Goal: Task Accomplishment & Management: Use online tool/utility

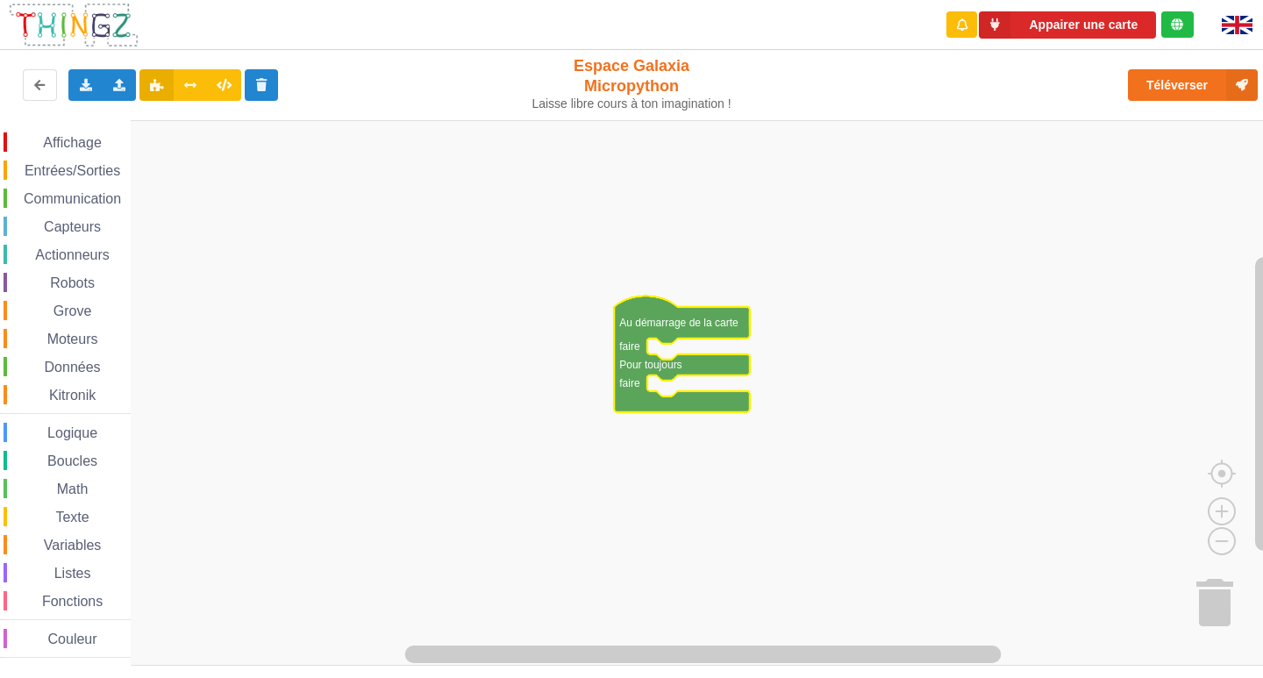
click at [97, 193] on span "Communication" at bounding box center [72, 198] width 103 height 15
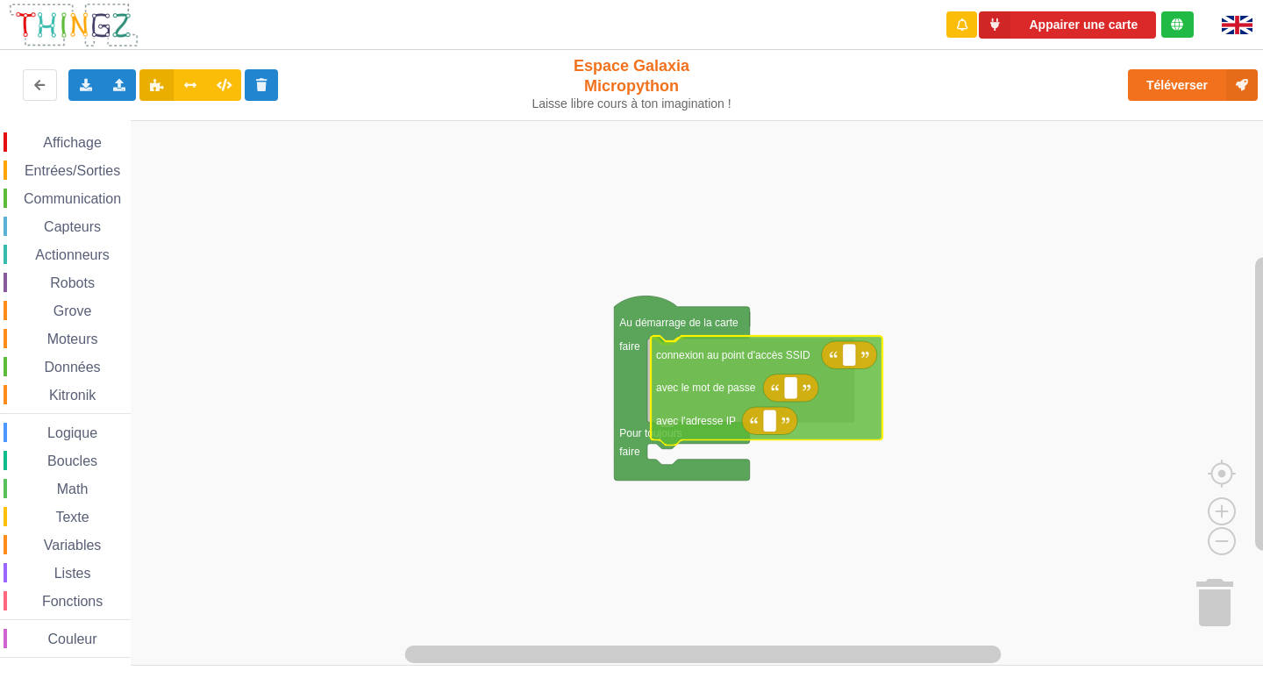
click at [711, 382] on div "Affichage Entrées/Sorties Communication Capteurs Actionneurs Robots Grove Moteu…" at bounding box center [637, 392] width 1275 height 545
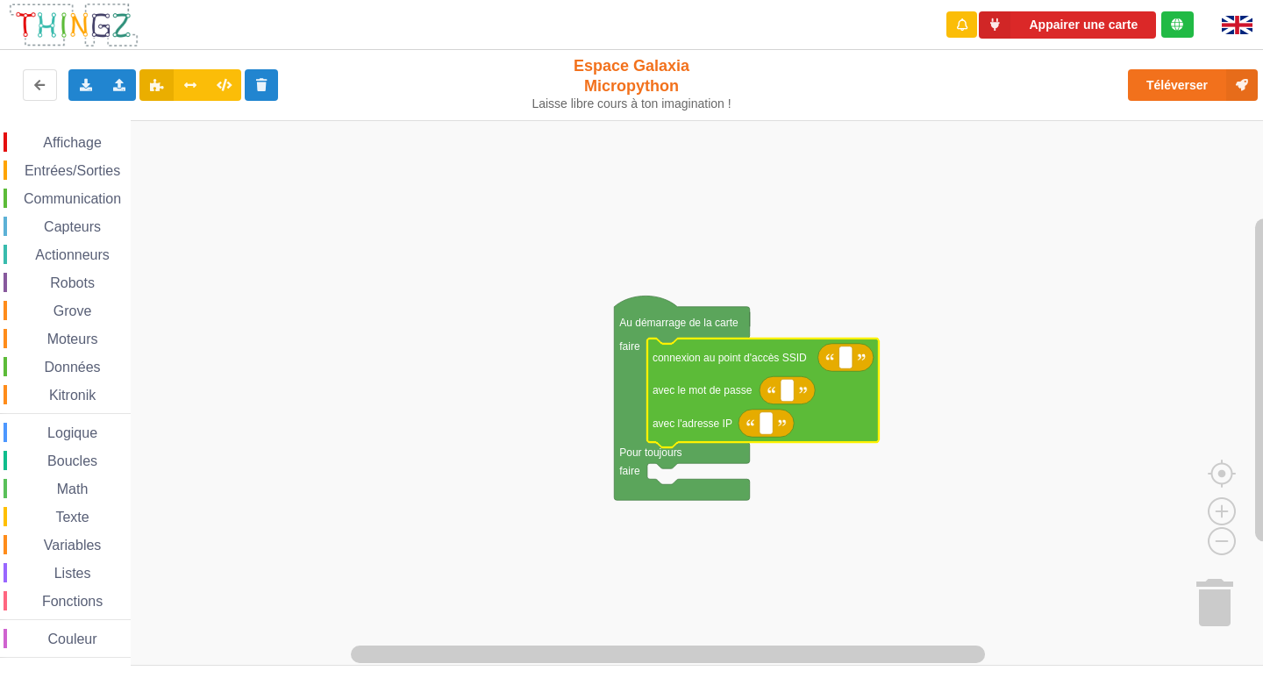
click at [837, 357] on icon "Espace de travail de Blocky" at bounding box center [845, 358] width 55 height 28
click at [851, 372] on icon "Espace de travail de Blocky" at bounding box center [763, 394] width 232 height 110
click at [850, 358] on rect "Espace de travail de Blocky" at bounding box center [845, 357] width 13 height 23
click at [856, 357] on input "NEGEAR" at bounding box center [865, 357] width 52 height 23
click at [857, 361] on input "NEGEAR" at bounding box center [865, 357] width 52 height 23
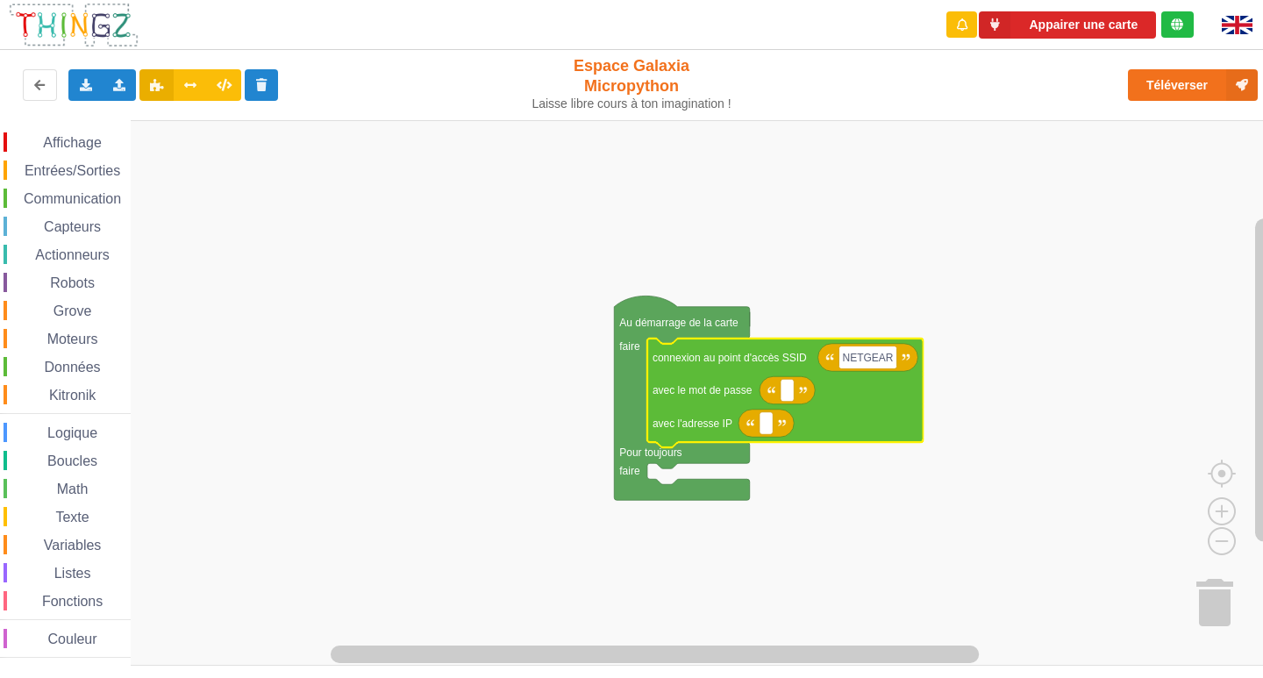
click at [891, 356] on input "NETGEAR" at bounding box center [868, 357] width 58 height 23
type input "NETGEAR38"
click at [786, 396] on text "Espace de travail de Blocky" at bounding box center [787, 390] width 3 height 12
click at [800, 388] on input "jouyoustuba995" at bounding box center [825, 390] width 90 height 23
type input "joyoustuba995"
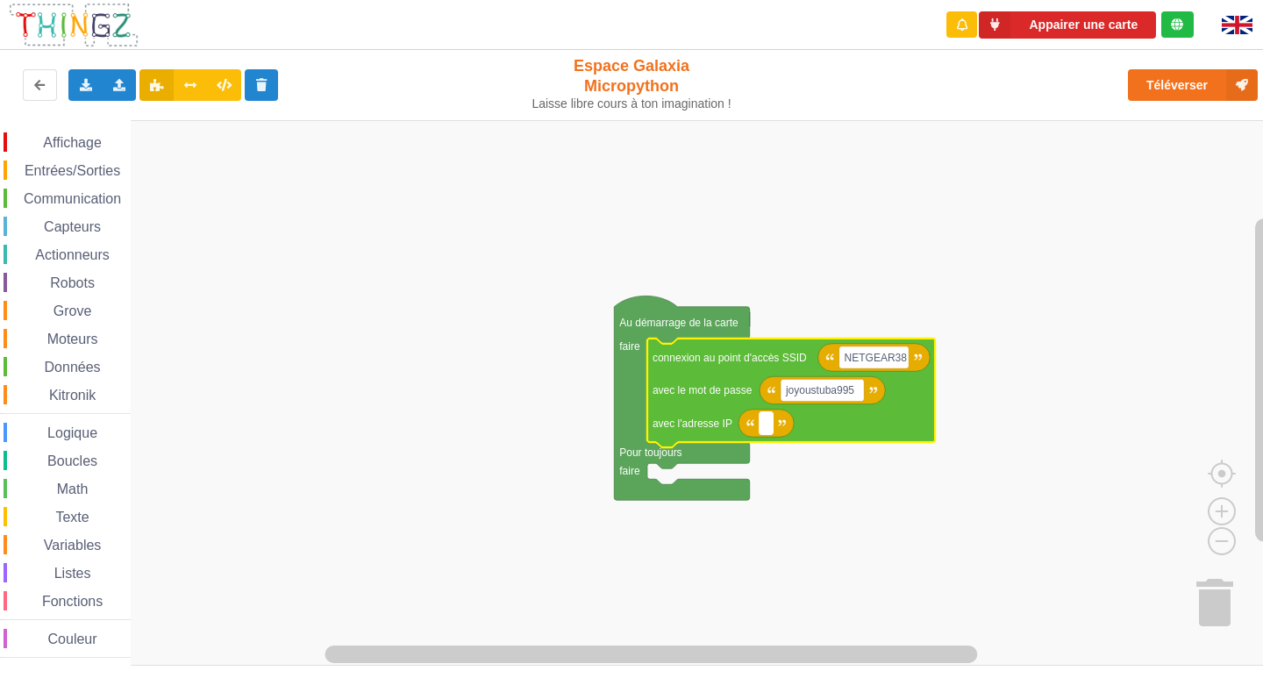
click at [763, 424] on rect "Espace de travail de Blocky" at bounding box center [765, 423] width 13 height 23
type input "[TECHNICAL_ID]"
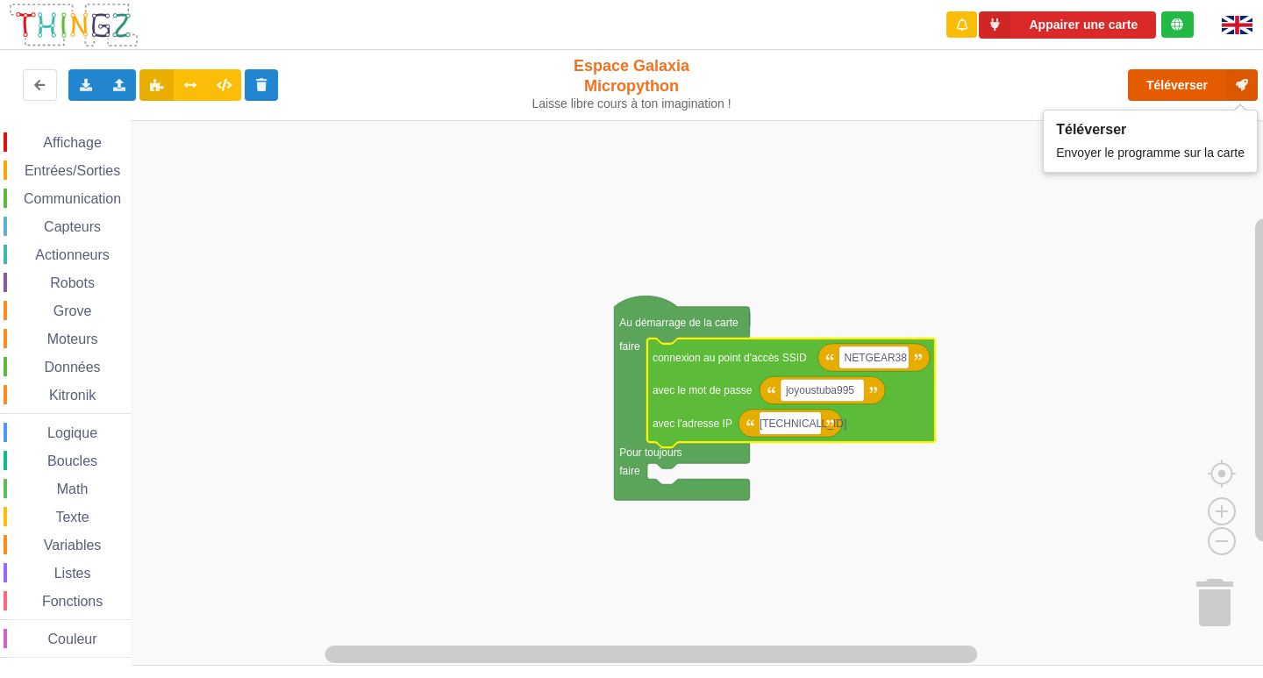
click at [1190, 82] on button "Téléverser" at bounding box center [1193, 85] width 130 height 32
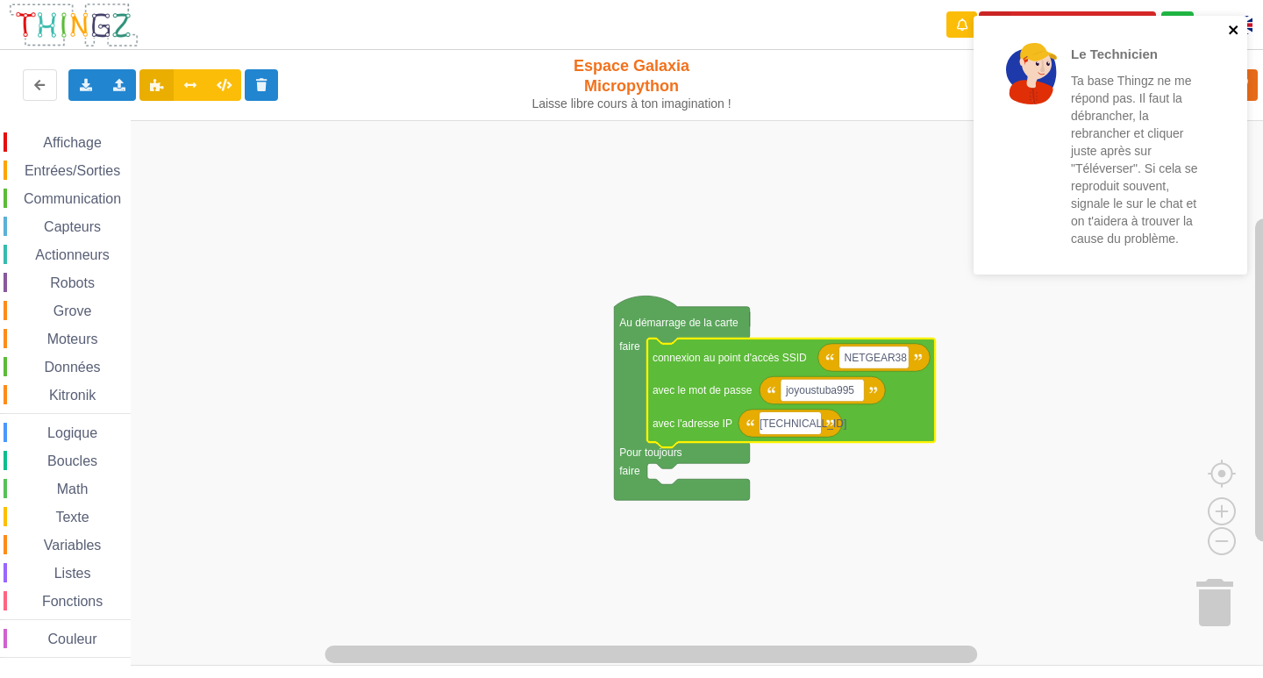
click at [1235, 28] on icon "close" at bounding box center [1233, 29] width 9 height 9
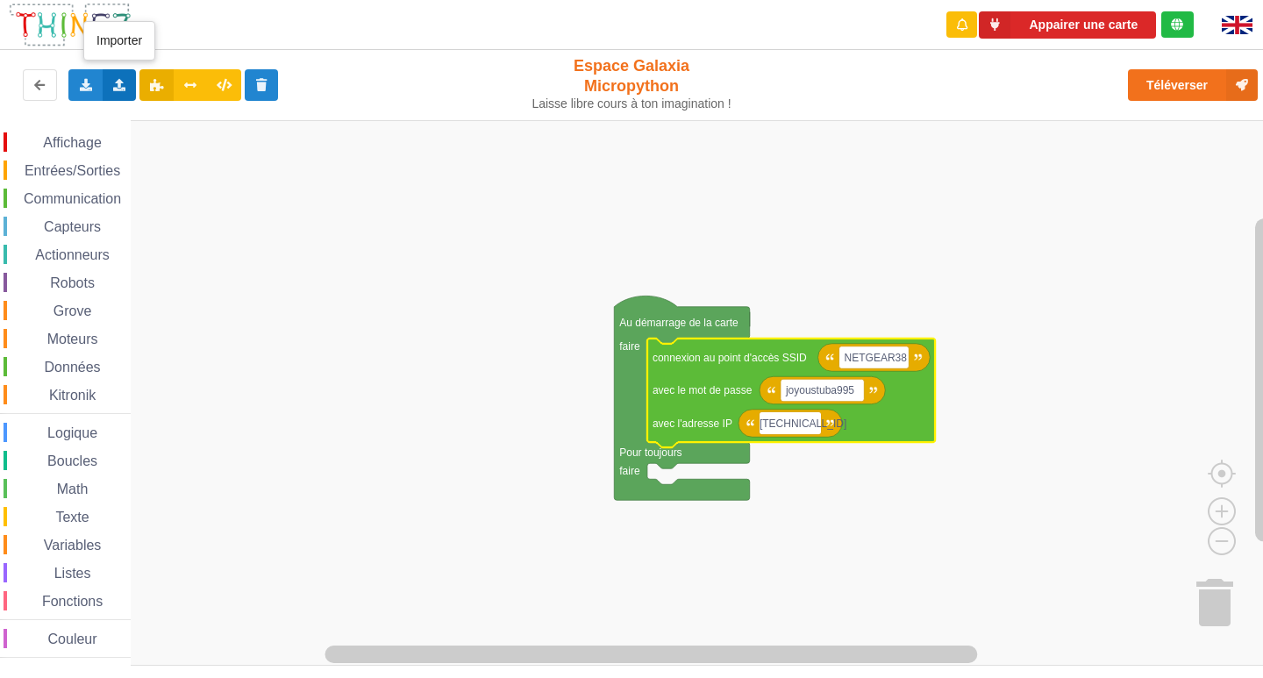
click at [120, 82] on icon at bounding box center [119, 84] width 15 height 11
click at [412, 254] on rect "Espace de travail de Blocky" at bounding box center [637, 392] width 1275 height 545
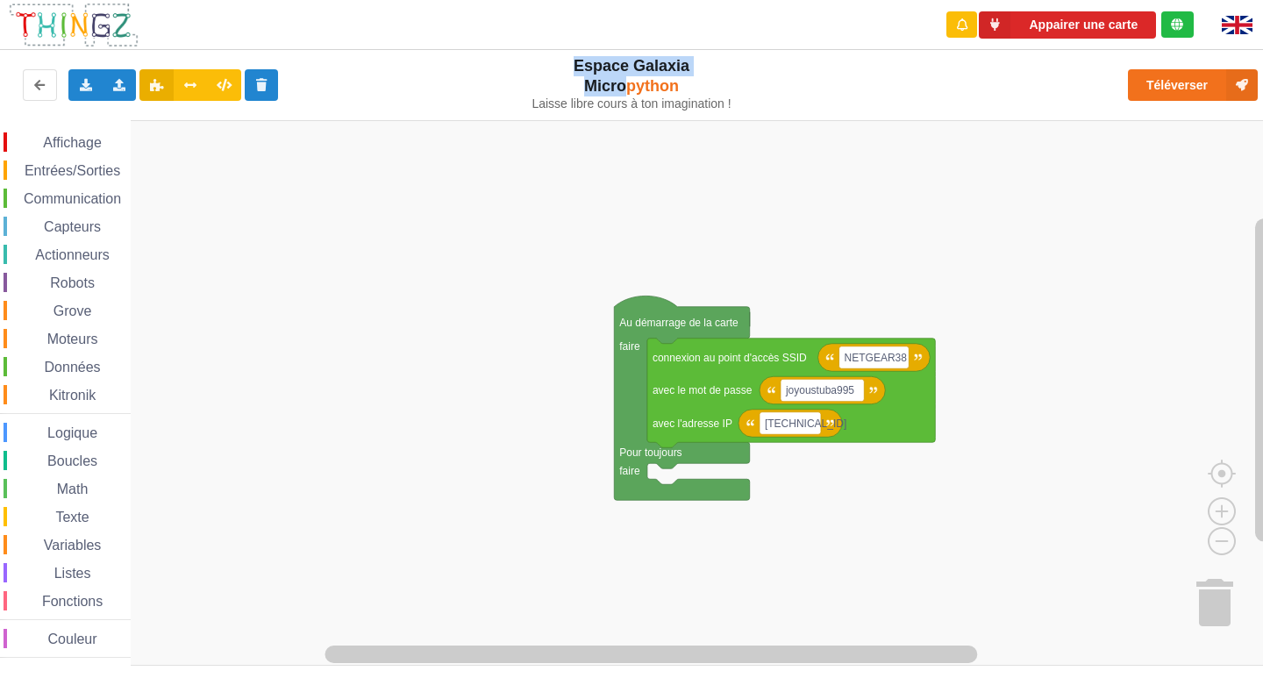
drag, startPoint x: 567, startPoint y: 67, endPoint x: 666, endPoint y: 125, distance: 114.8
click at [636, 88] on div "Espace Galaxia Micropython Laisse libre cours à ton imagination !" at bounding box center [631, 83] width 215 height 55
click at [666, 125] on rect "Espace de travail de Blocky" at bounding box center [637, 392] width 1275 height 545
click at [657, 153] on rect "Espace de travail de Blocky" at bounding box center [637, 392] width 1275 height 545
click at [643, 115] on div "Espace Galaxia Micropython Laisse libre cours à ton imagination !" at bounding box center [631, 85] width 239 height 78
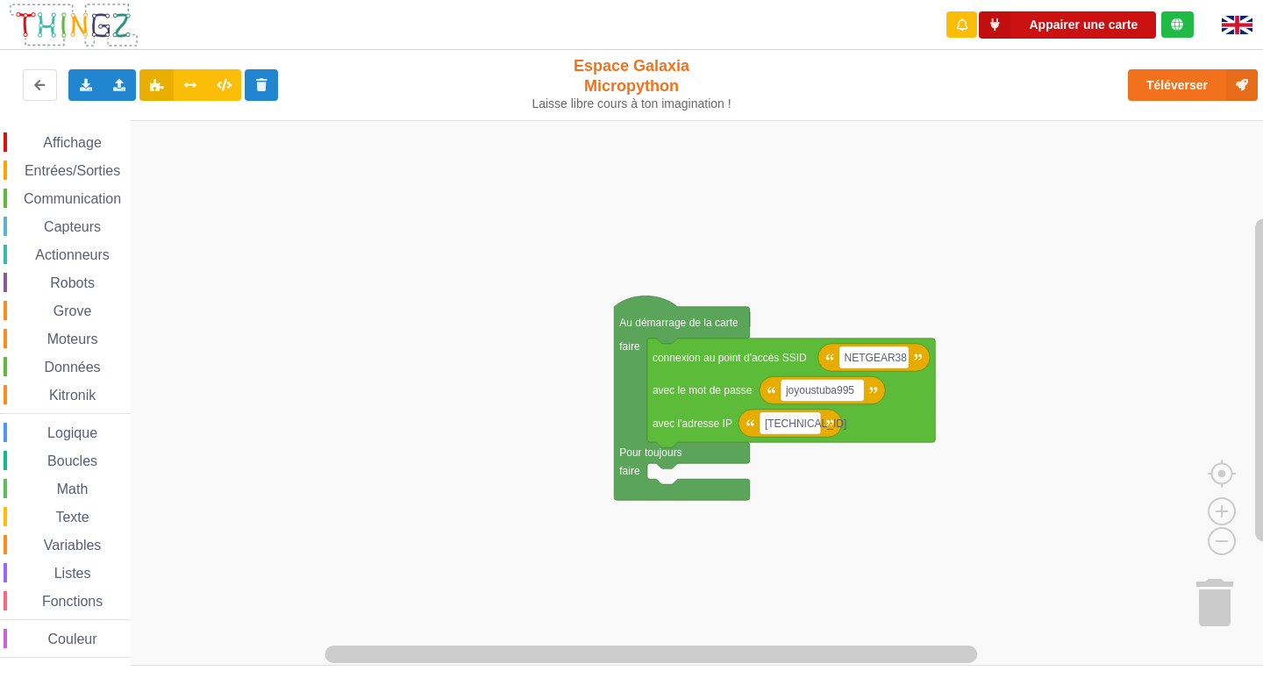
click at [1008, 35] on icon at bounding box center [995, 24] width 32 height 27
click at [1172, 28] on icon at bounding box center [1177, 24] width 12 height 12
click at [1234, 17] on img at bounding box center [1237, 25] width 31 height 18
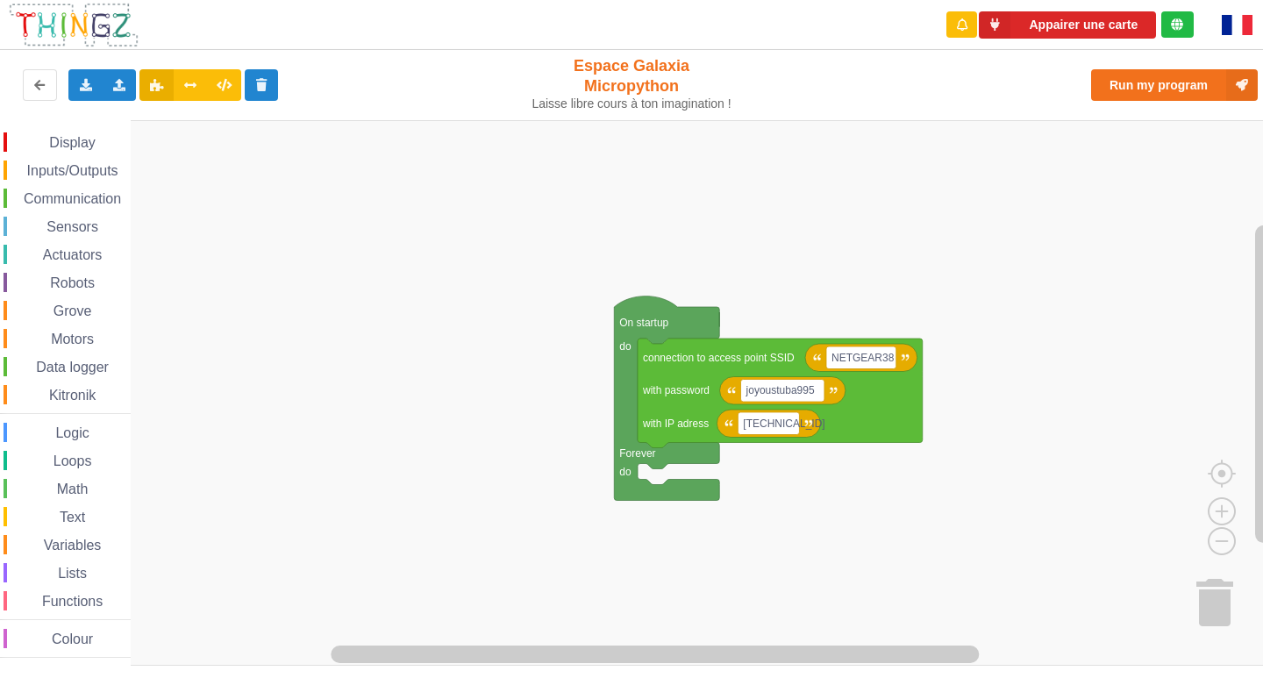
click at [1244, 19] on img at bounding box center [1237, 25] width 31 height 20
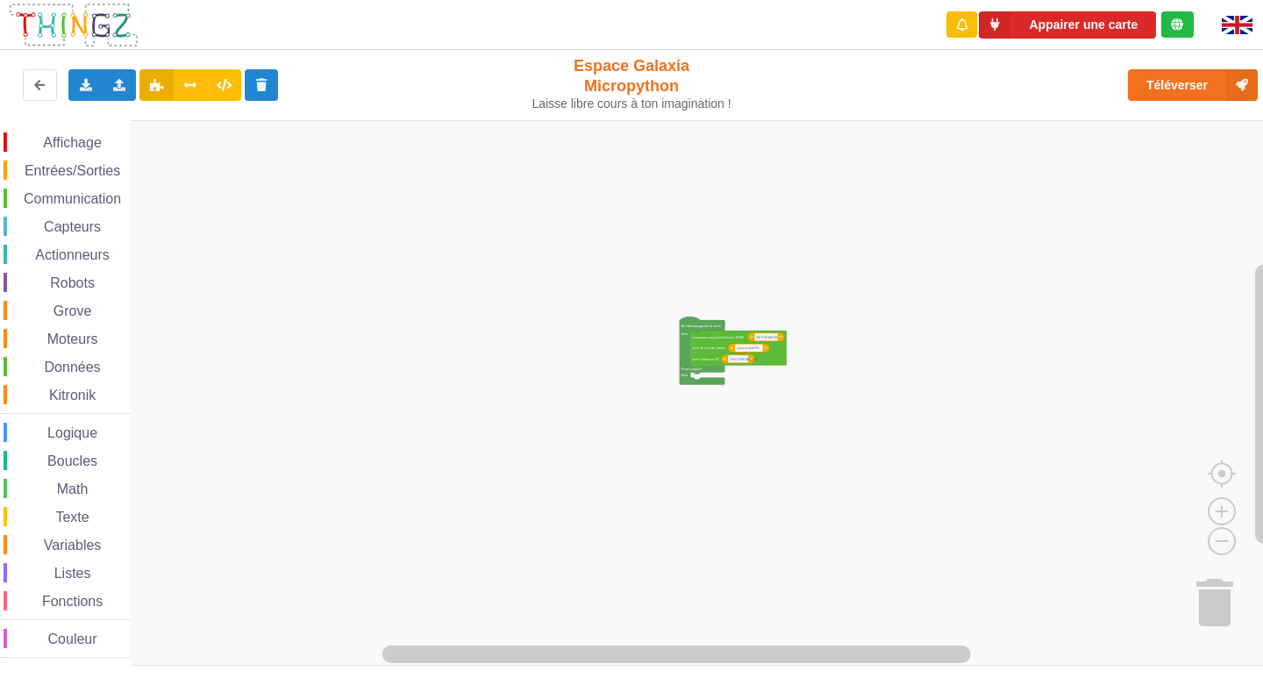
click at [789, 421] on div "Affichage Entrées/Sorties Communication Capteurs Actionneurs Robots Grove Moteu…" at bounding box center [637, 392] width 1275 height 545
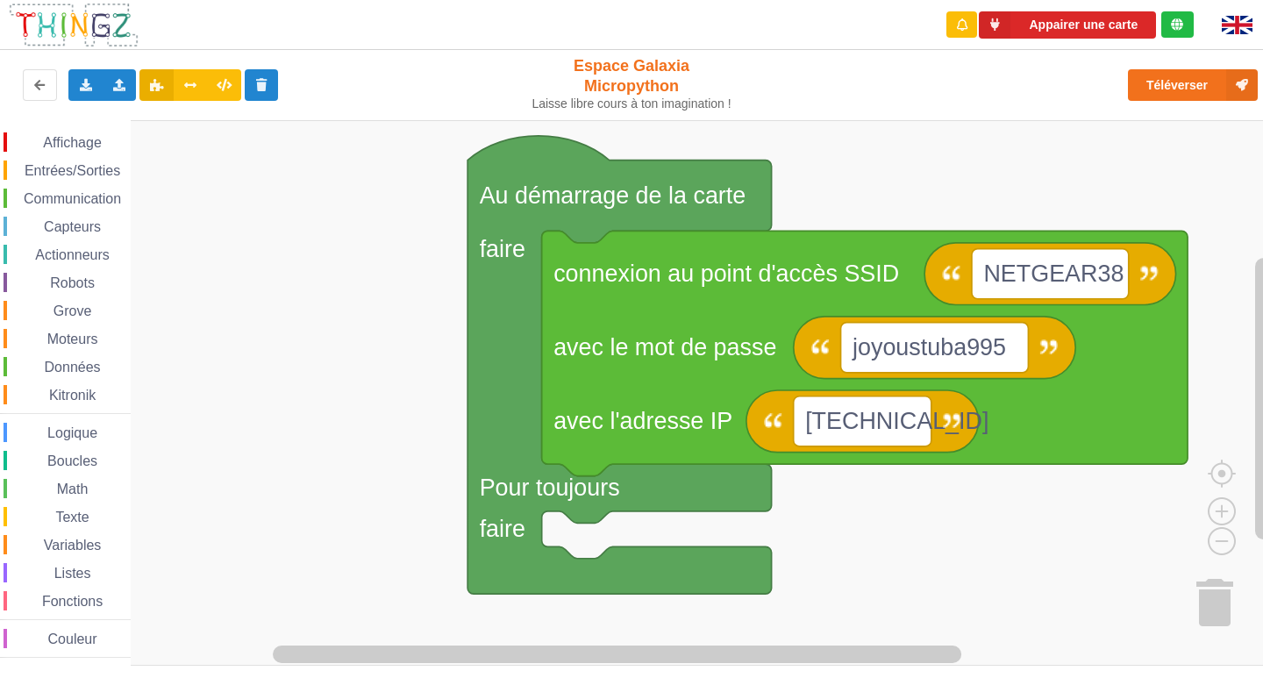
click at [612, 524] on rect "Espace de travail de Blocky" at bounding box center [637, 392] width 1275 height 545
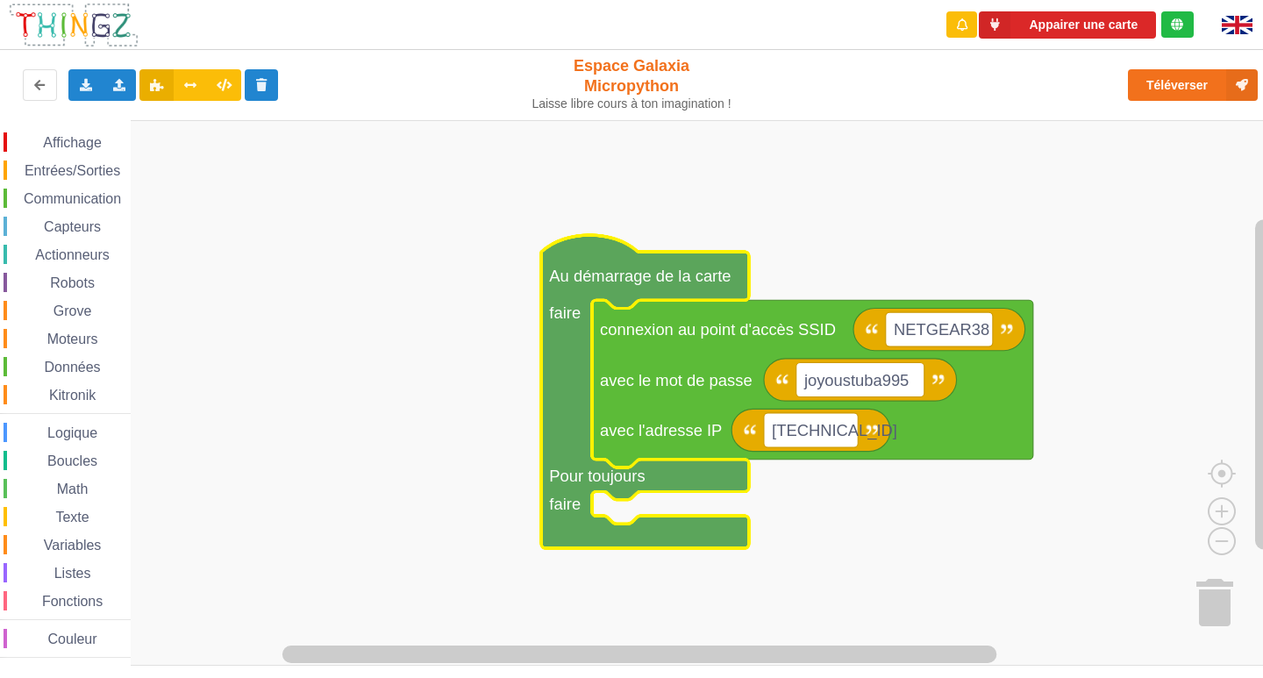
click at [624, 495] on icon "Espace de travail de Blocky" at bounding box center [645, 391] width 208 height 313
click at [383, 330] on rect "Espace de travail de Blocky" at bounding box center [637, 392] width 1275 height 545
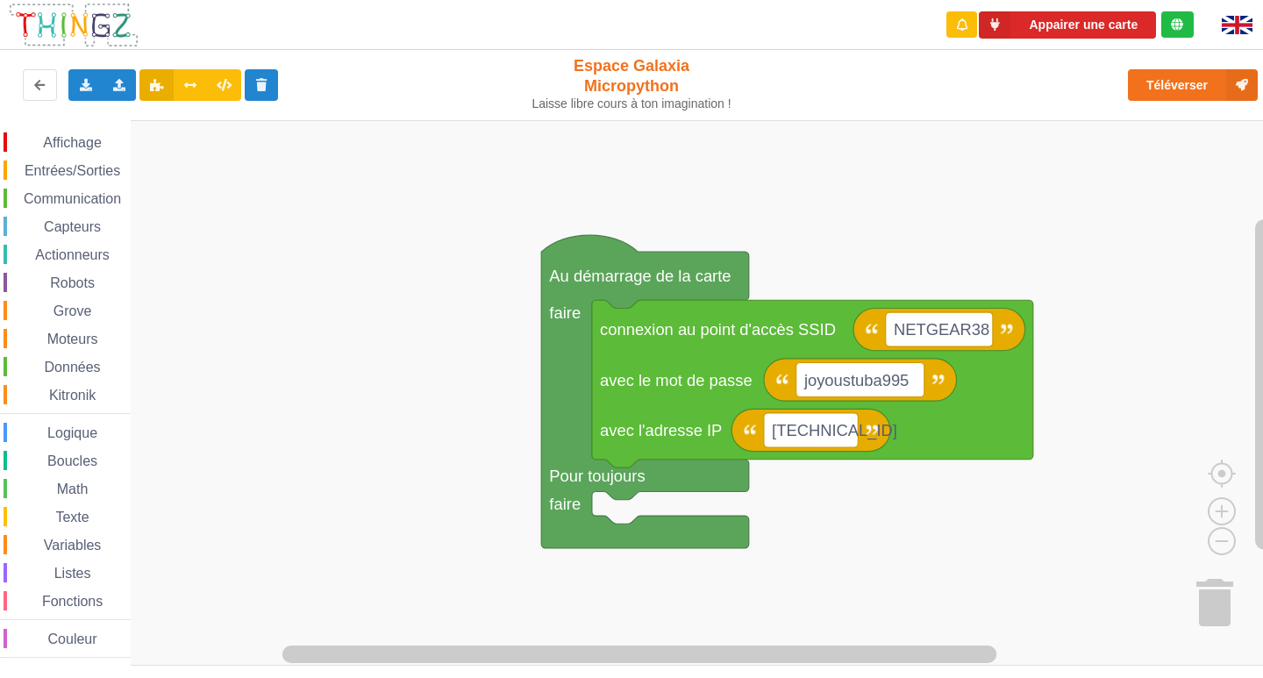
click at [80, 203] on span "Communication" at bounding box center [72, 198] width 103 height 15
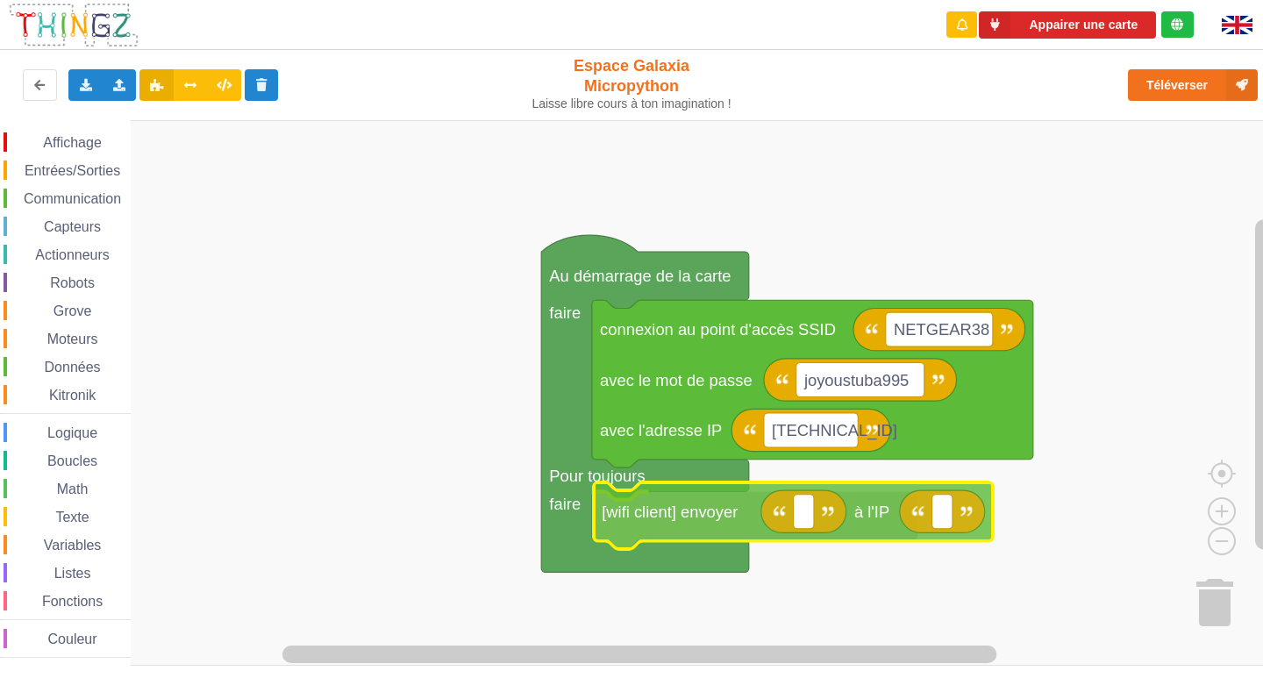
click at [883, 524] on div "Affichage Entrées/Sorties Communication Capteurs Actionneurs Robots Grove Moteu…" at bounding box center [637, 392] width 1275 height 545
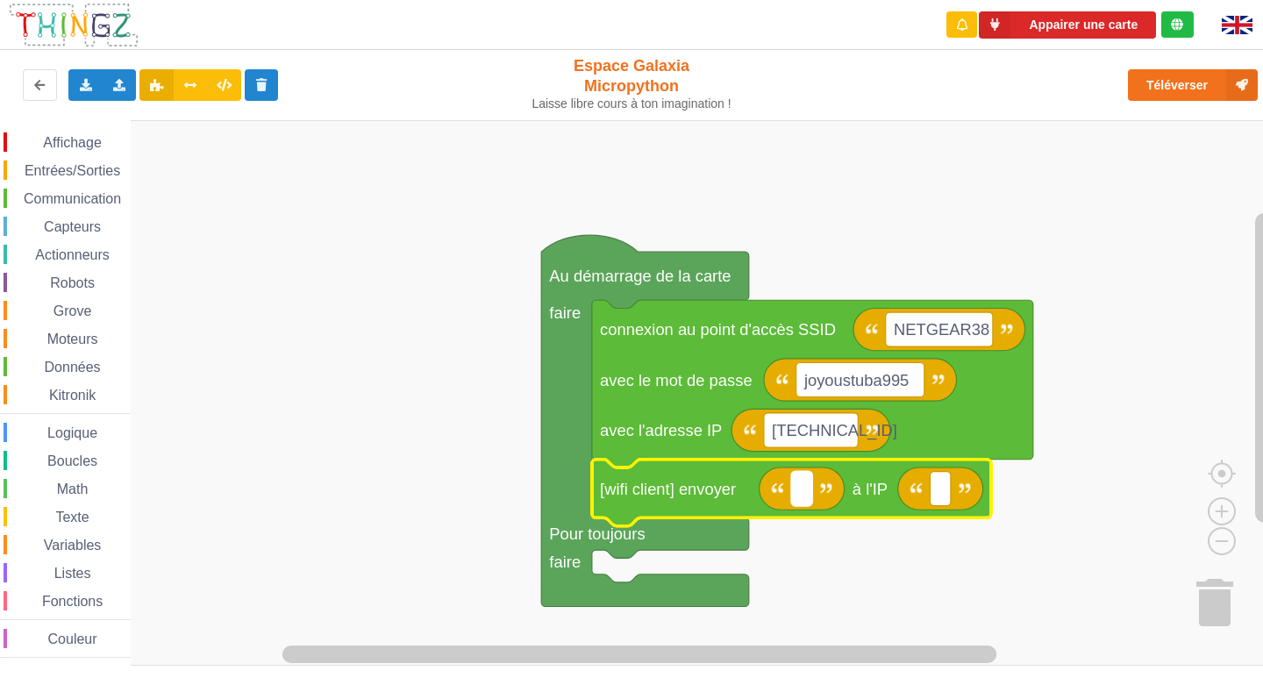
click at [800, 488] on text "Espace de travail de Blocky" at bounding box center [802, 489] width 4 height 18
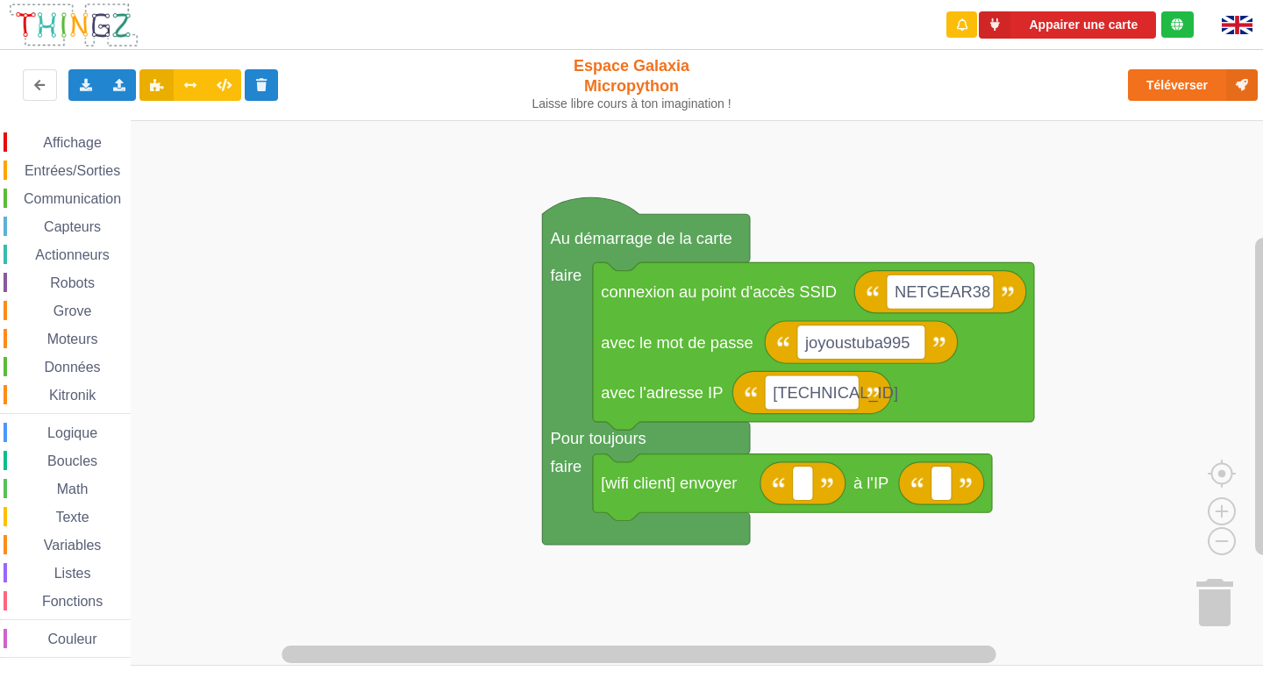
click at [750, 514] on rect "Espace de travail de Blocky" at bounding box center [637, 392] width 1275 height 545
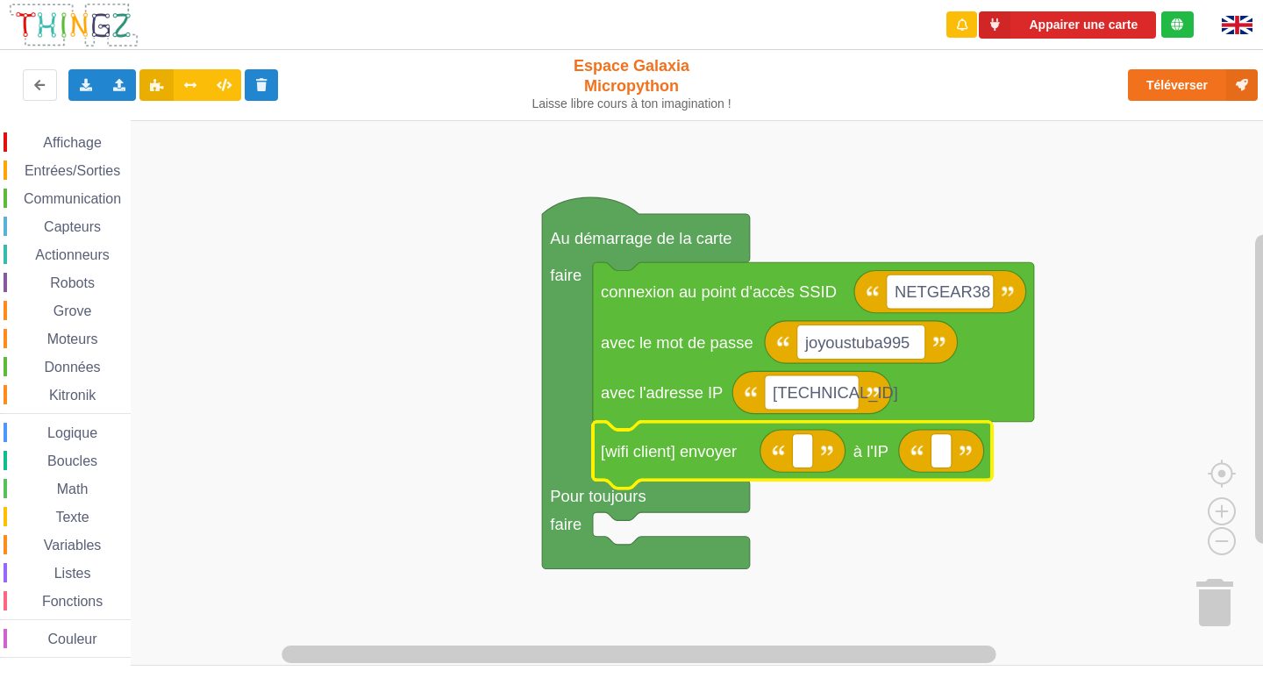
click at [778, 456] on image "Espace de travail de Blocky" at bounding box center [778, 451] width 12 height 12
click at [795, 448] on rect "Espace de travail de Blocky" at bounding box center [802, 451] width 20 height 34
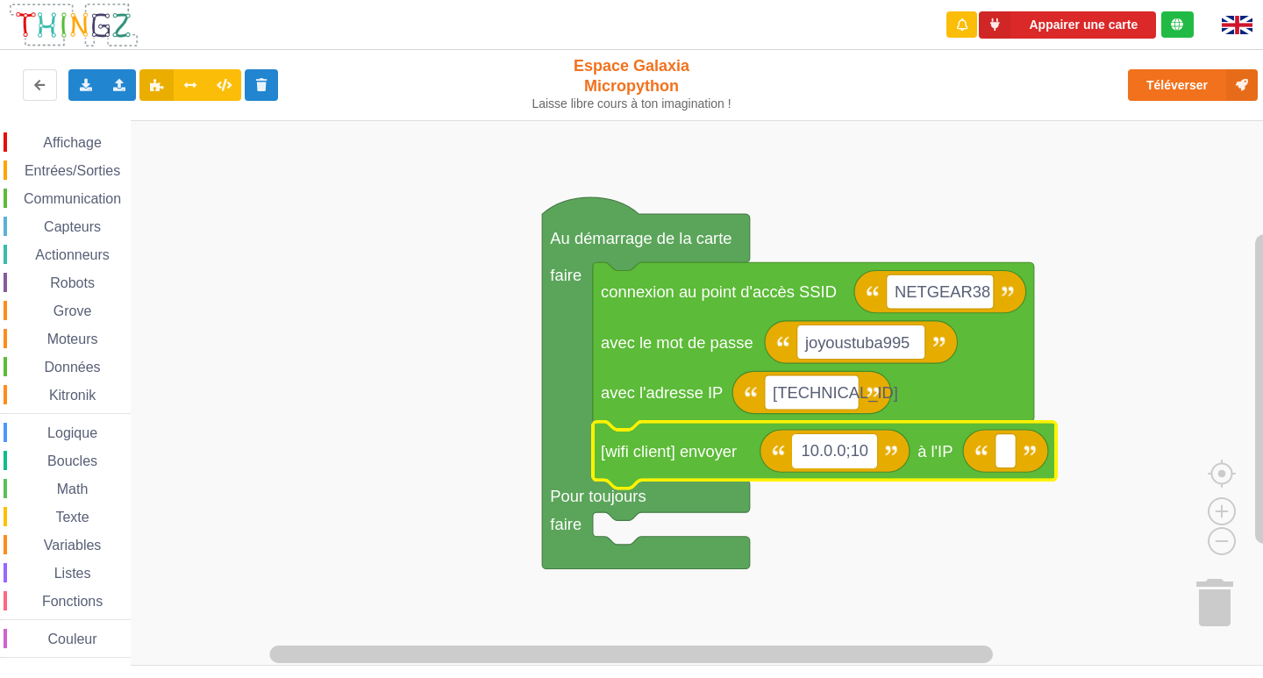
type input "10.0.0;109"
click at [1008, 456] on rect "Espace de travail de Blocky" at bounding box center [1014, 451] width 20 height 34
click at [843, 454] on text "10.0.0;109" at bounding box center [839, 451] width 76 height 18
click at [851, 451] on input "10.0.0;109" at bounding box center [839, 451] width 94 height 34
type input "[TECHNICAL_ID]"
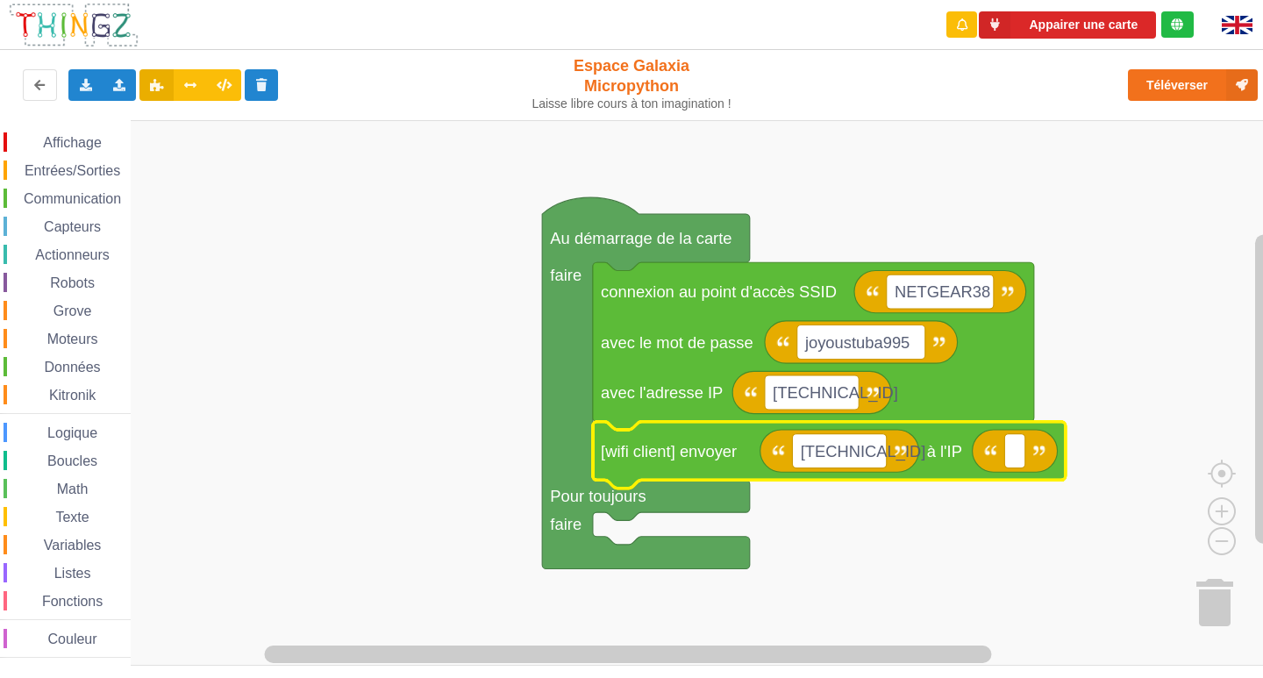
click at [1029, 454] on icon "Espace de travail de Blocky" at bounding box center [1015, 451] width 85 height 42
click at [1018, 453] on rect "Espace de travail de Blocky" at bounding box center [1014, 451] width 20 height 34
click at [804, 452] on text "[TECHNICAL_ID]" at bounding box center [863, 451] width 125 height 19
click at [804, 452] on input "[TECHNICAL_ID]" at bounding box center [839, 451] width 94 height 34
click at [1008, 461] on rect "Espace de travail de Blocky" at bounding box center [1014, 451] width 20 height 34
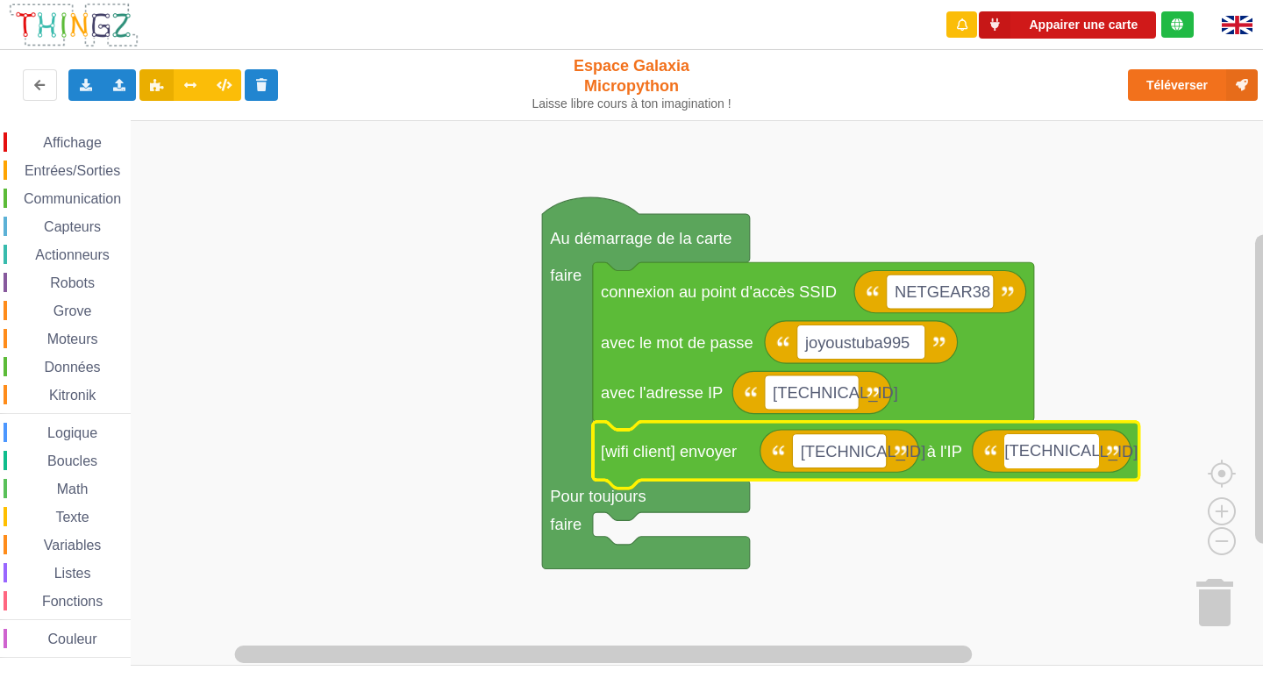
type input "[TECHNICAL_ID]"
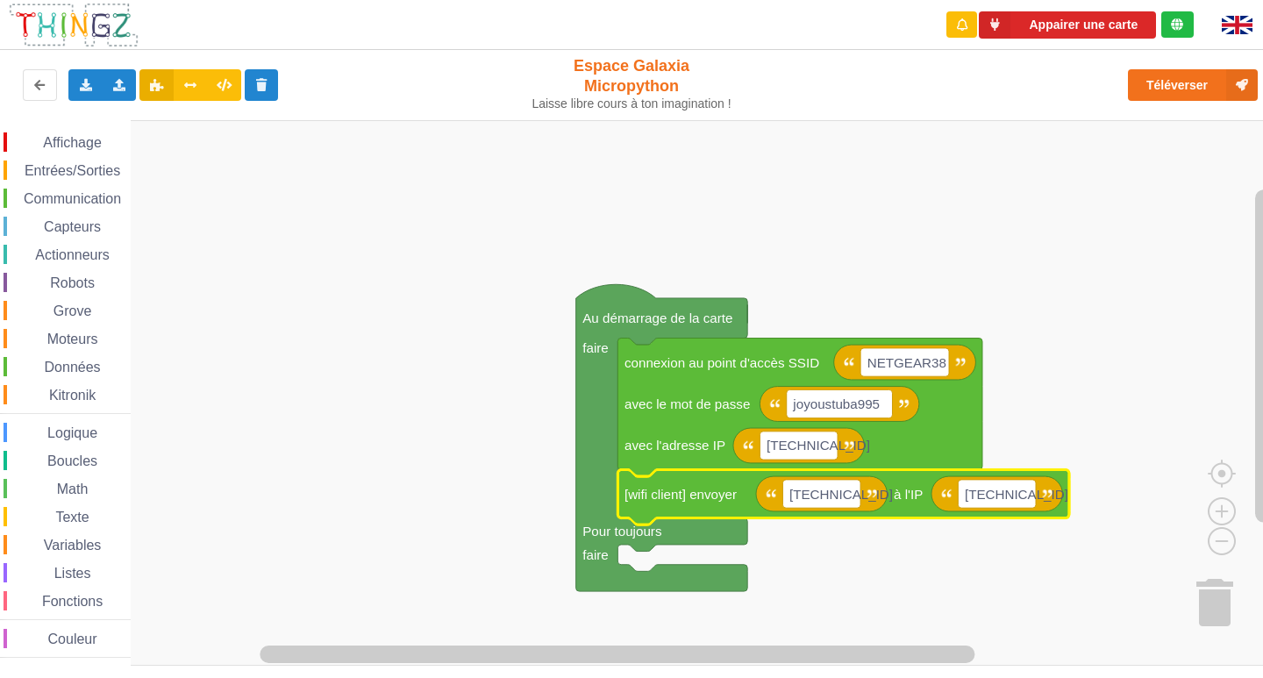
click at [876, 286] on rect "Espace de travail de Blocky" at bounding box center [637, 392] width 1275 height 545
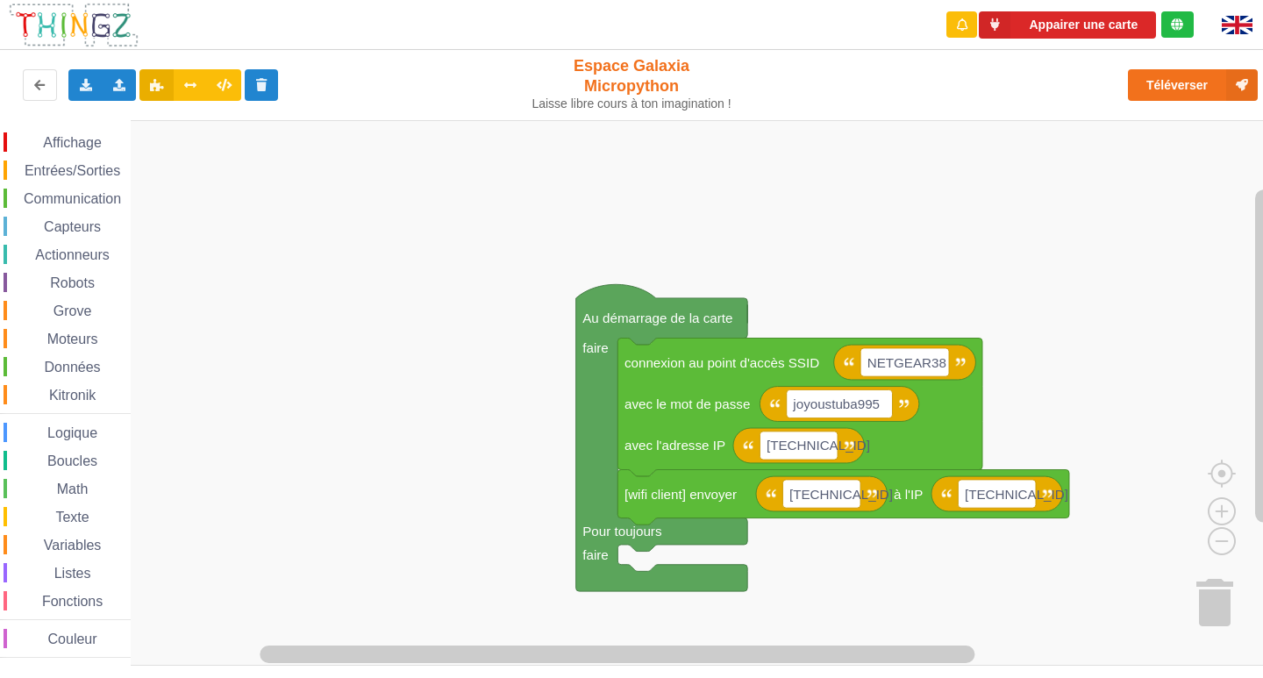
click at [77, 196] on span "Communication" at bounding box center [72, 198] width 103 height 15
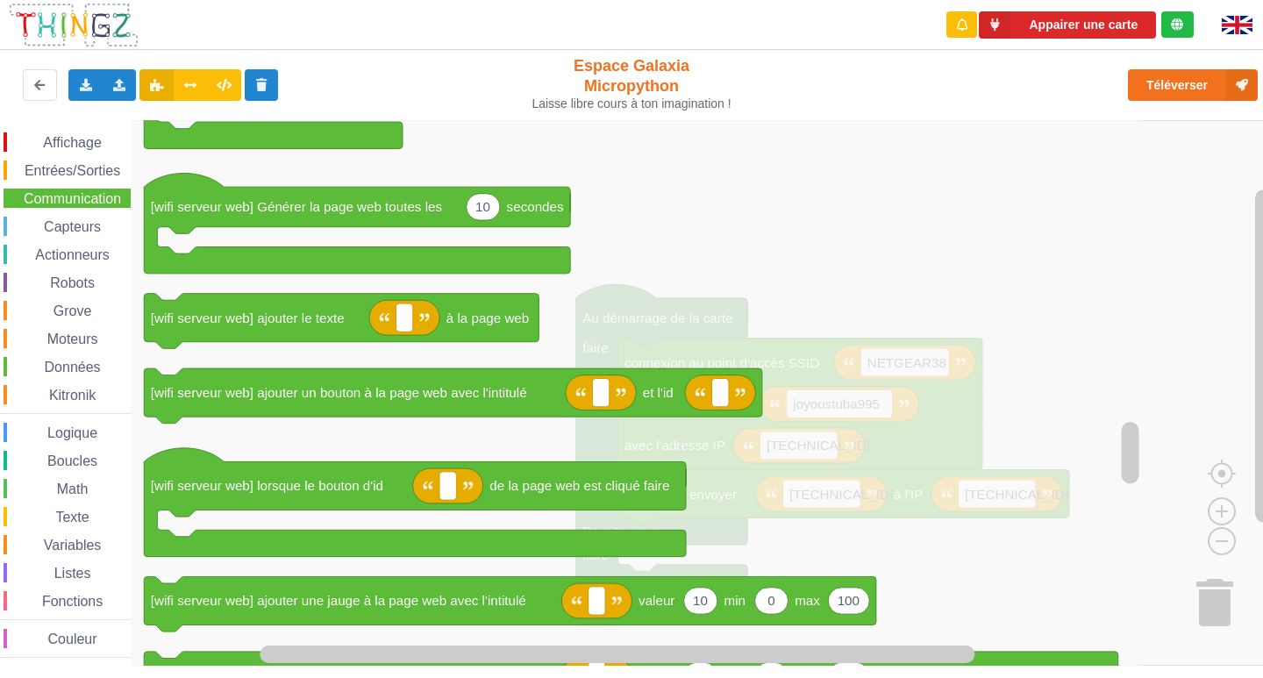
click at [89, 531] on div "Affichage Entrées/Sorties Communication Capteurs Actionneurs Robots Grove Moteu…" at bounding box center [65, 394] width 131 height 525
click at [78, 545] on span "Variables" at bounding box center [72, 545] width 63 height 15
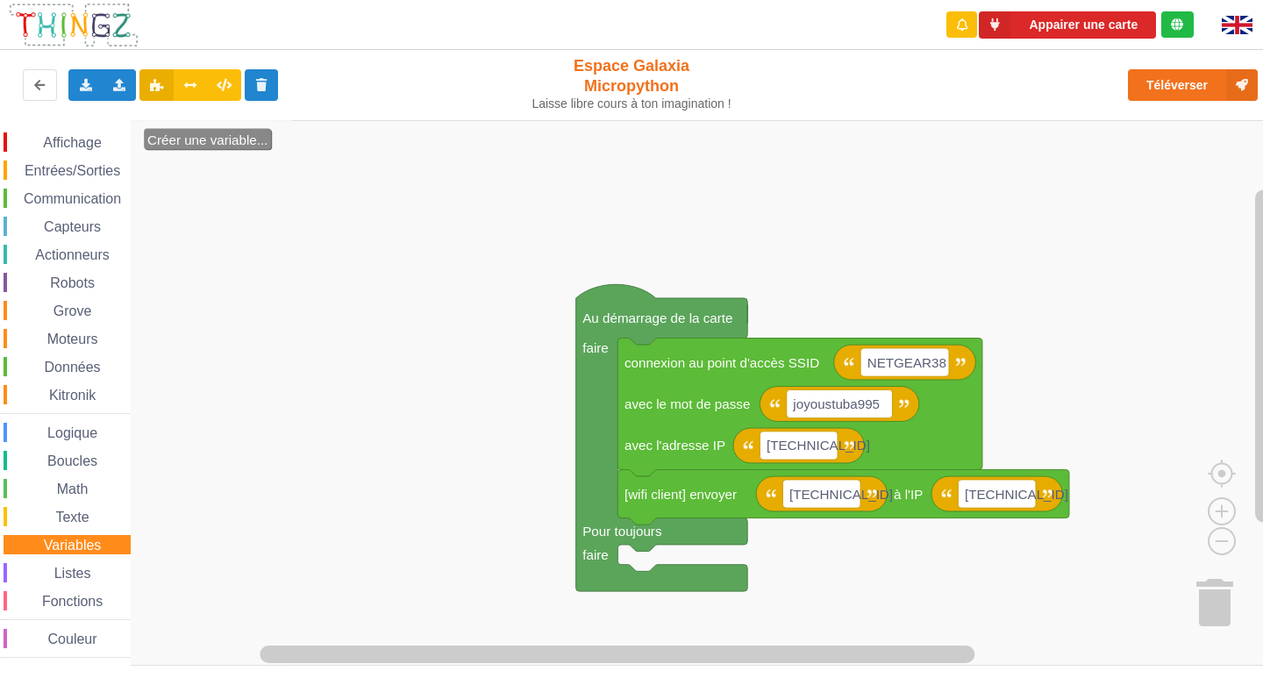
click at [77, 361] on span "Données" at bounding box center [72, 367] width 61 height 15
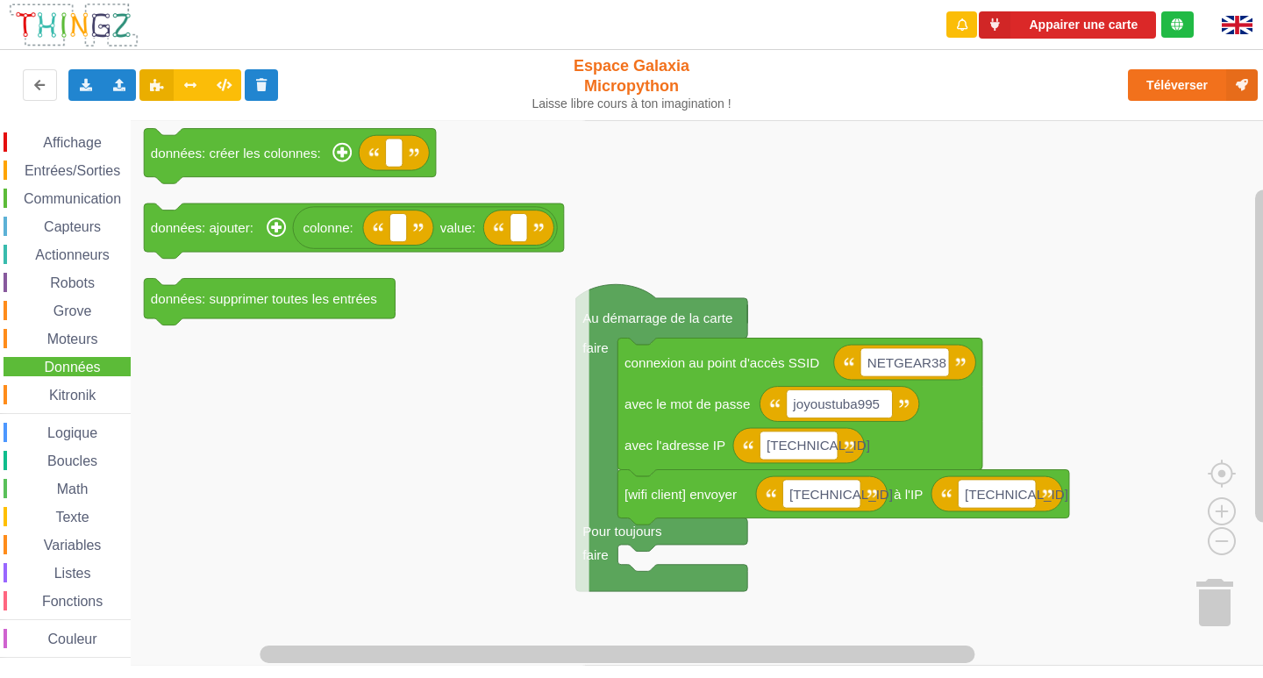
click at [67, 340] on span "Moteurs" at bounding box center [73, 338] width 56 height 15
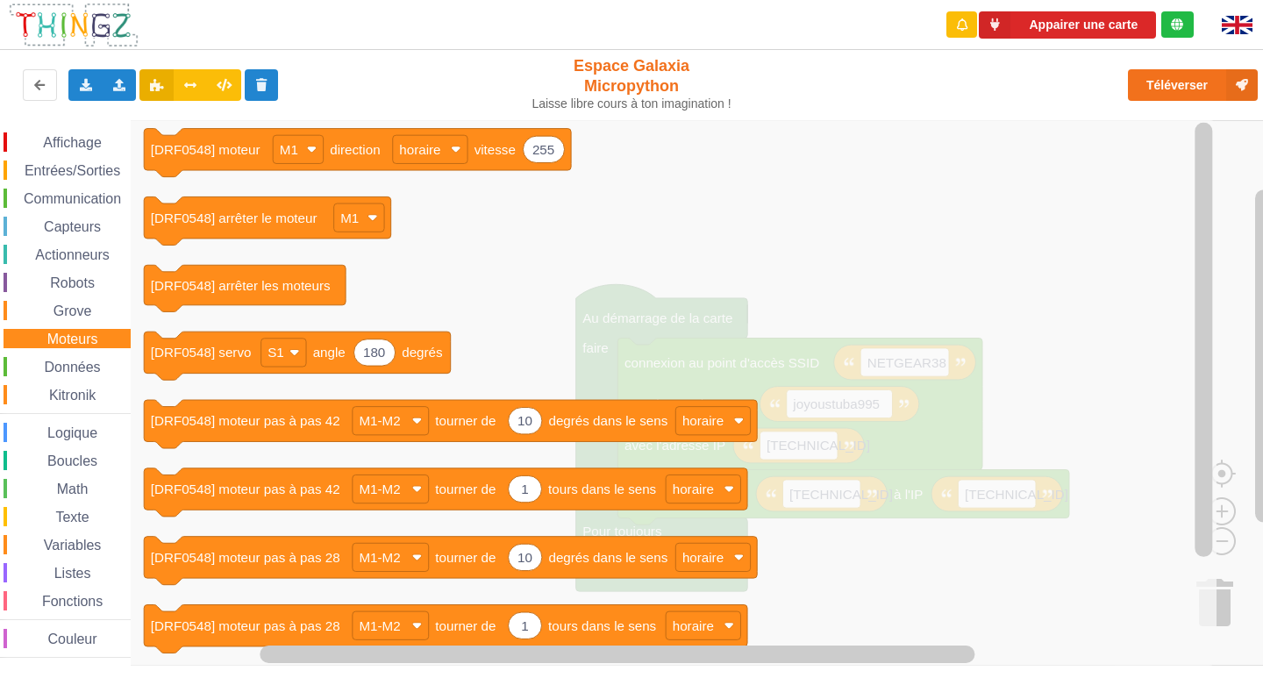
click at [68, 173] on span "Entrées/Sorties" at bounding box center [72, 170] width 101 height 15
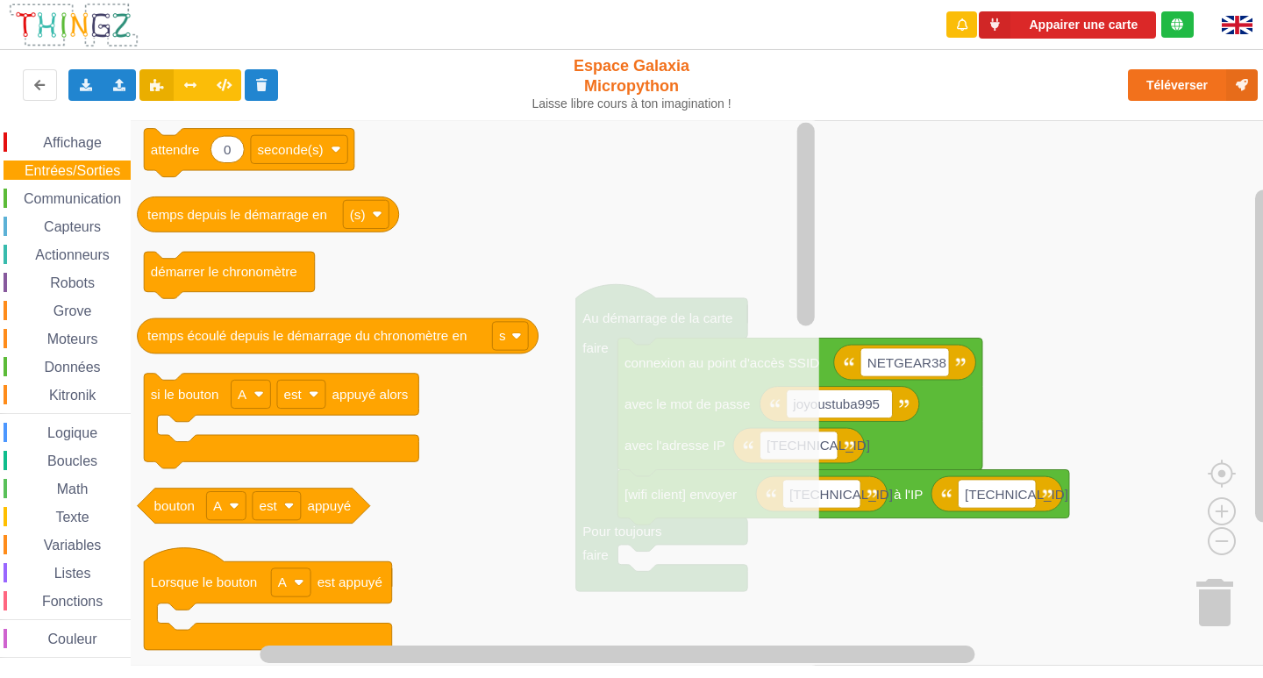
click at [70, 141] on span "Affichage" at bounding box center [71, 142] width 63 height 15
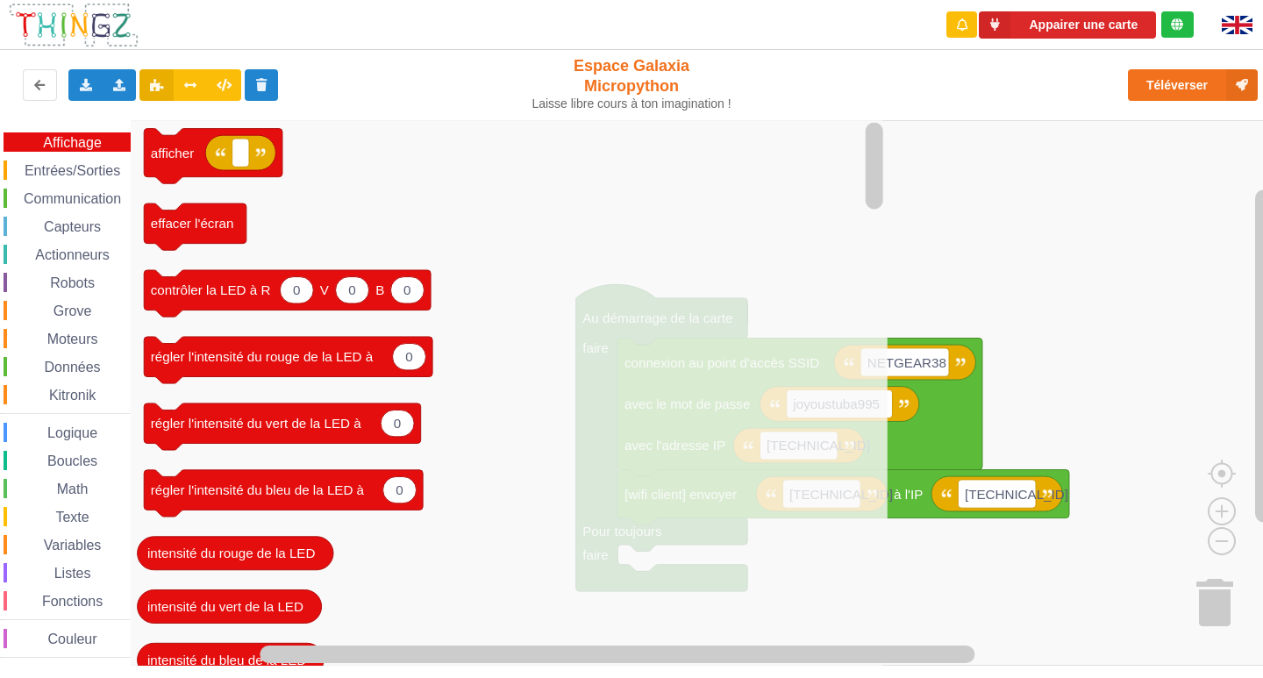
click at [83, 339] on span "Moteurs" at bounding box center [73, 338] width 56 height 15
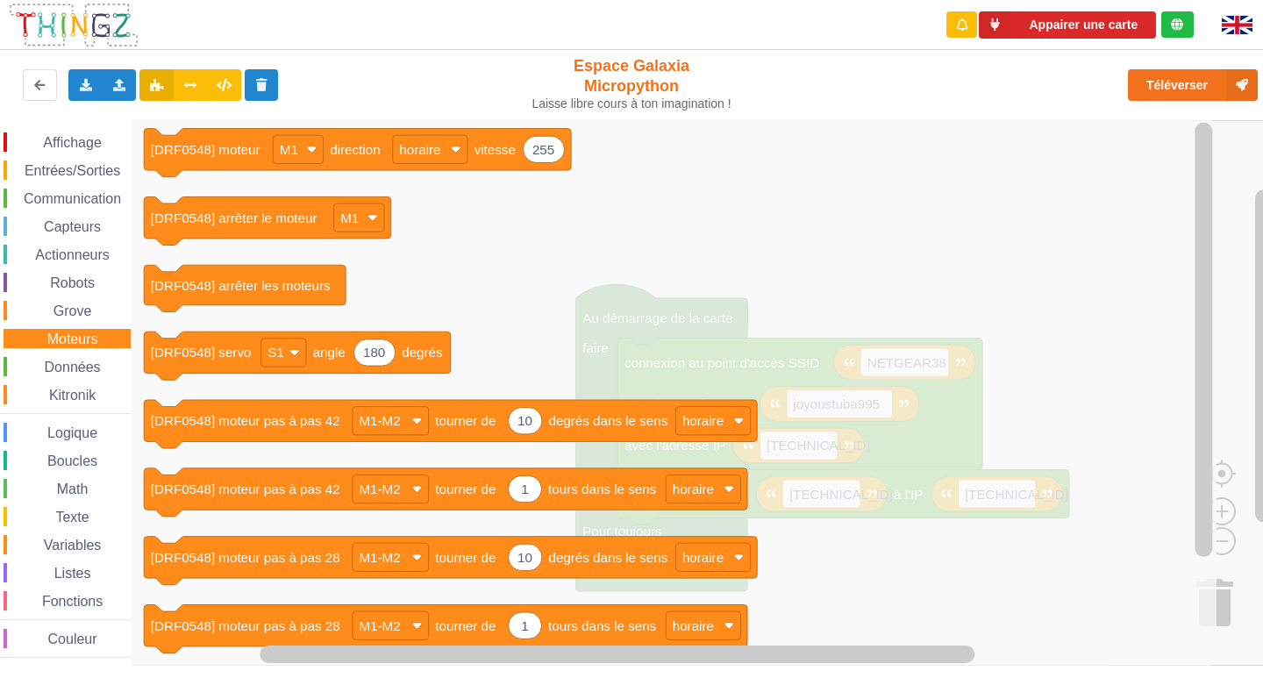
click at [80, 173] on span "Entrées/Sorties" at bounding box center [72, 170] width 101 height 15
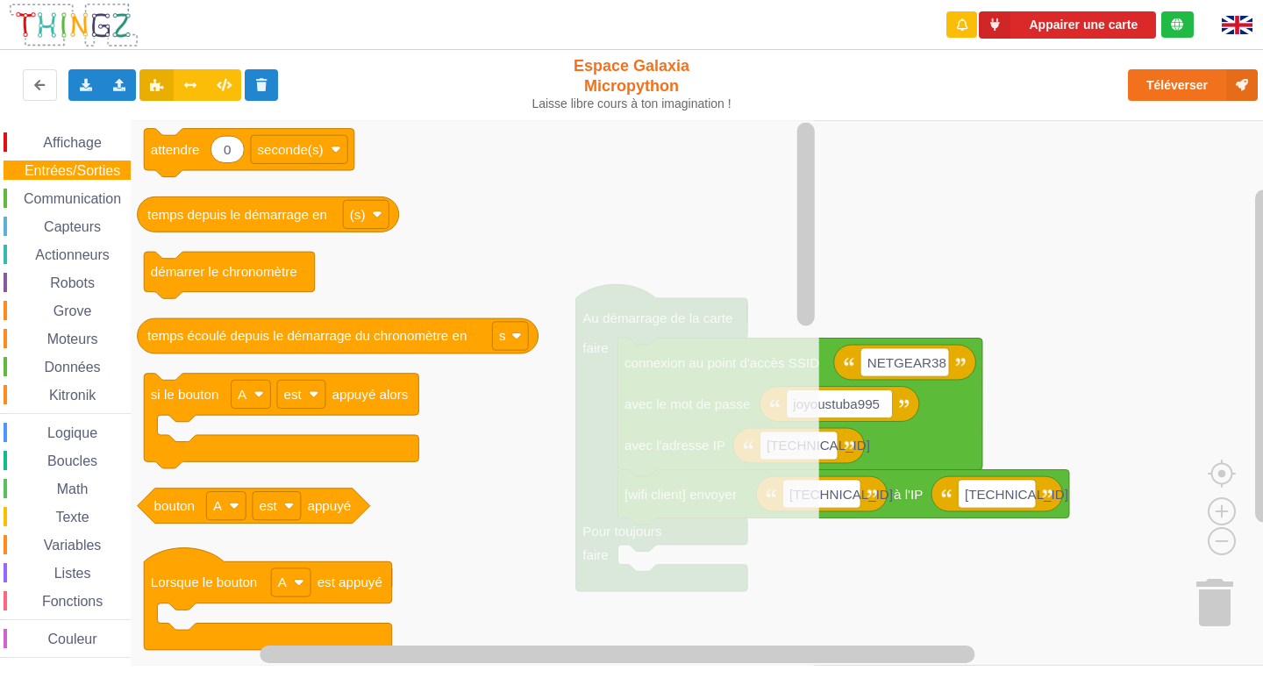
click at [83, 200] on span "Communication" at bounding box center [72, 198] width 103 height 15
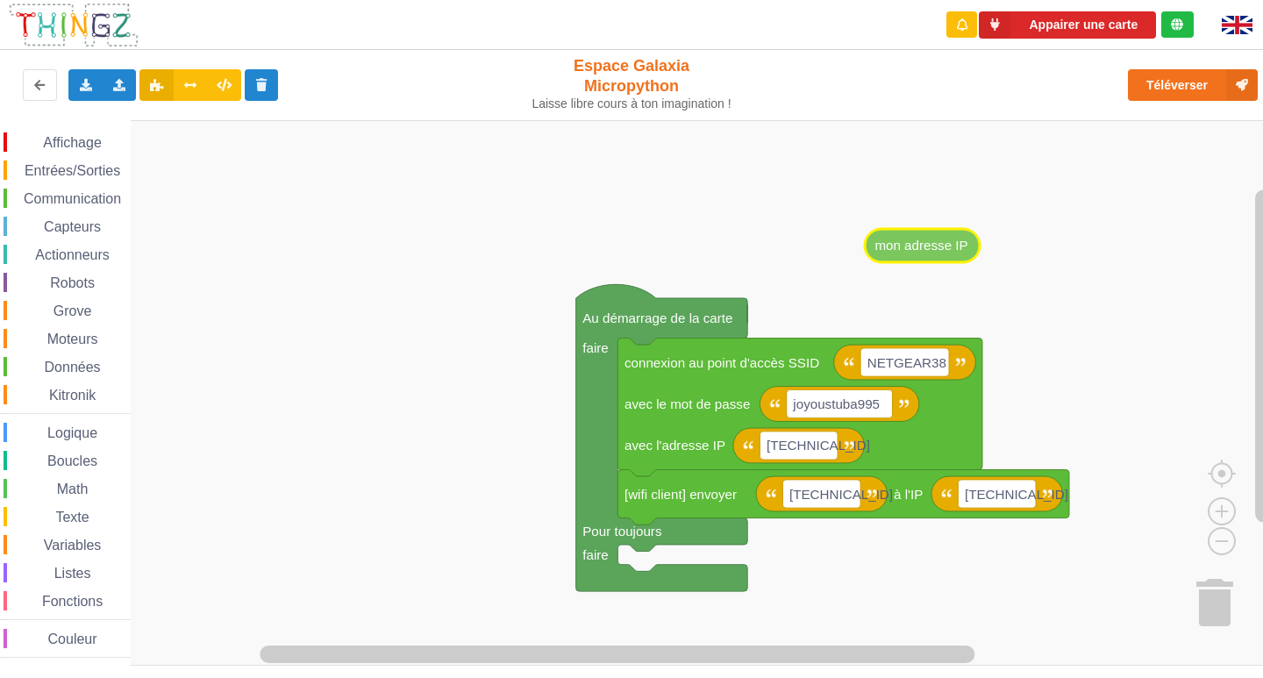
click at [929, 255] on div "Affichage Entrées/Sorties Communication Capteurs Actionneurs Robots Grove Moteu…" at bounding box center [637, 392] width 1275 height 545
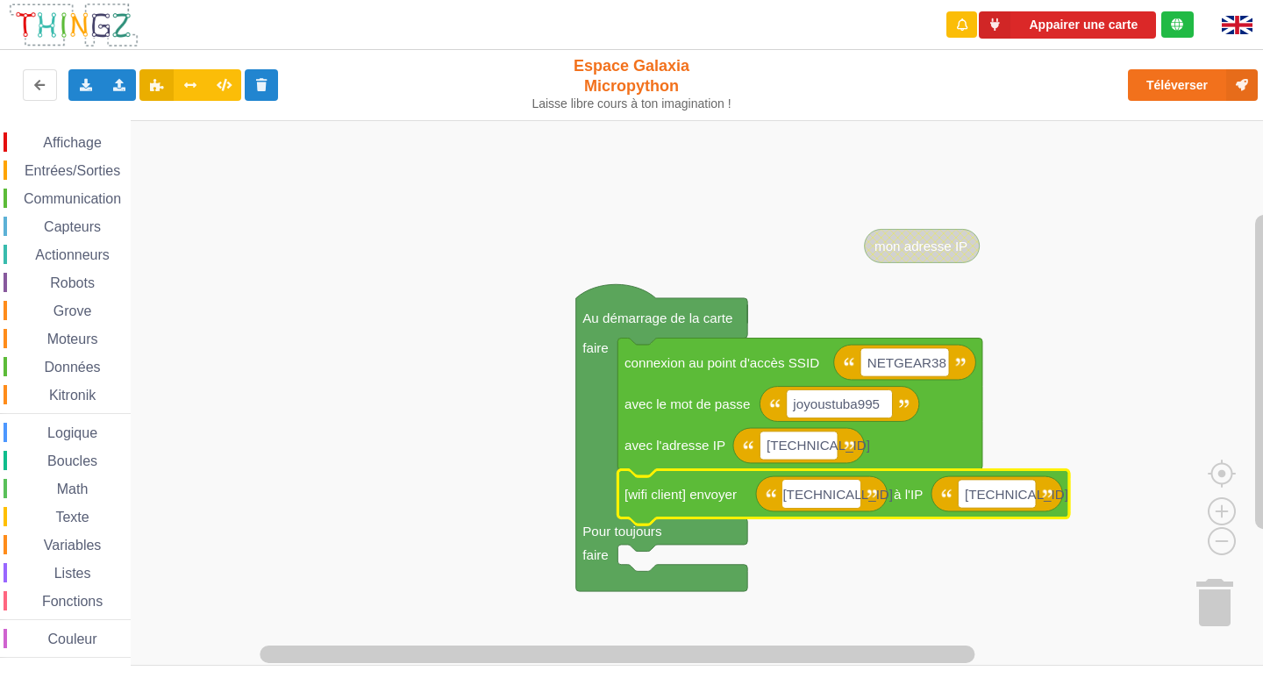
click at [848, 494] on input "[TECHNICAL_ID]" at bounding box center [821, 494] width 78 height 28
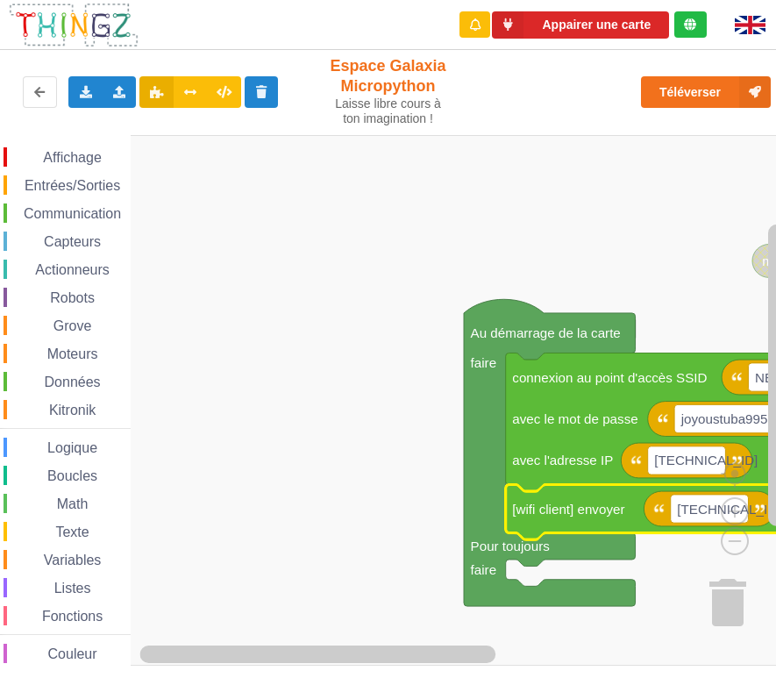
click at [646, 199] on rect "Espace de travail de Blocky" at bounding box center [394, 400] width 788 height 531
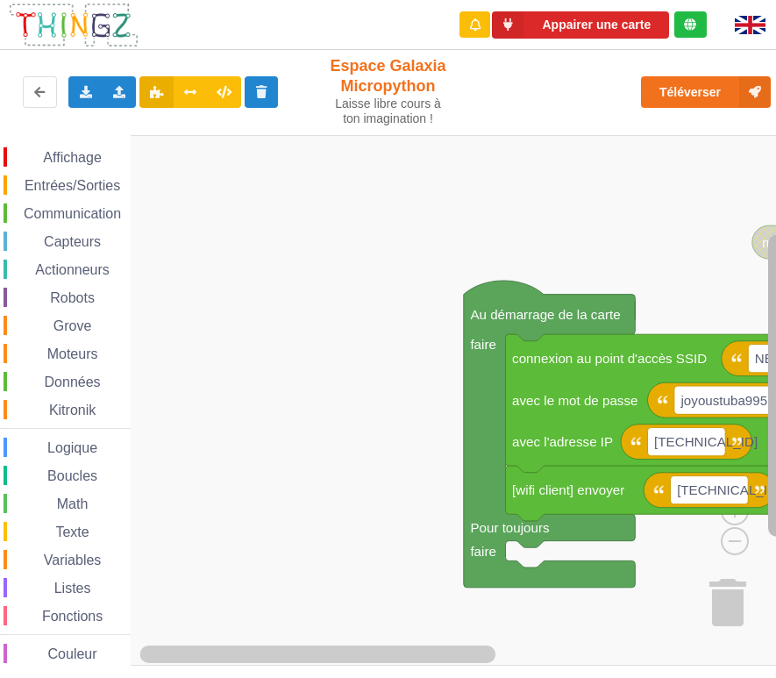
click at [776, 254] on html "Appairer une carte Exporter l'assemblage de blocs Exporter l'assemblage de bloc…" at bounding box center [388, 339] width 776 height 678
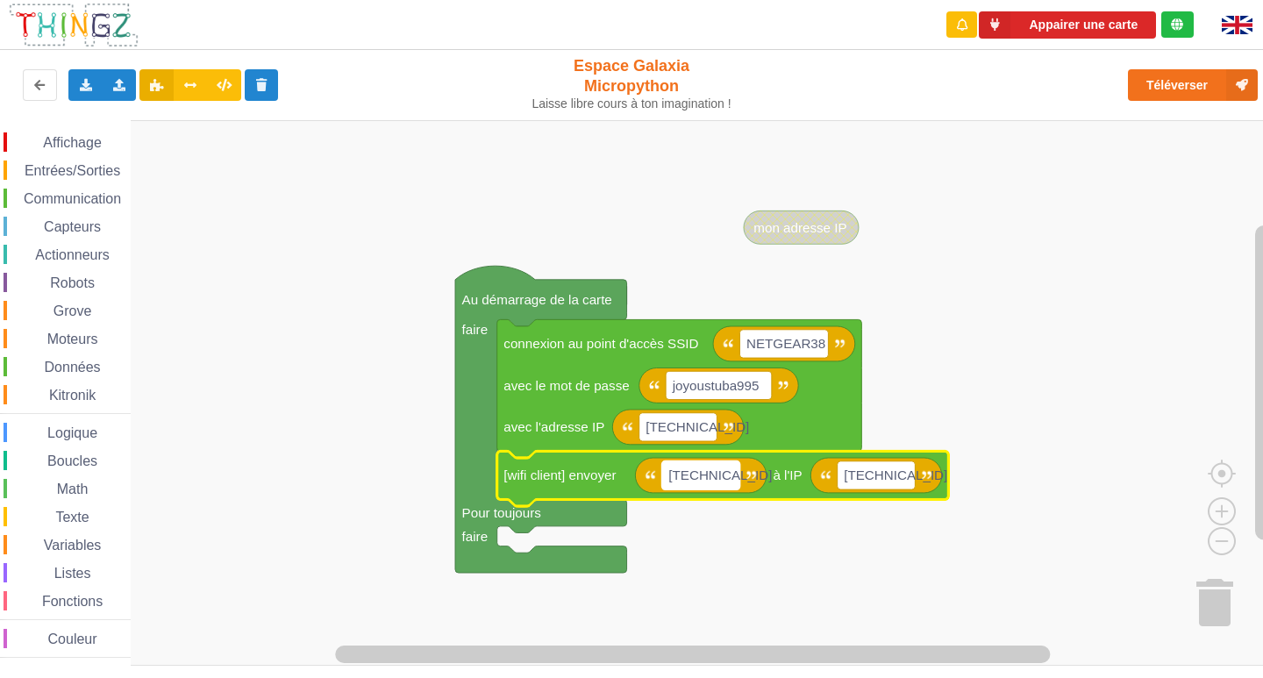
click at [718, 466] on rect "Espace de travail de Blocky" at bounding box center [701, 475] width 78 height 28
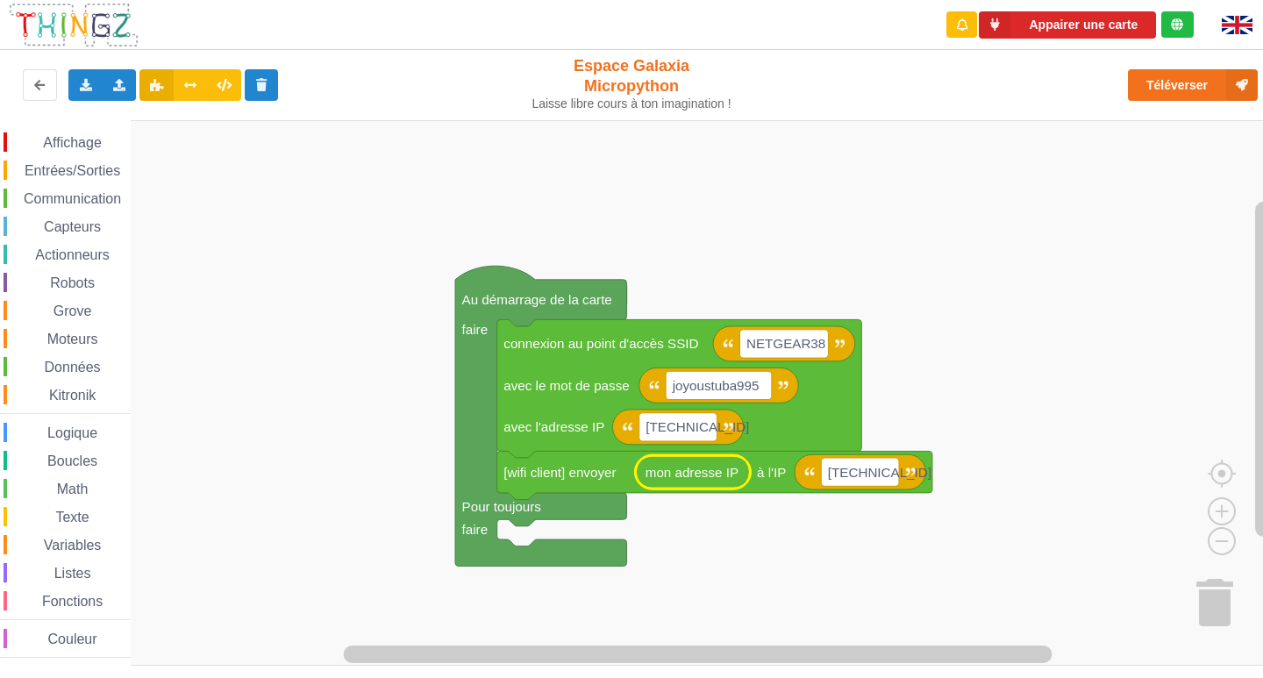
click at [753, 542] on rect "Espace de travail de Blocky" at bounding box center [637, 392] width 1275 height 545
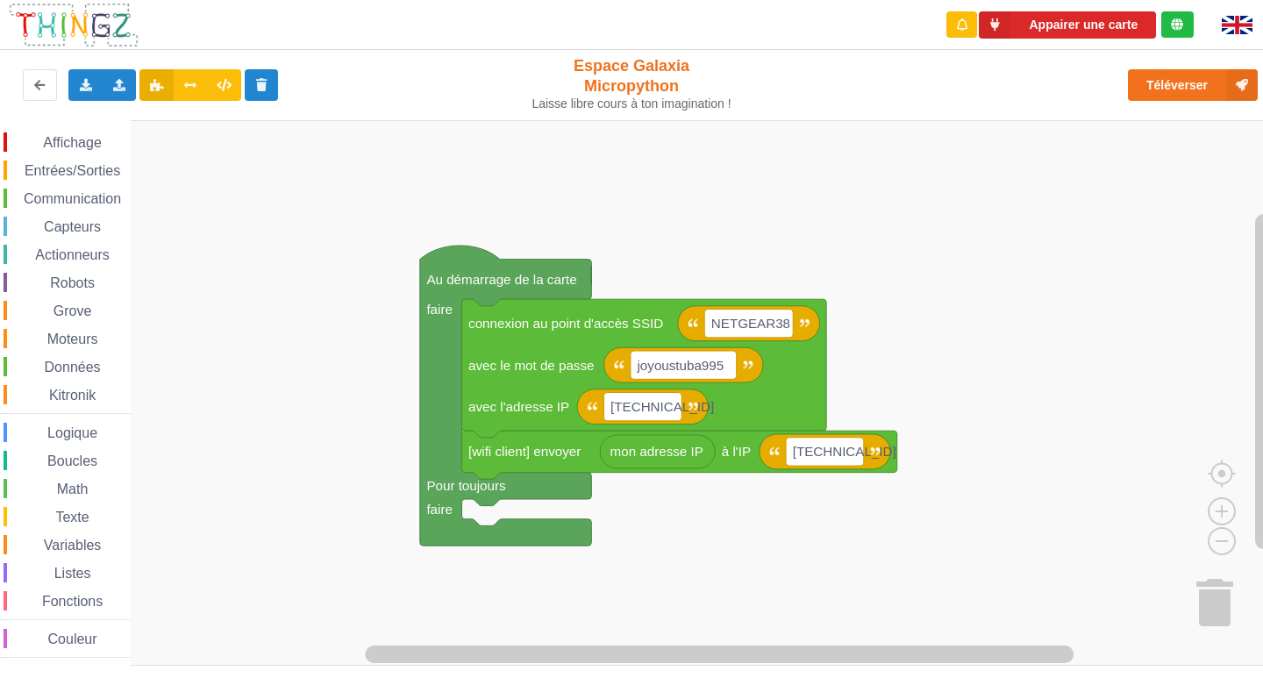
click at [925, 450] on div "Affichage Entrées/Sorties Communication Capteurs Actionneurs Robots Grove Moteu…" at bounding box center [637, 392] width 1275 height 545
click at [1160, 95] on button "Téléverser" at bounding box center [1193, 85] width 130 height 32
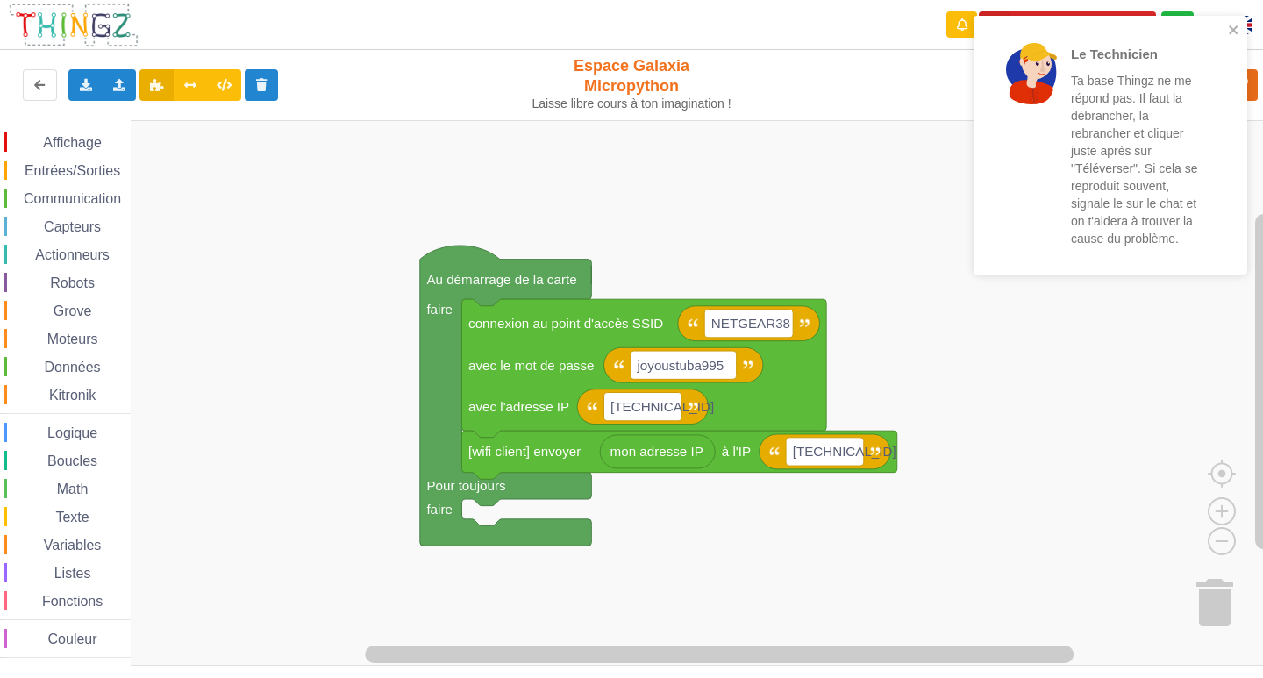
click at [849, 256] on rect "Espace de travail de Blocky" at bounding box center [637, 392] width 1275 height 545
click at [1232, 32] on icon "close" at bounding box center [1233, 29] width 9 height 9
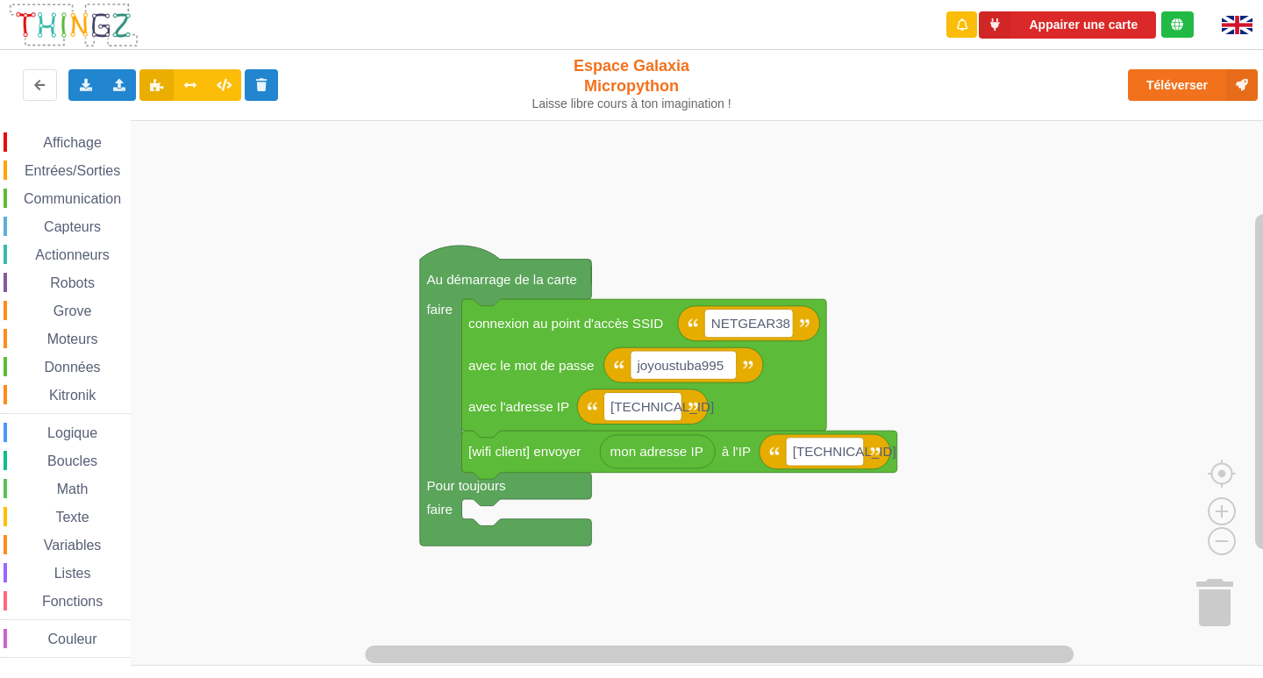
click at [1068, 188] on rect "Espace de travail de Blocky" at bounding box center [637, 392] width 1275 height 545
click at [1179, 89] on button "Téléverser" at bounding box center [1193, 85] width 130 height 32
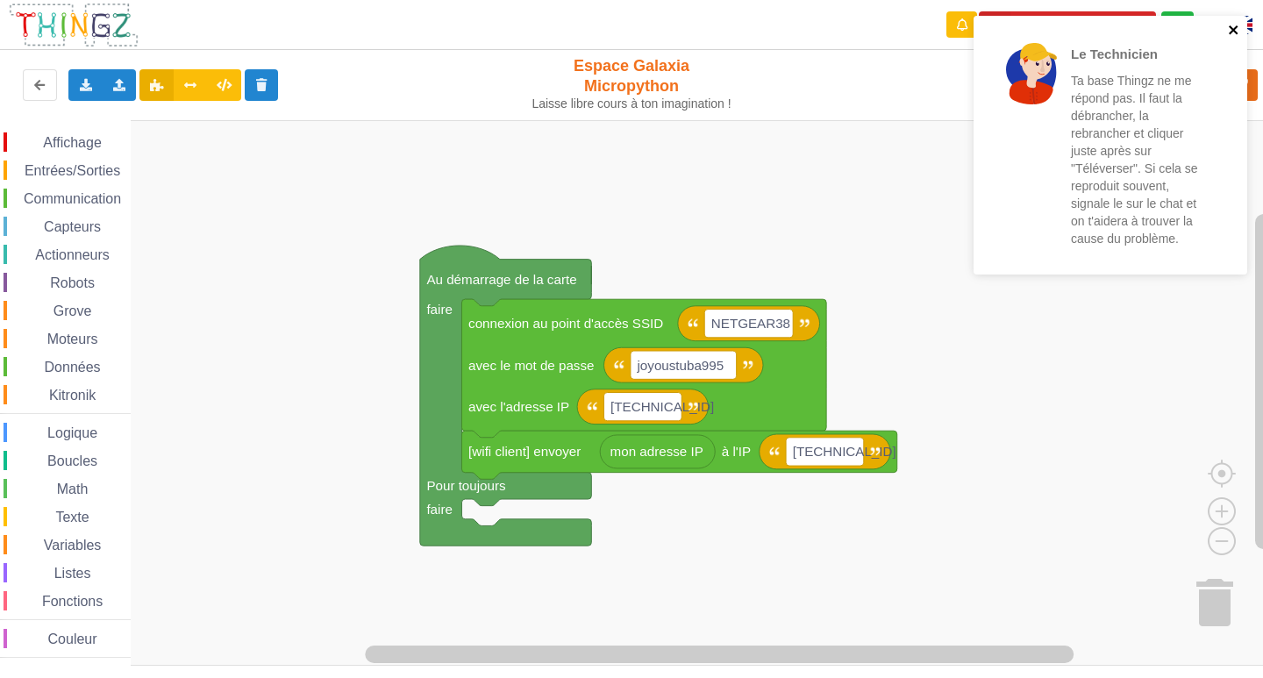
click at [1229, 31] on icon "close" at bounding box center [1234, 30] width 12 height 14
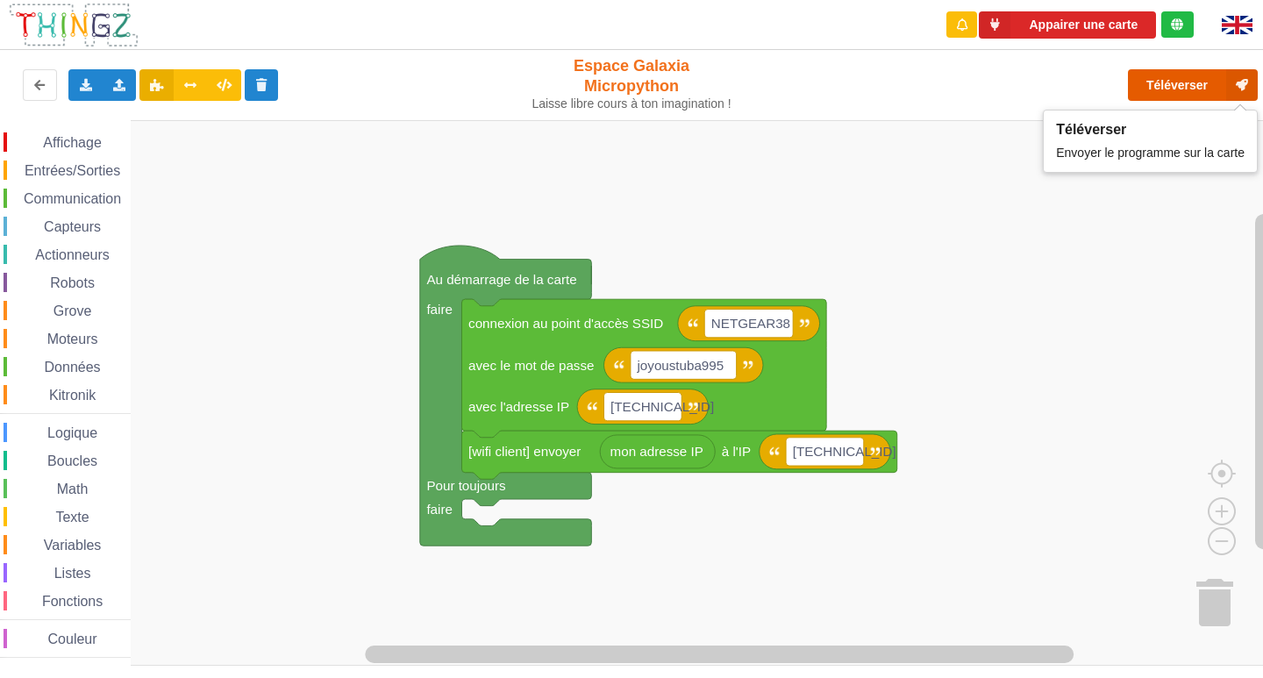
click at [1185, 84] on button "Téléverser" at bounding box center [1193, 85] width 130 height 32
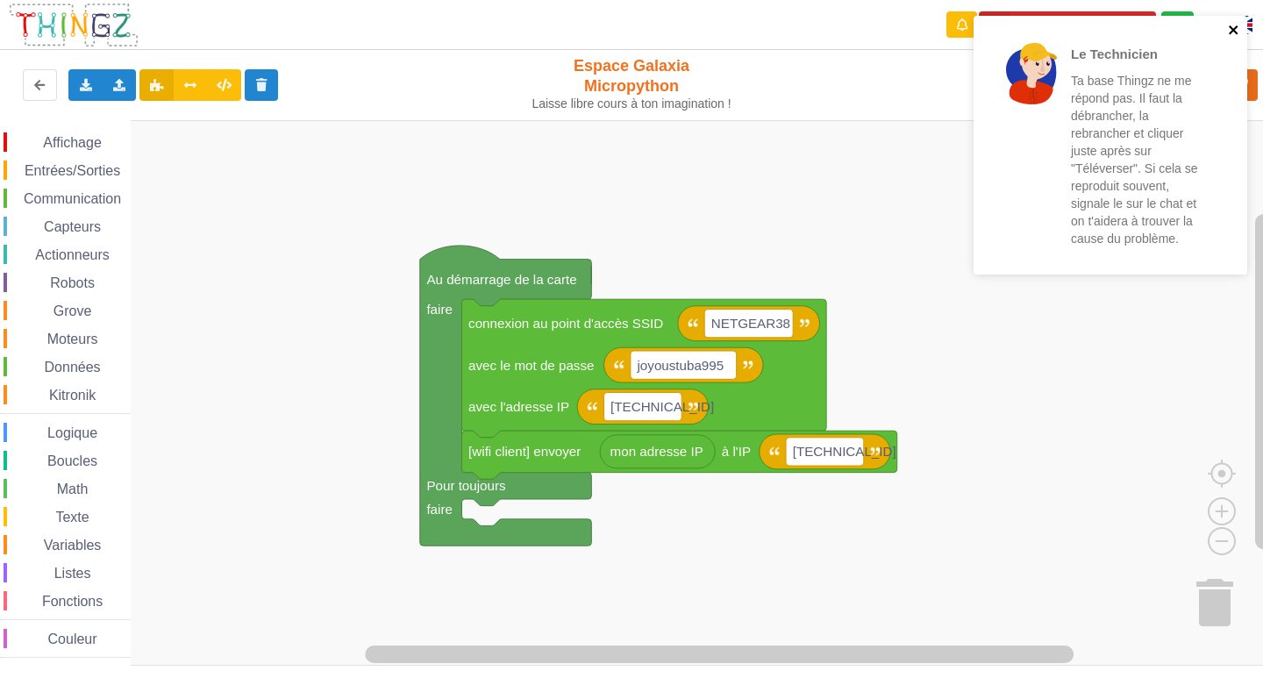
click at [1237, 29] on icon "close" at bounding box center [1234, 30] width 12 height 14
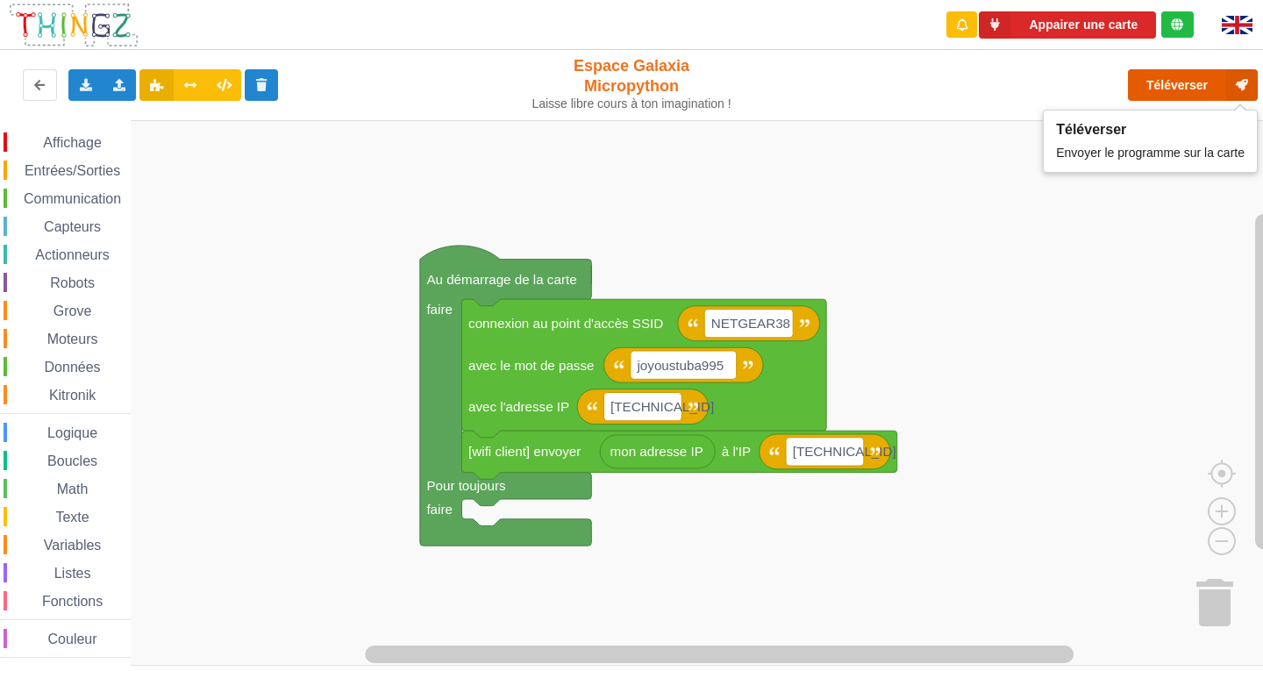
click at [1174, 89] on button "Téléverser" at bounding box center [1193, 85] width 130 height 32
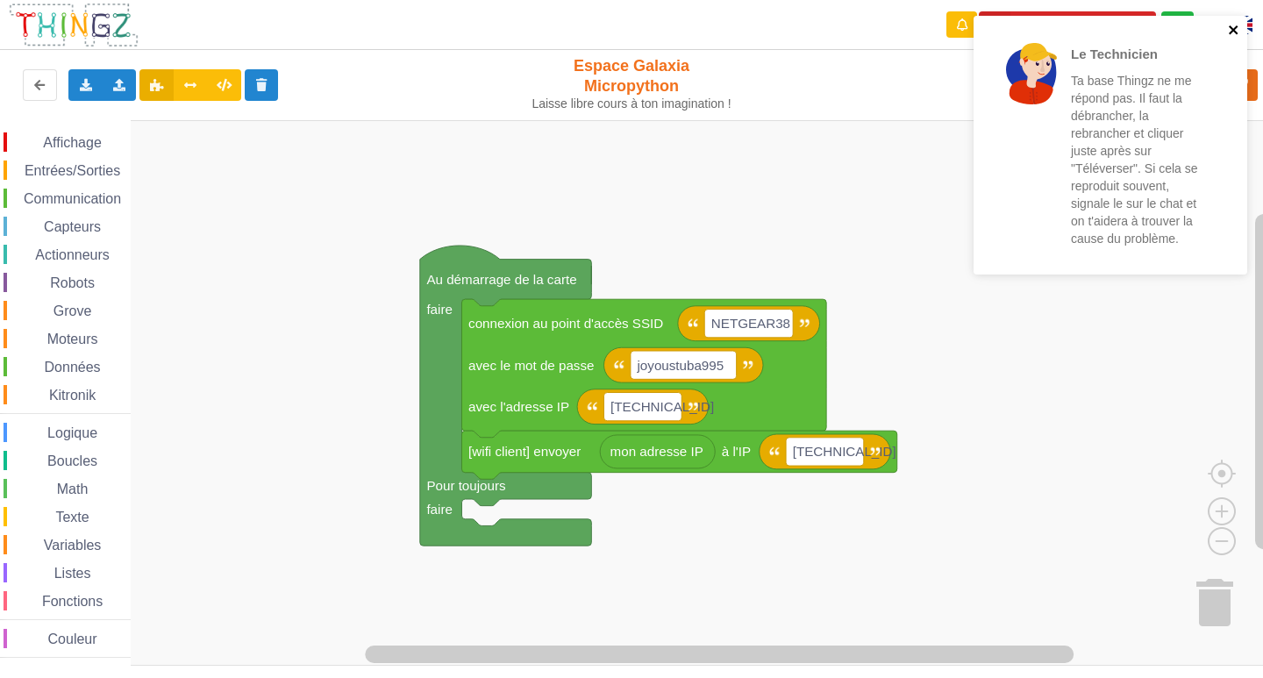
click at [1235, 33] on icon "close" at bounding box center [1234, 30] width 12 height 14
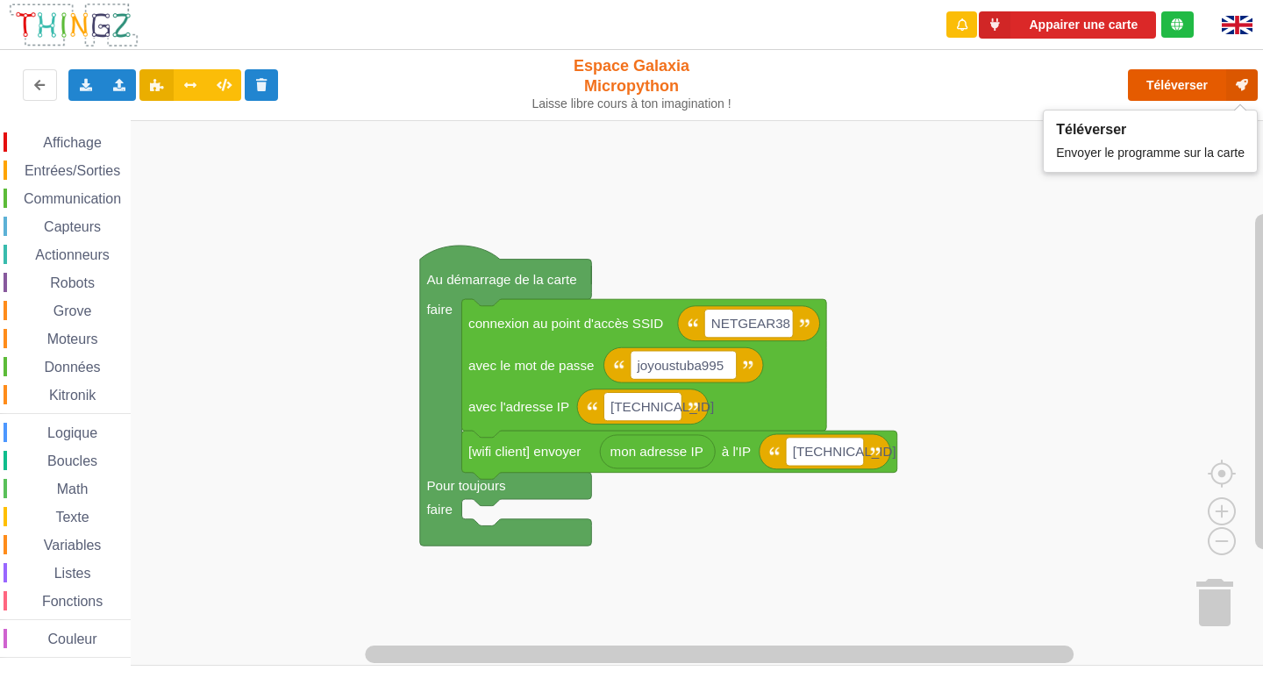
click at [1172, 73] on button "Téléverser" at bounding box center [1193, 85] width 130 height 32
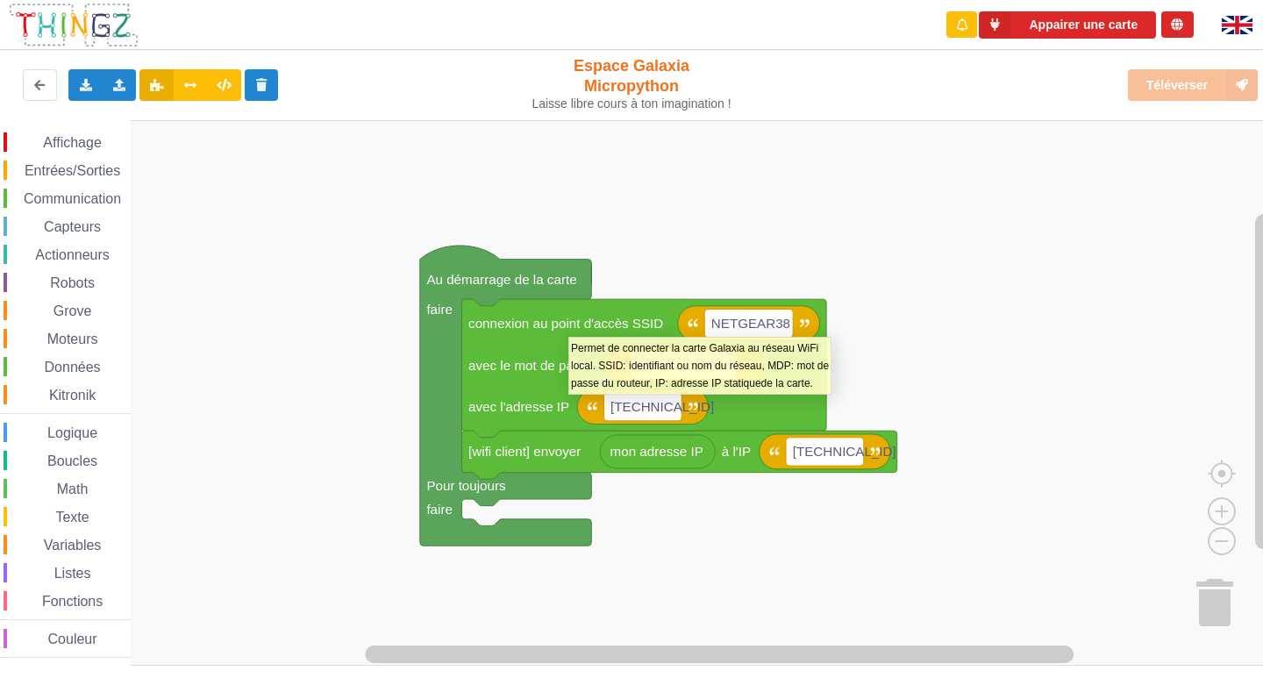
click at [642, 223] on rect "Espace de travail de Blocky" at bounding box center [637, 392] width 1275 height 545
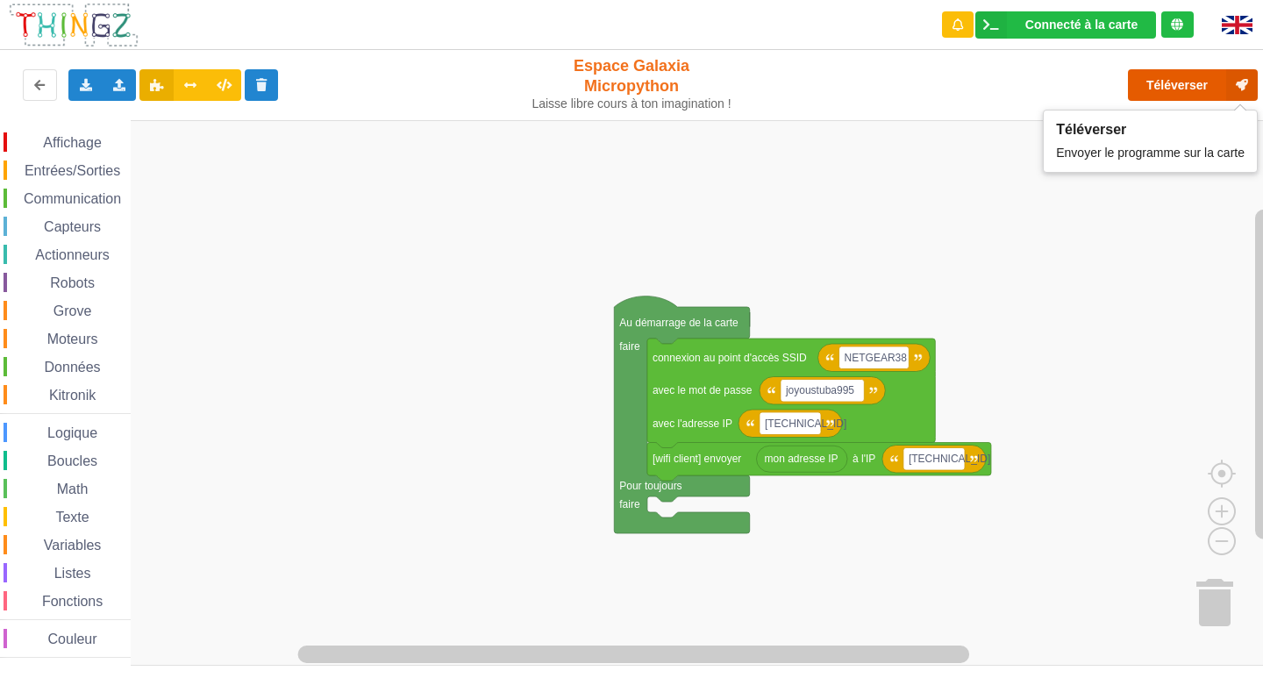
click at [1181, 82] on button "Téléverser" at bounding box center [1193, 85] width 130 height 32
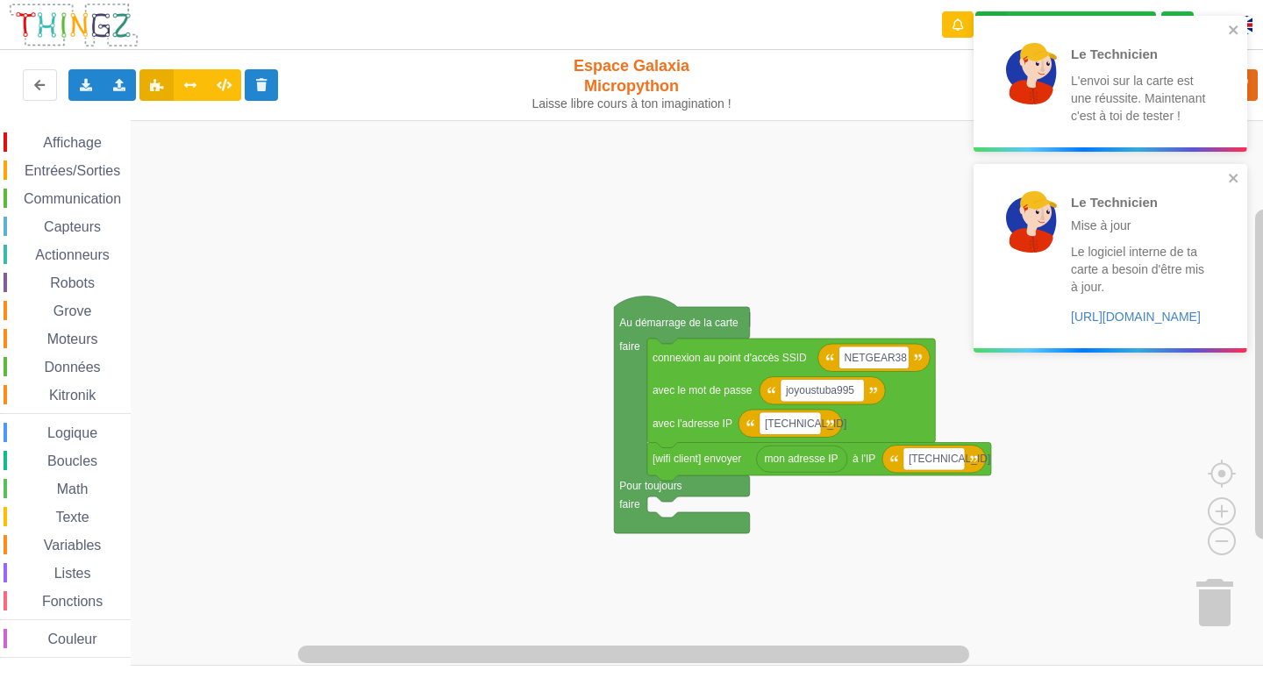
click at [78, 170] on span "Entrées/Sorties" at bounding box center [72, 170] width 101 height 15
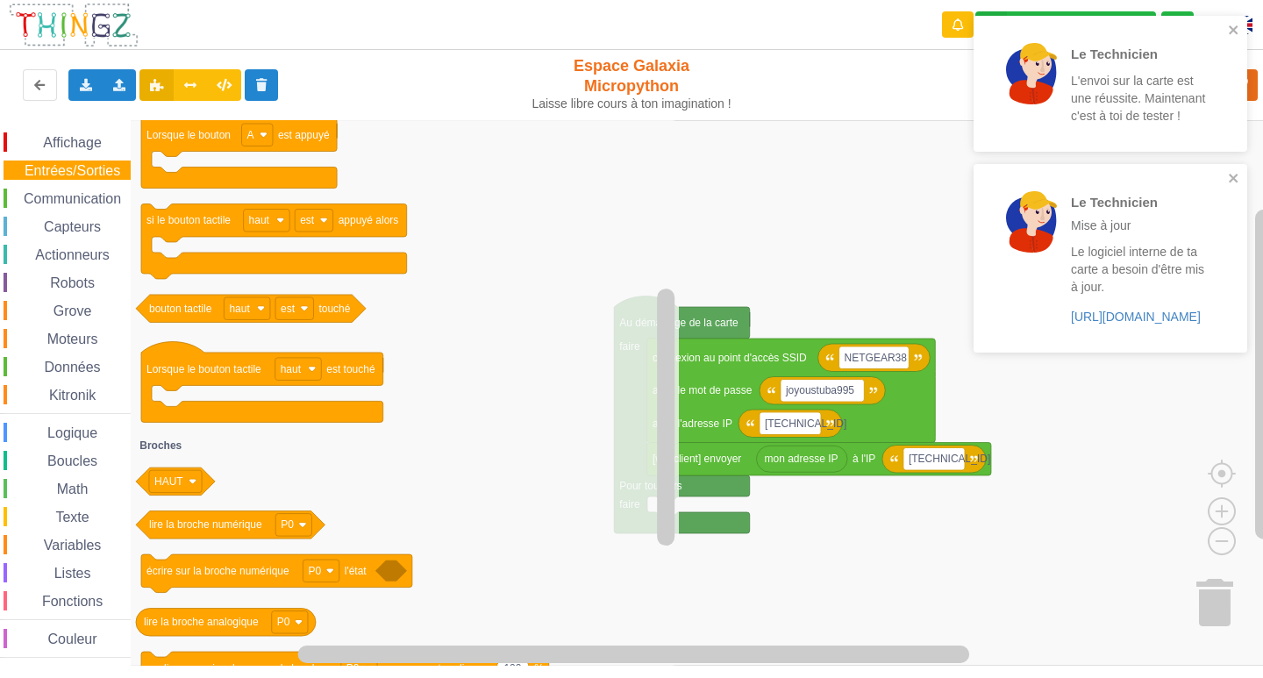
click at [58, 197] on span "Communication" at bounding box center [72, 198] width 103 height 15
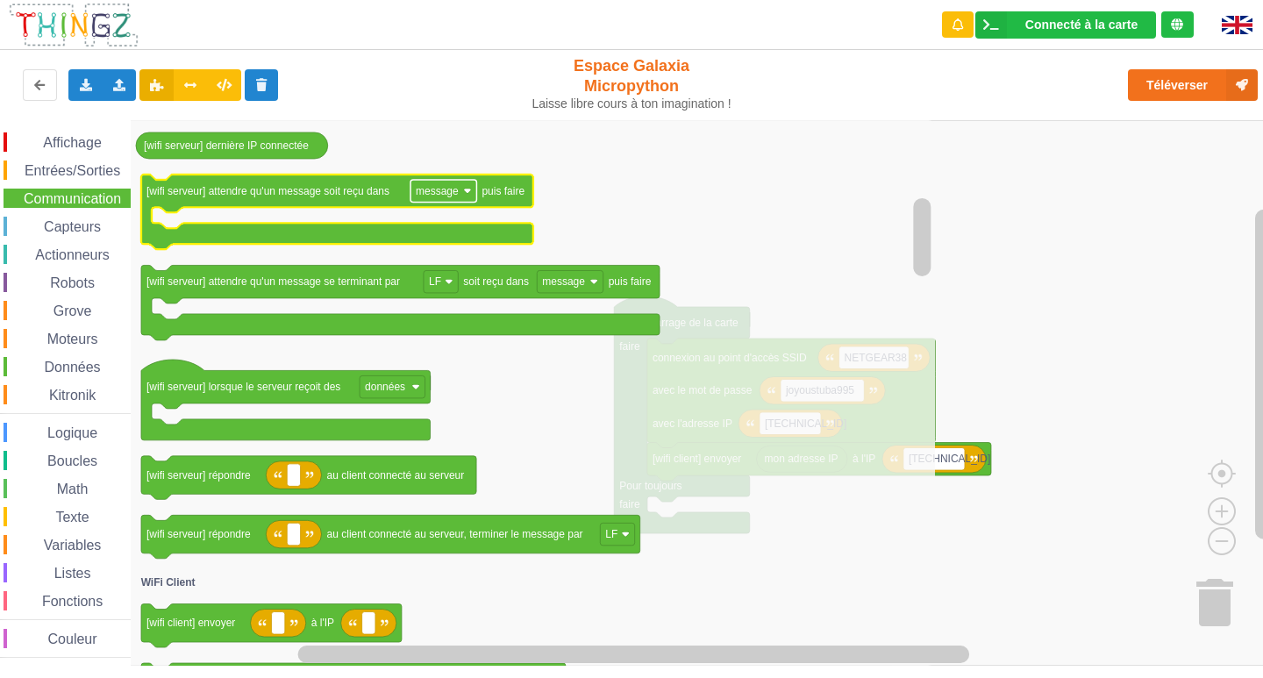
click at [456, 192] on text "message" at bounding box center [437, 191] width 43 height 12
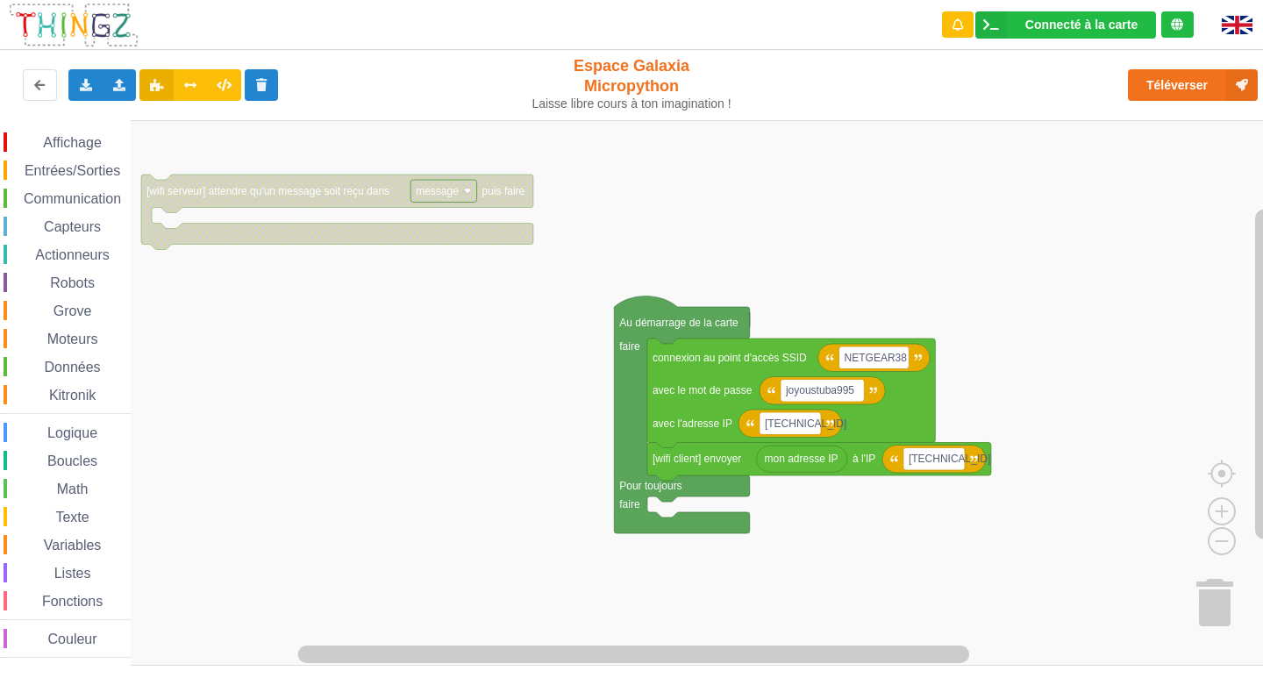
click at [463, 192] on rect "Espace de travail de Blocky" at bounding box center [443, 191] width 66 height 23
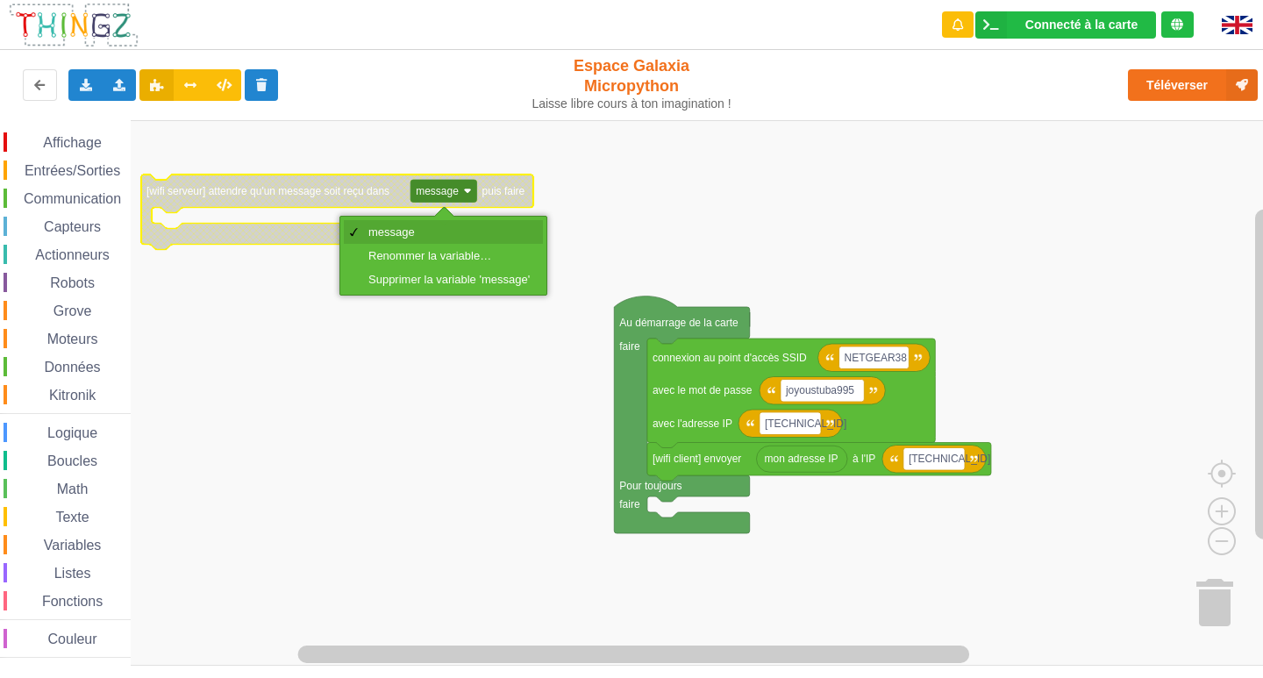
click at [462, 235] on div "message" at bounding box center [448, 231] width 161 height 13
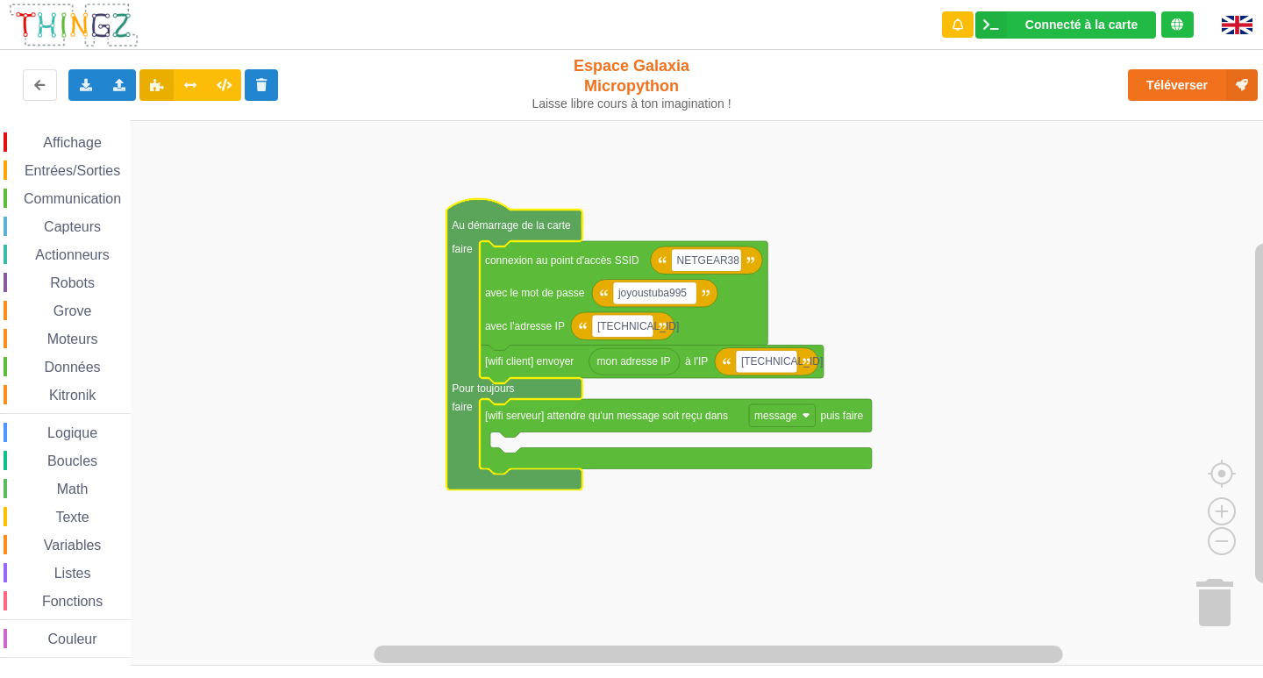
click at [58, 166] on span "Entrées/Sorties" at bounding box center [72, 170] width 101 height 15
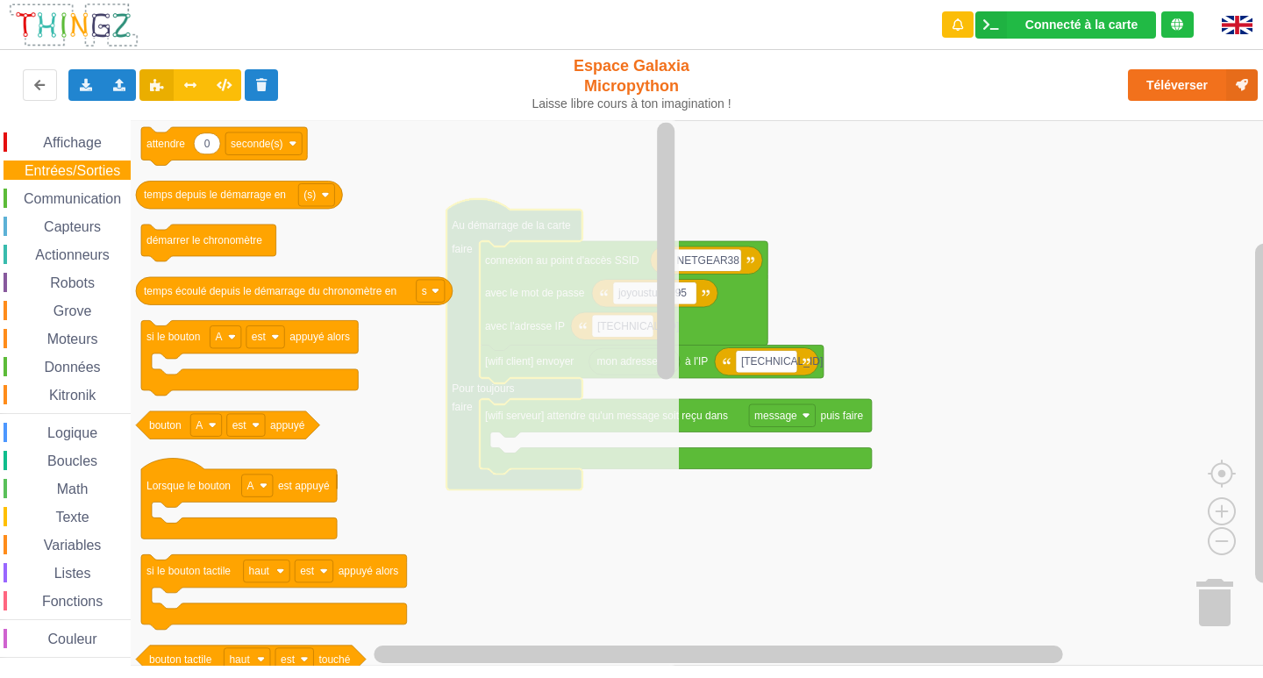
click at [52, 135] on span "Affichage" at bounding box center [71, 142] width 63 height 15
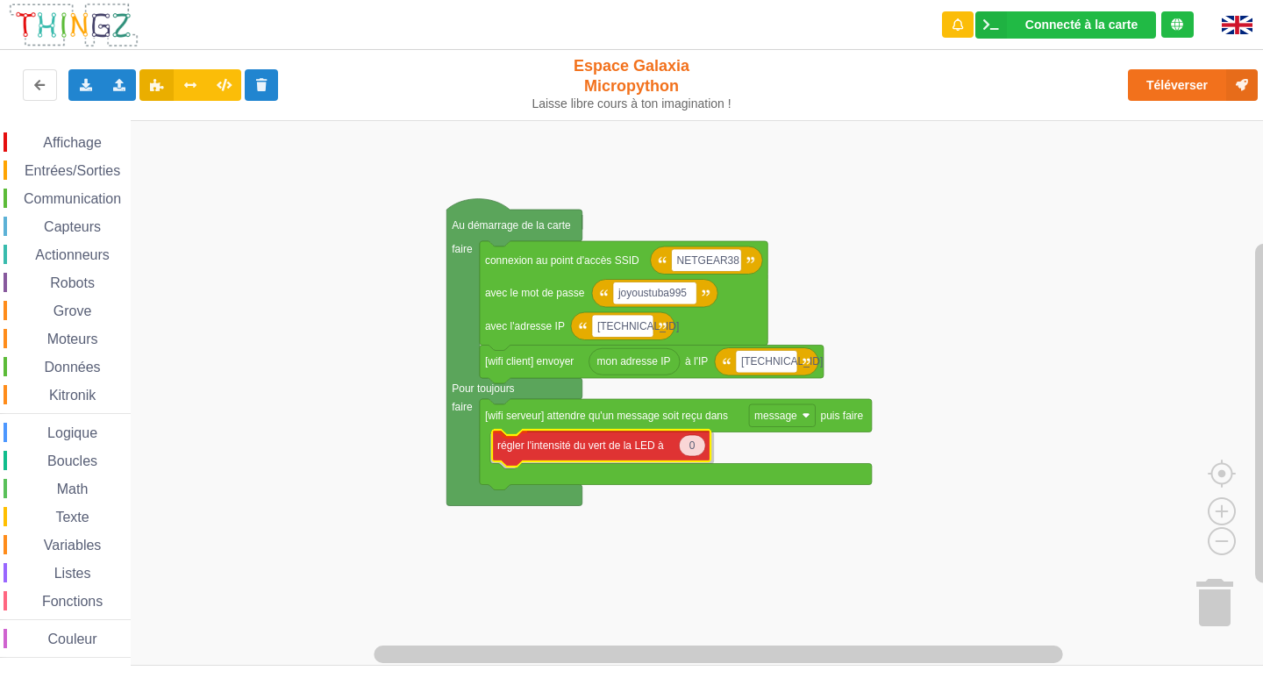
click at [544, 445] on div "Affichage Entrées/Sorties Communication Capteurs Actionneurs Robots Grove Moteu…" at bounding box center [637, 392] width 1275 height 545
click at [695, 448] on icon "Espace de travail de Blocky" at bounding box center [690, 448] width 26 height 21
type input "9"
type input "99"
click at [68, 173] on span "Entrées/Sorties" at bounding box center [72, 170] width 101 height 15
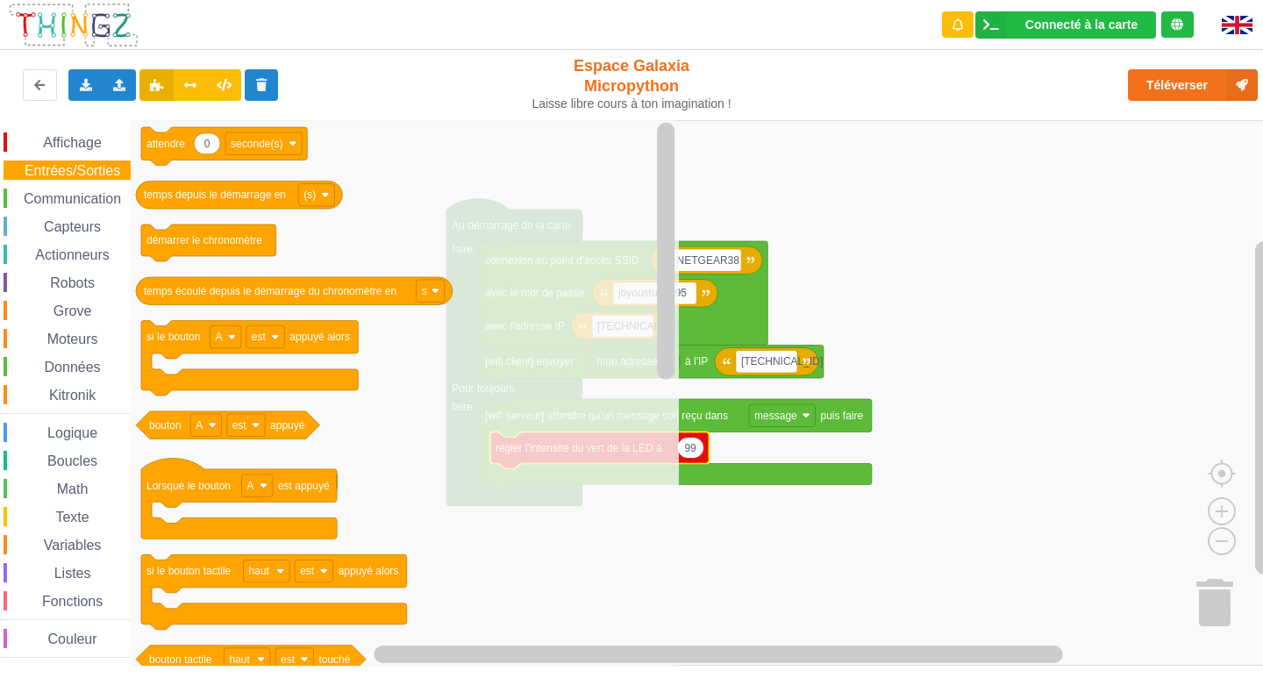
click at [788, 145] on rect "Espace de travail de Blocky" at bounding box center [637, 392] width 1275 height 545
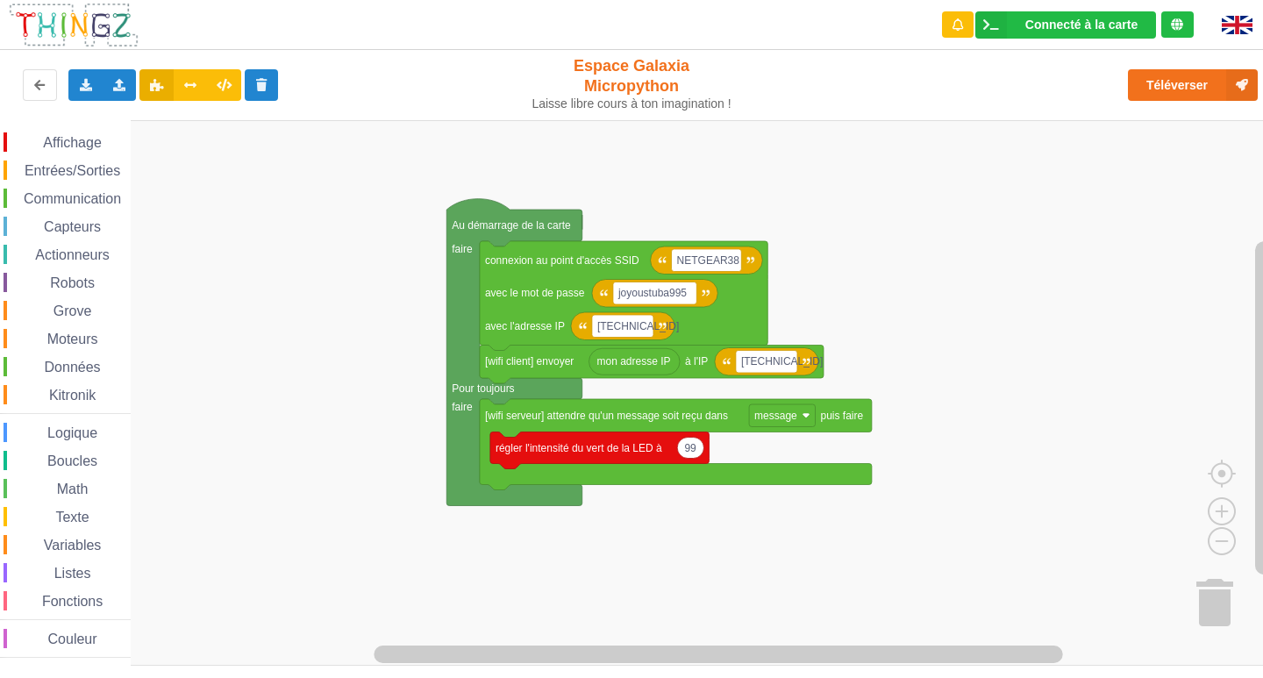
click at [72, 174] on span "Entrées/Sorties" at bounding box center [72, 170] width 101 height 15
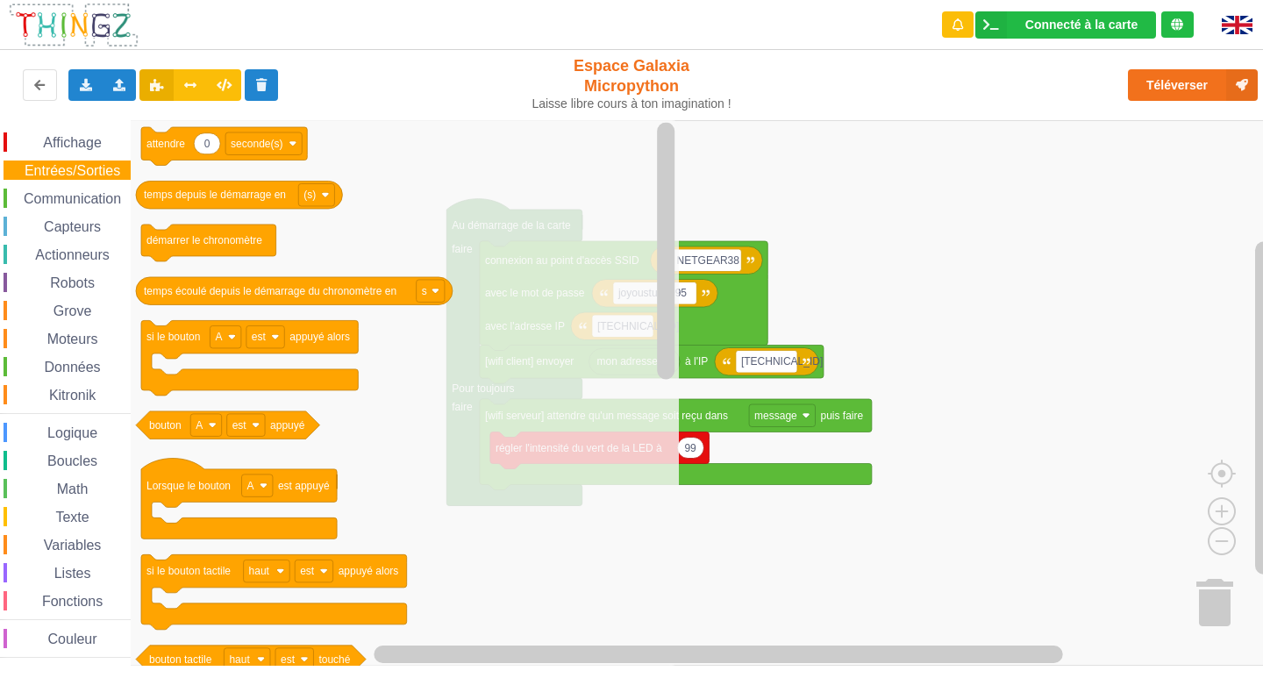
click at [90, 253] on span "Actionneurs" at bounding box center [72, 254] width 80 height 15
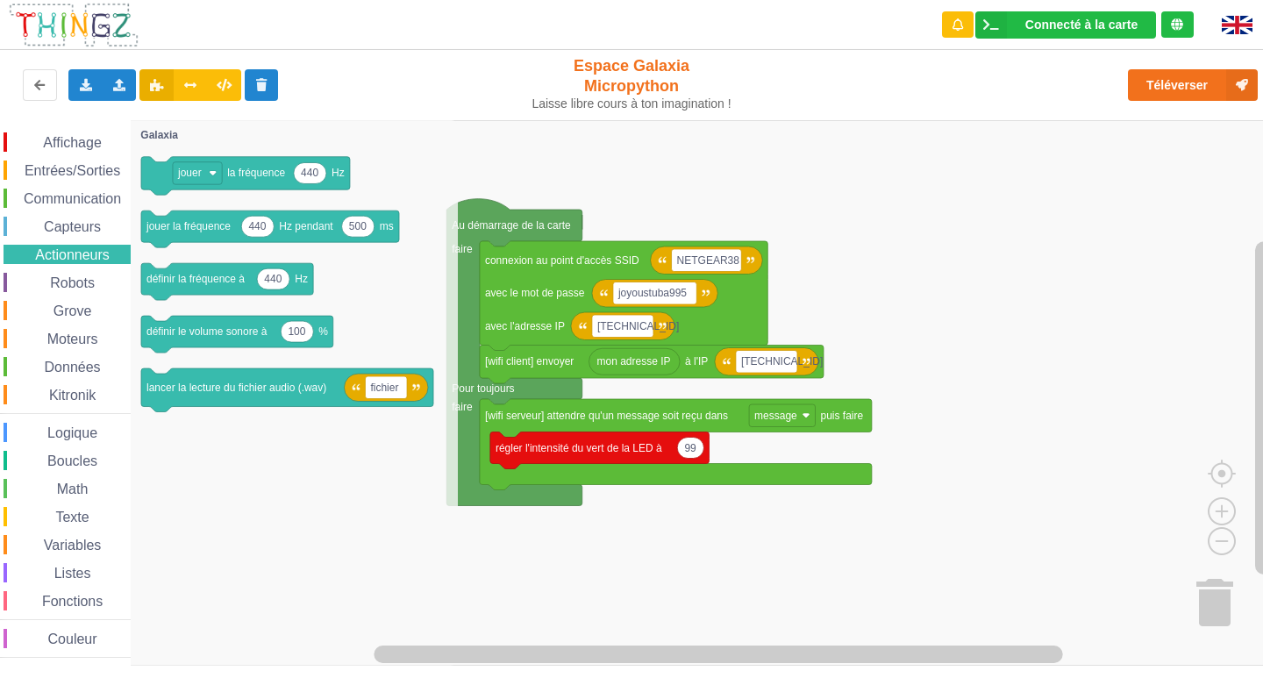
click at [90, 236] on div "Capteurs" at bounding box center [67, 226] width 127 height 19
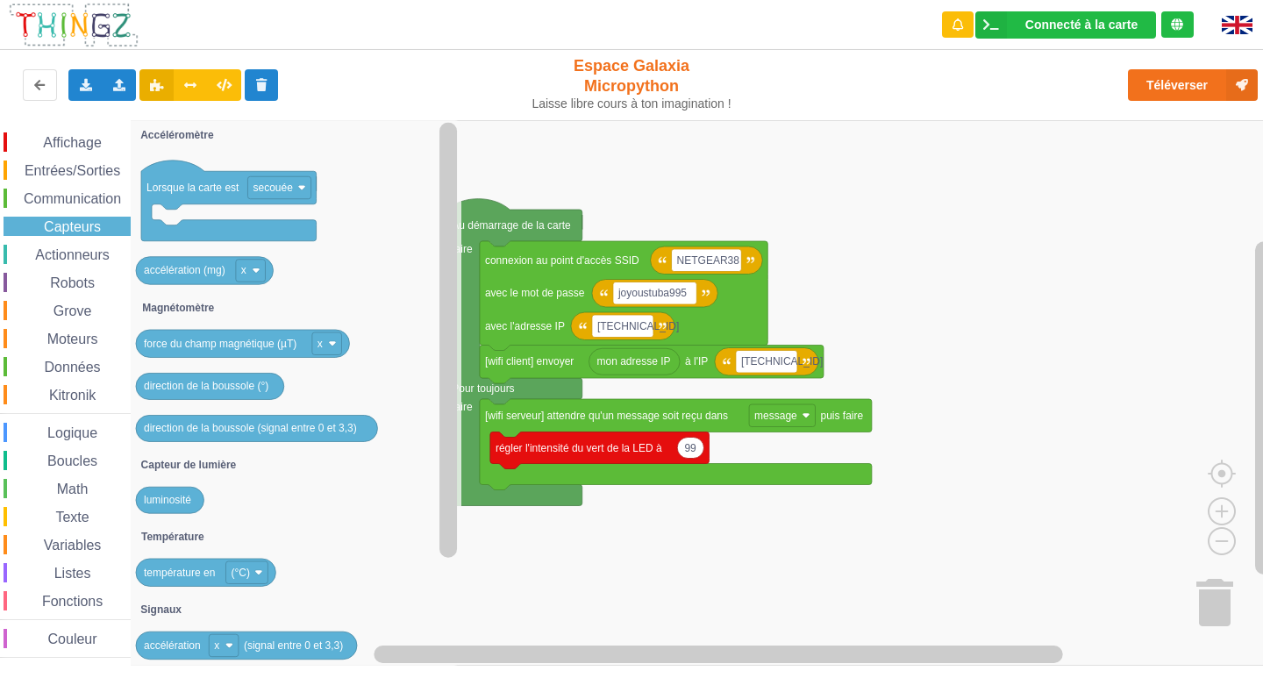
click at [82, 144] on span "Affichage" at bounding box center [71, 142] width 63 height 15
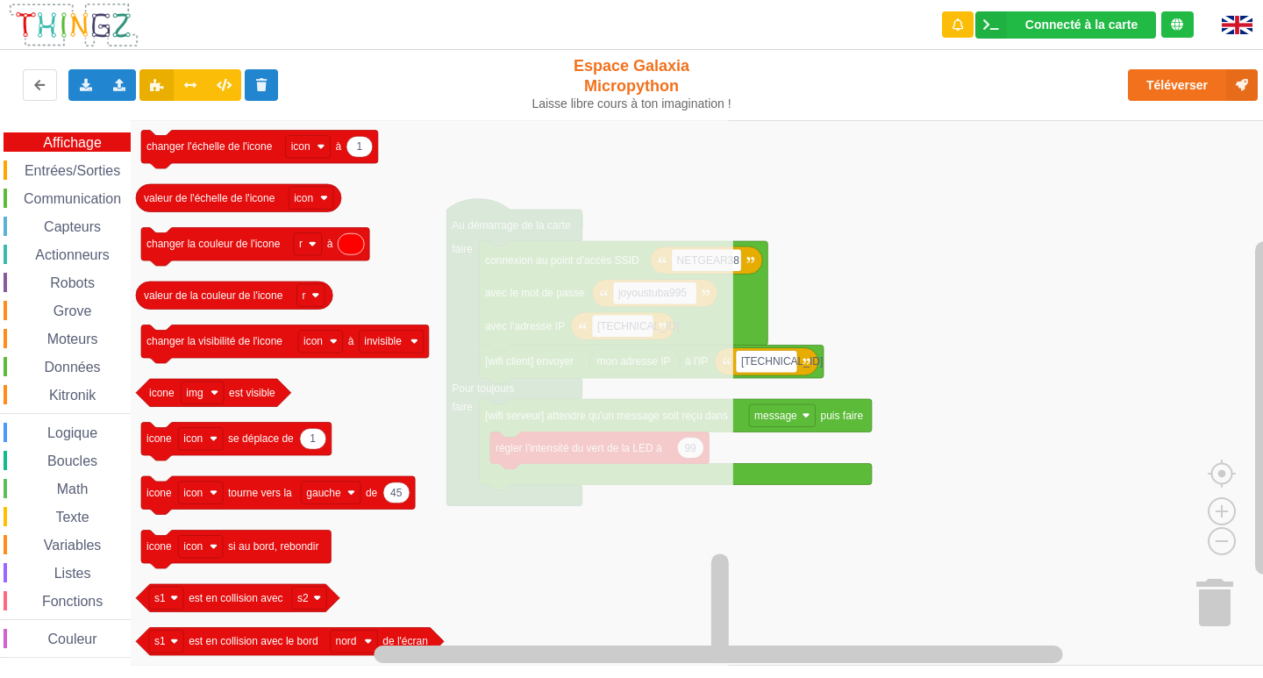
click at [104, 180] on div "Entrées/Sorties" at bounding box center [67, 169] width 127 height 19
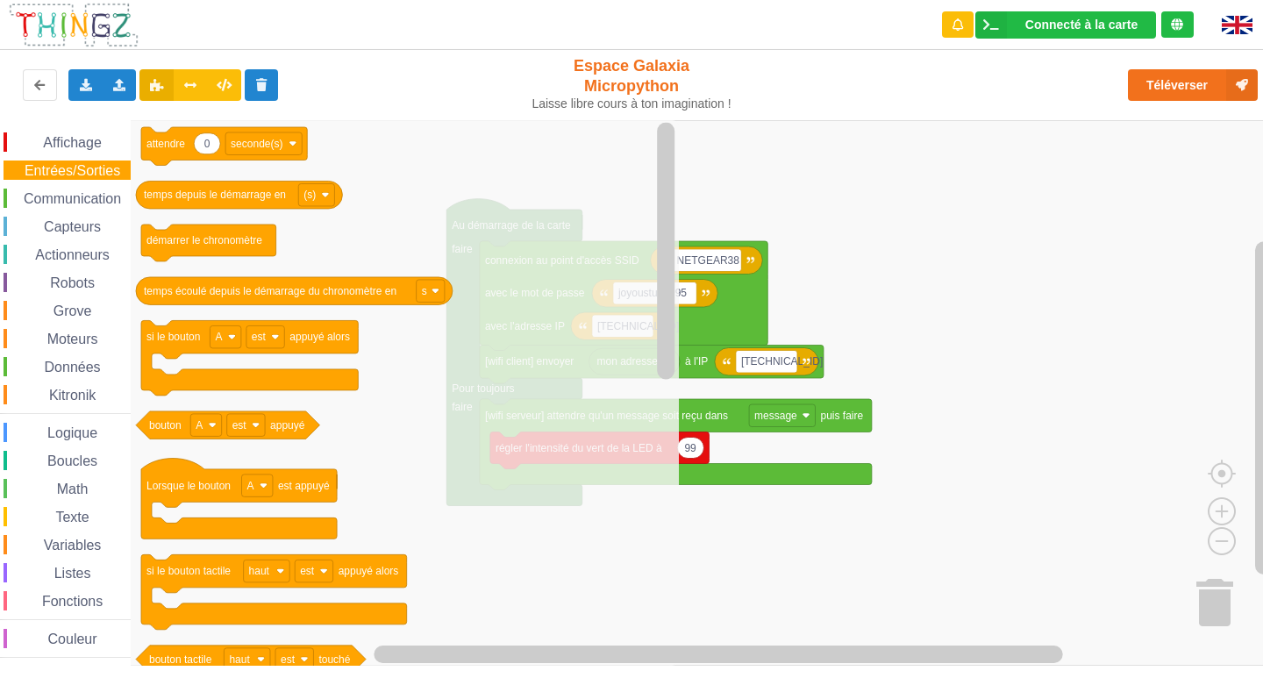
click at [100, 225] on span "Capteurs" at bounding box center [72, 226] width 62 height 15
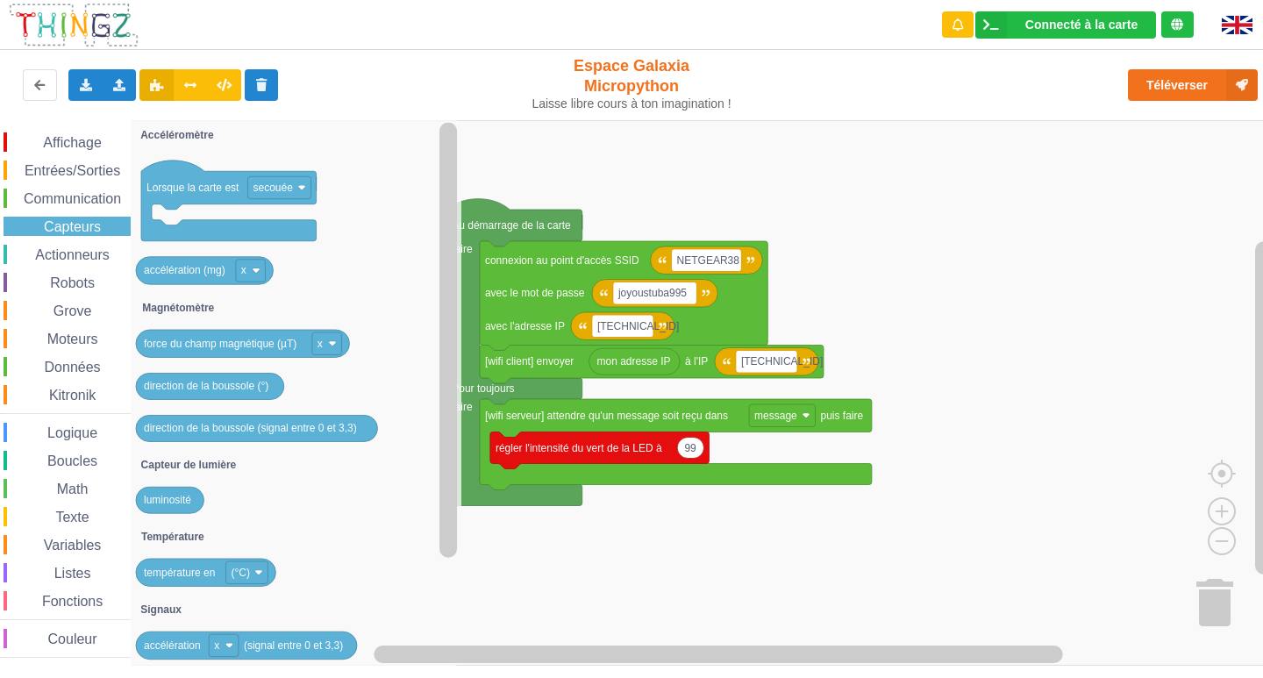
click at [84, 255] on span "Actionneurs" at bounding box center [72, 254] width 80 height 15
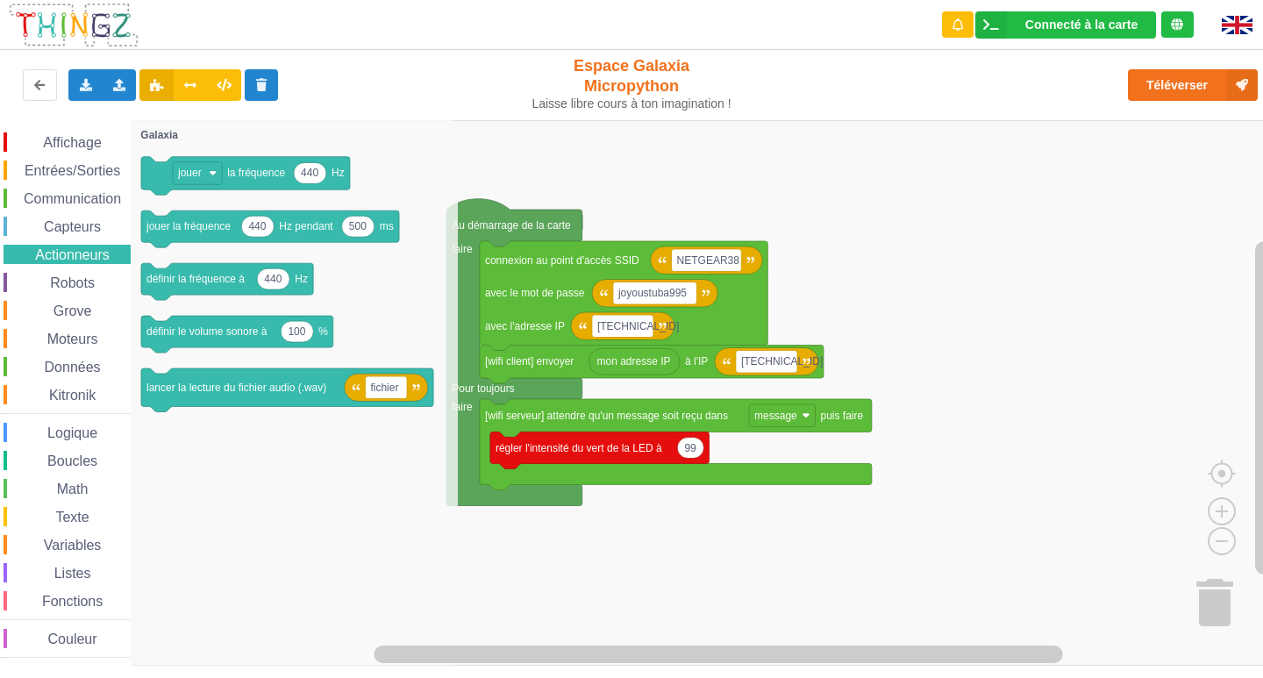
click at [86, 275] on span "Robots" at bounding box center [72, 282] width 50 height 15
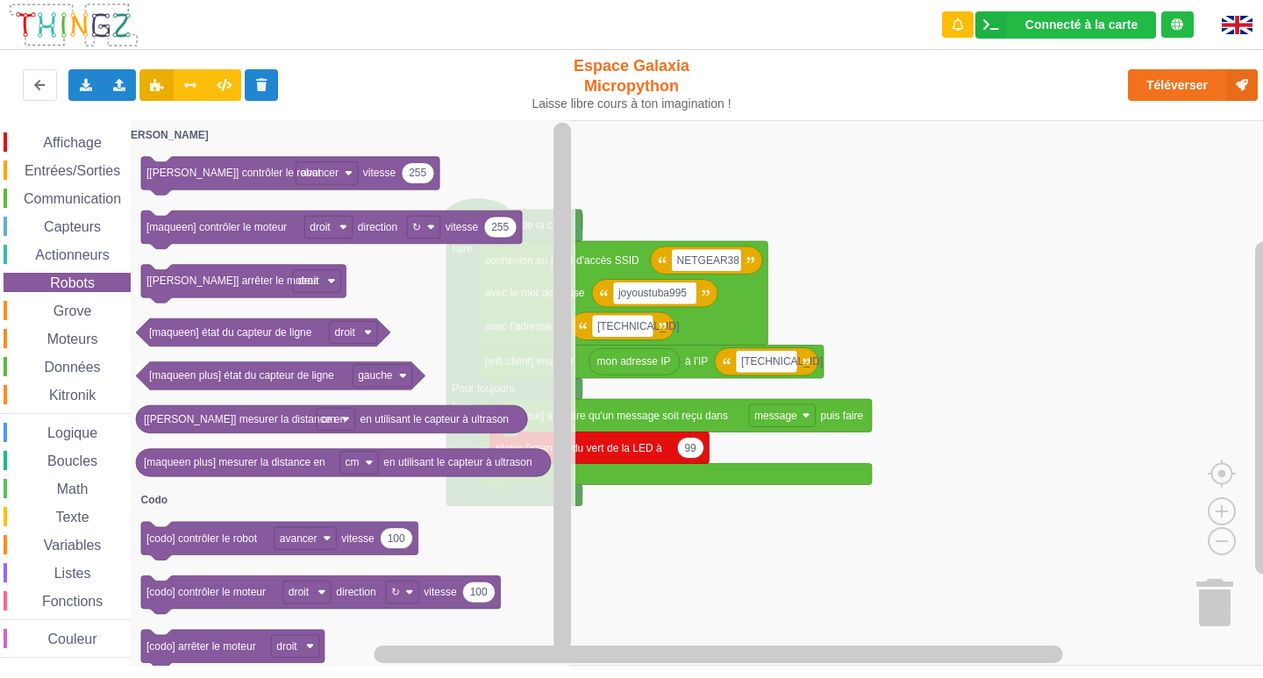
click at [77, 309] on span "Grove" at bounding box center [73, 310] width 44 height 15
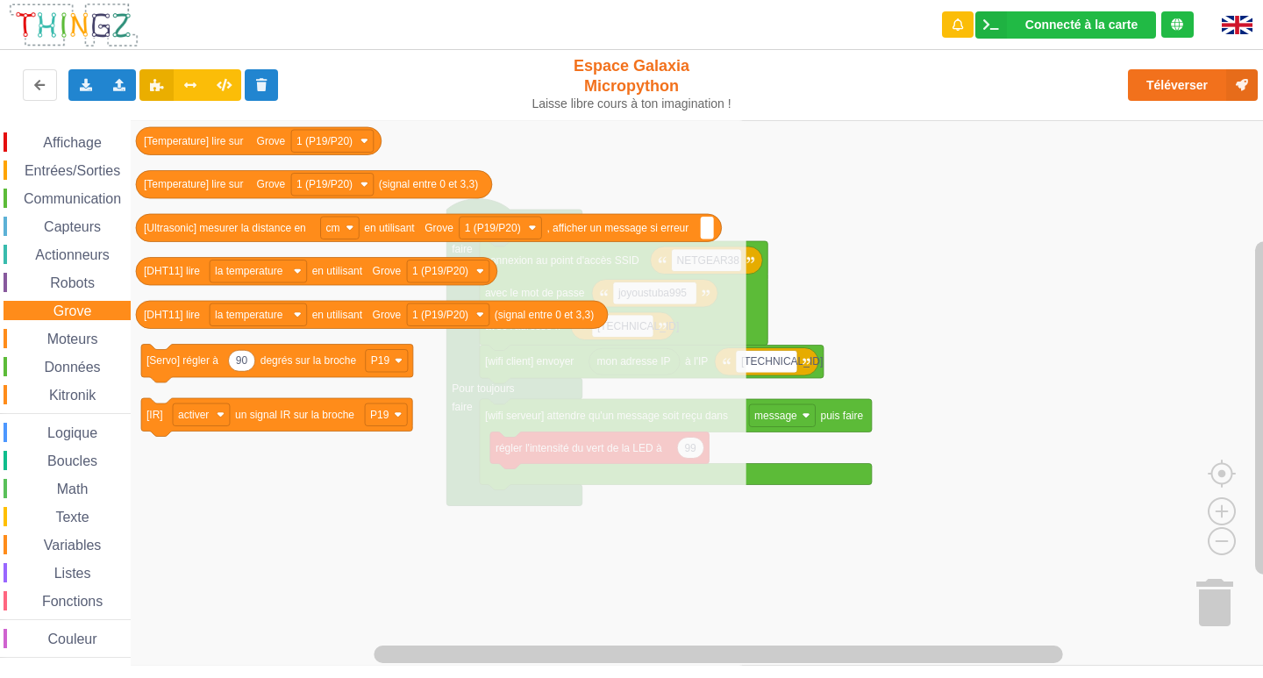
click at [61, 336] on span "Moteurs" at bounding box center [73, 338] width 56 height 15
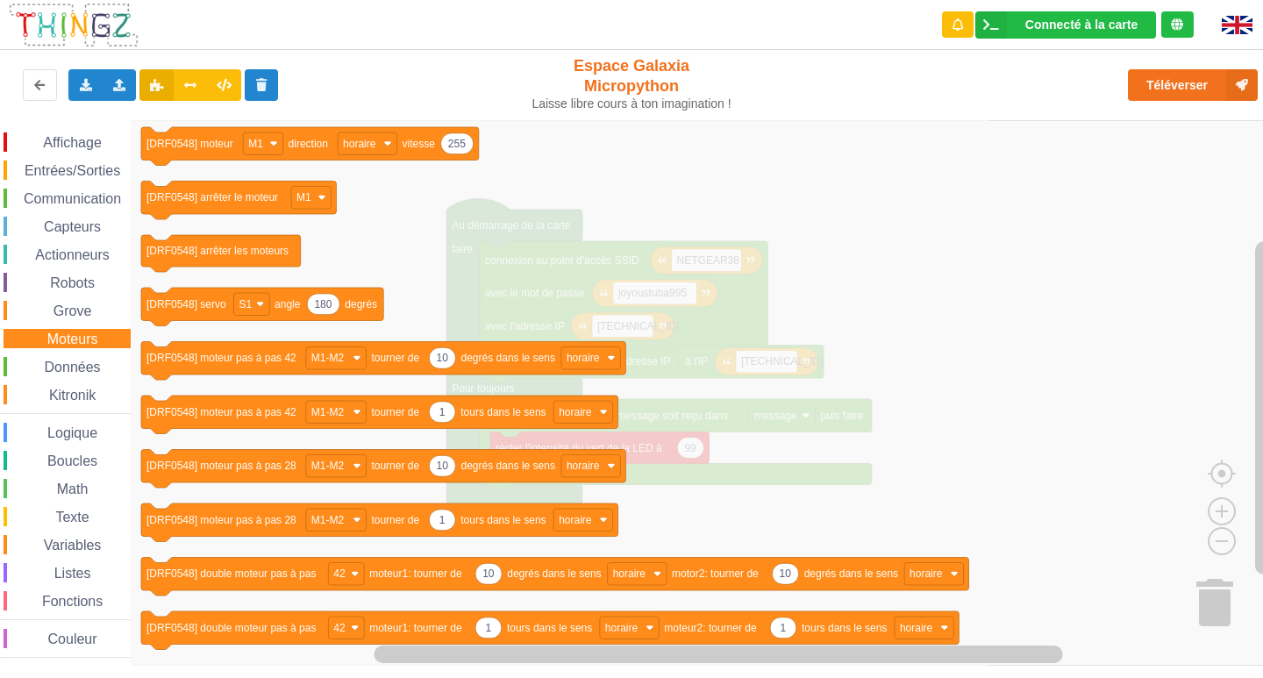
click at [51, 353] on div "Affichage Entrées/Sorties Communication Capteurs Actionneurs Robots Grove Moteu…" at bounding box center [65, 394] width 131 height 525
click at [44, 365] on span "Données" at bounding box center [72, 367] width 61 height 15
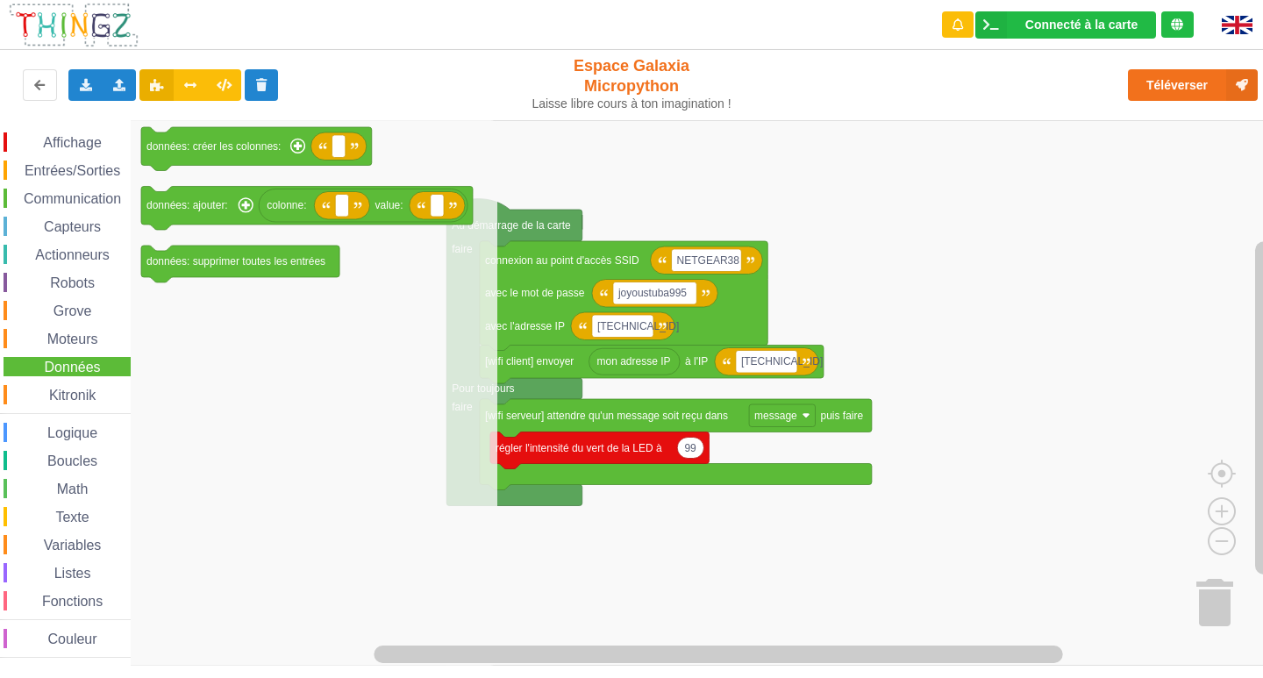
click at [87, 457] on span "Boucles" at bounding box center [72, 460] width 55 height 15
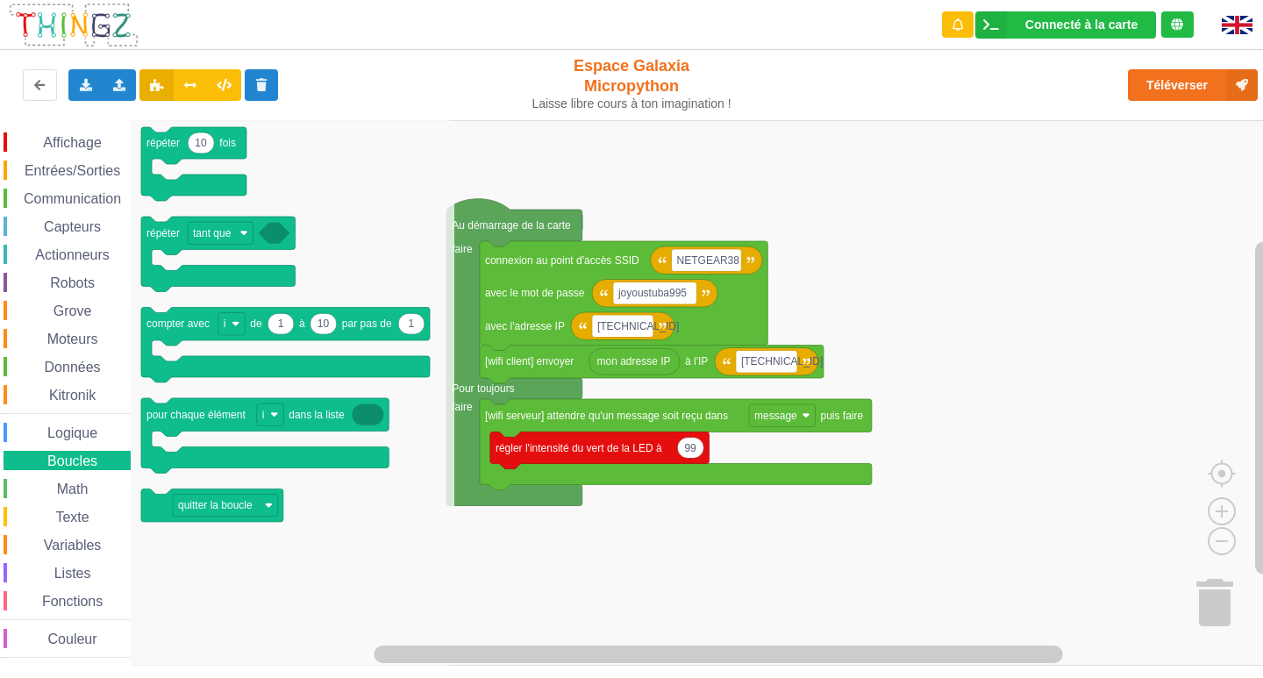
click at [71, 489] on span "Math" at bounding box center [72, 488] width 37 height 15
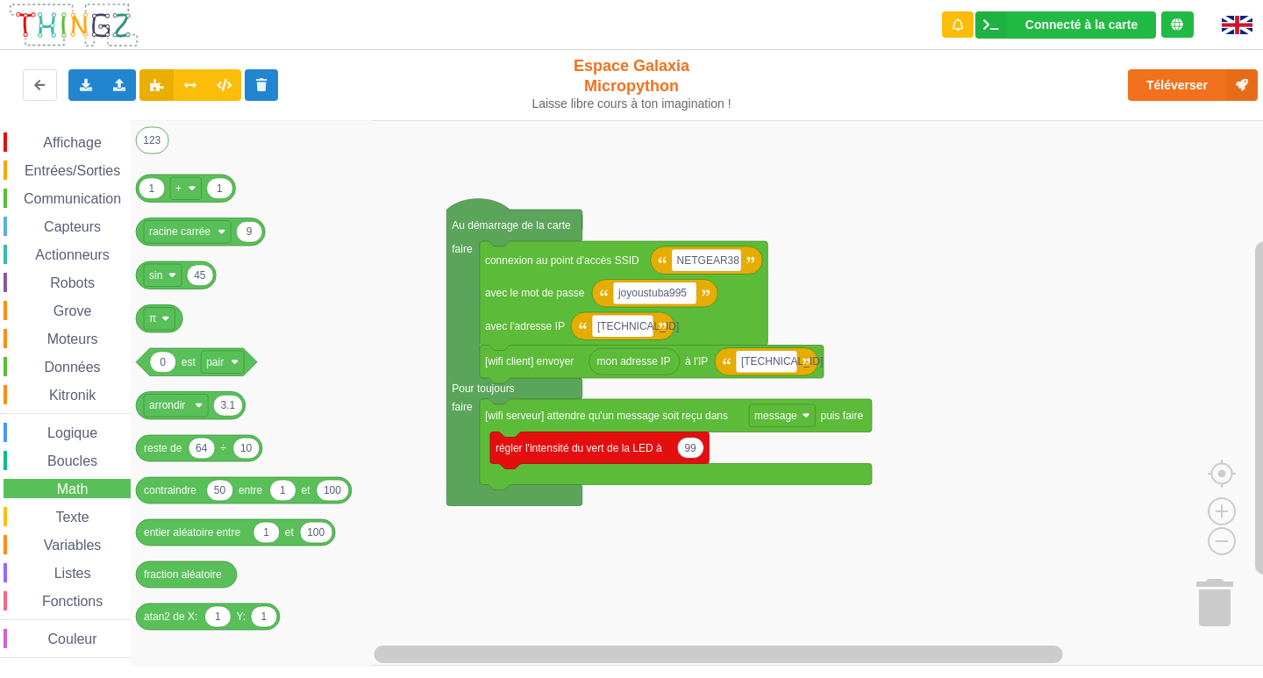
click at [73, 438] on span "Logique" at bounding box center [72, 432] width 55 height 15
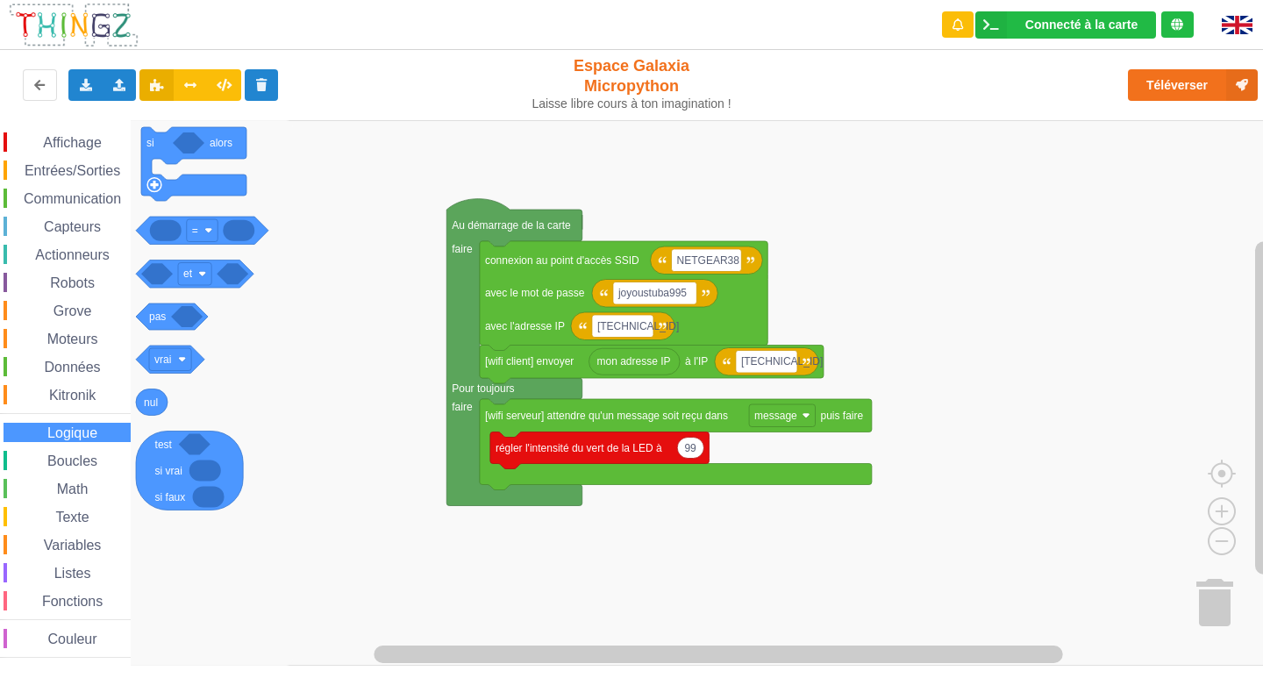
click at [68, 519] on span "Texte" at bounding box center [72, 517] width 39 height 15
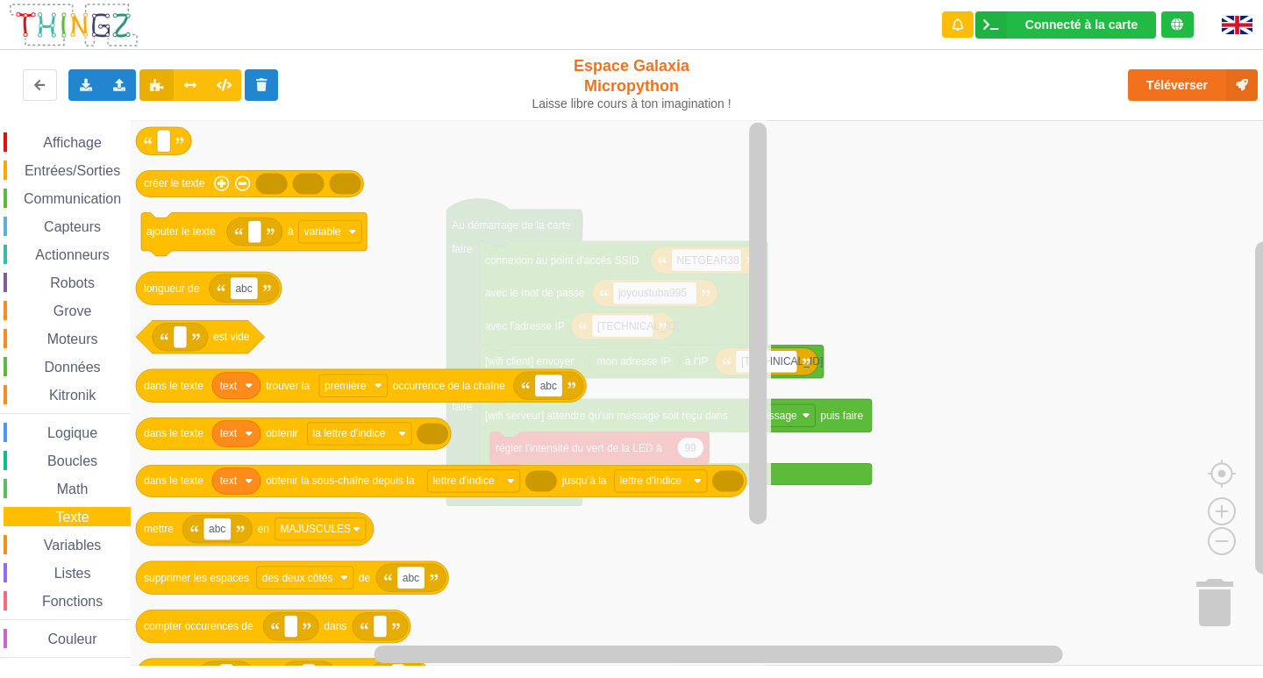
click at [59, 542] on span "Variables" at bounding box center [72, 545] width 63 height 15
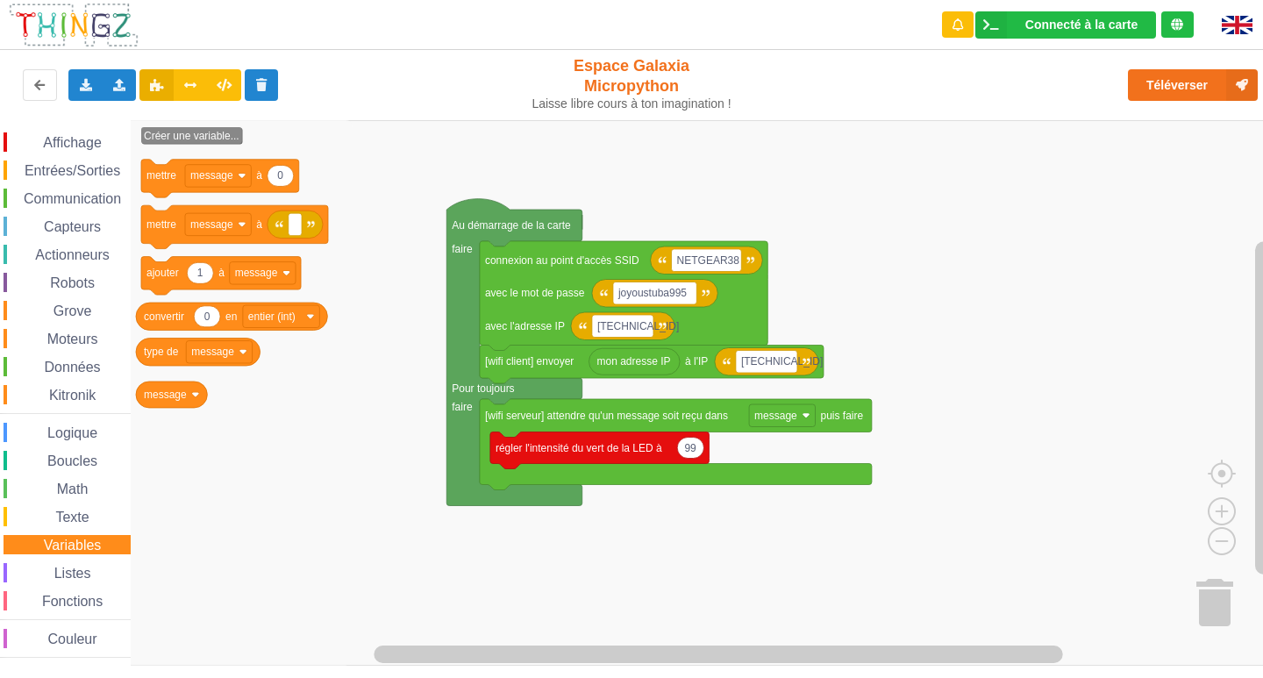
click at [47, 573] on span "Espace de travail de Blocky" at bounding box center [45, 574] width 14 height 14
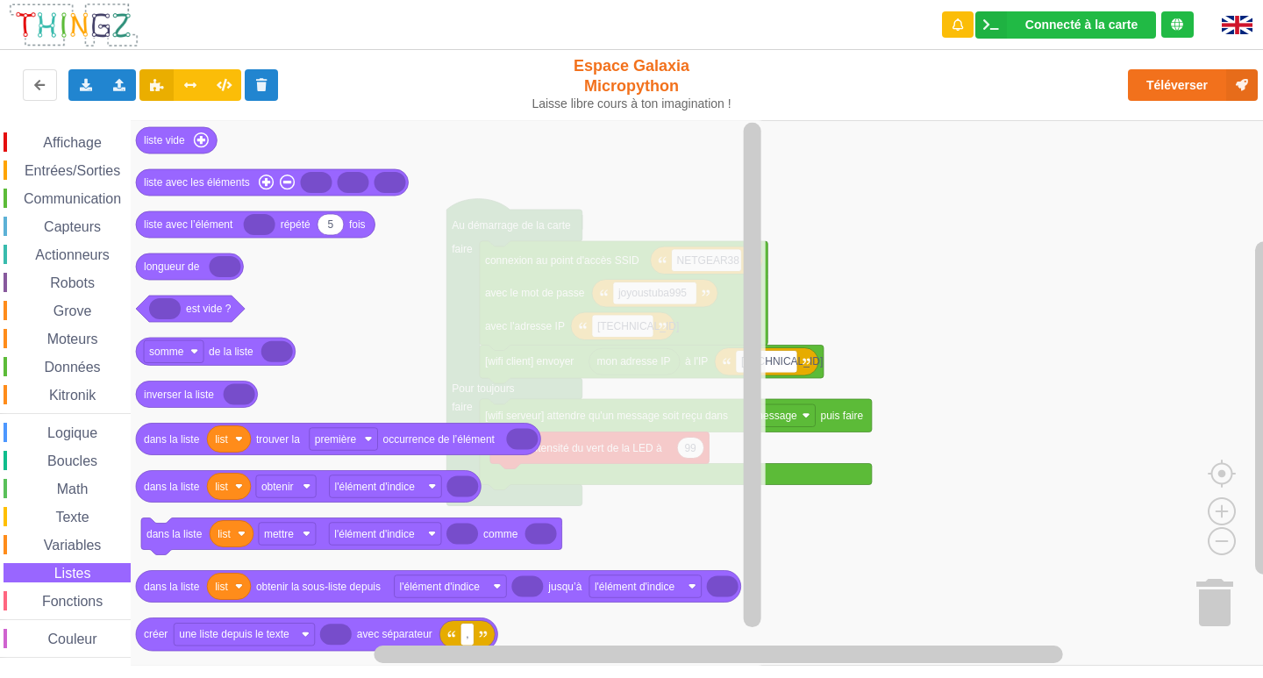
click at [921, 299] on rect "Espace de travail de Blocky" at bounding box center [637, 392] width 1275 height 545
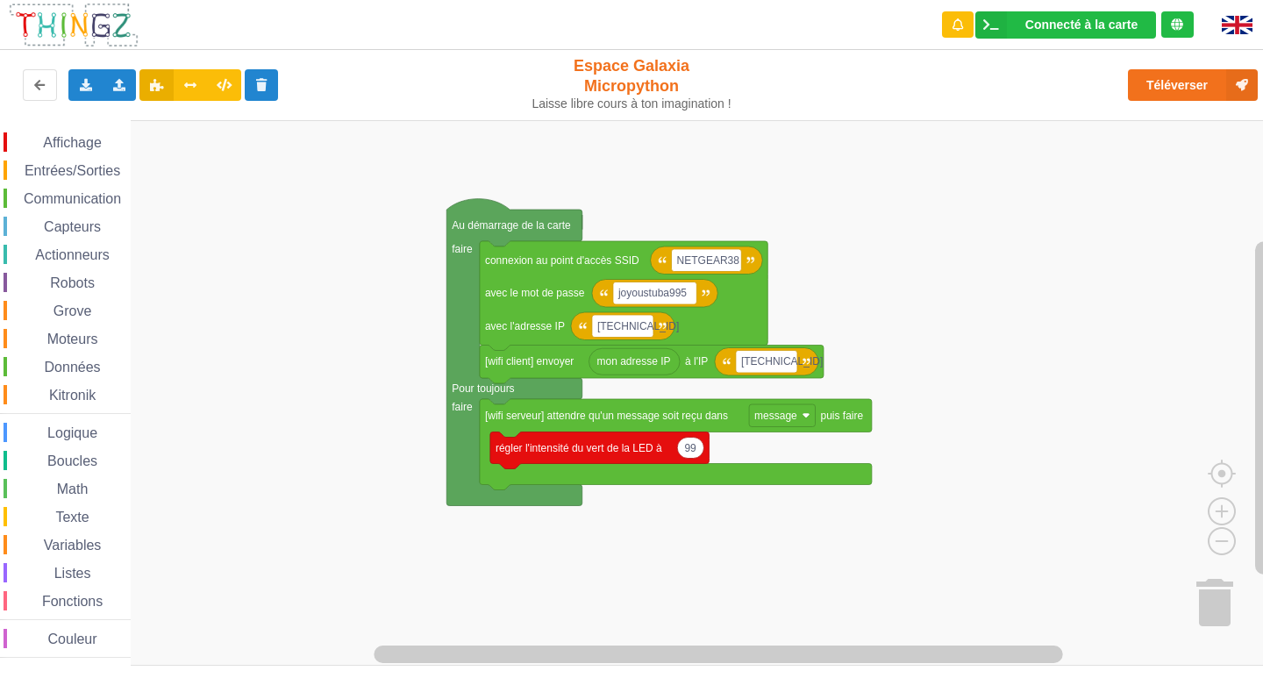
click at [65, 174] on span "Entrées/Sorties" at bounding box center [72, 170] width 101 height 15
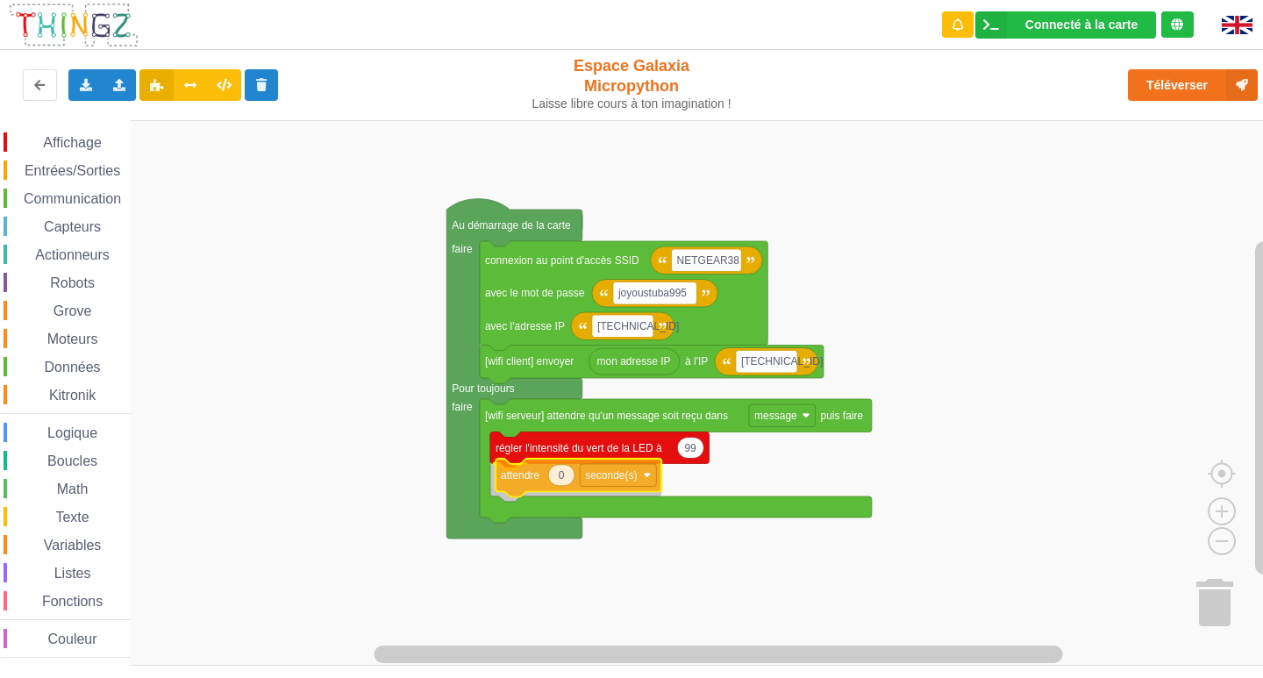
click at [525, 481] on div "Affichage Entrées/Sorties Communication Capteurs Actionneurs Robots Grove Moteu…" at bounding box center [637, 392] width 1275 height 545
click at [559, 486] on text "0" at bounding box center [556, 480] width 6 height 12
type input "2"
click at [697, 453] on icon "Espace de travail de Blocky" at bounding box center [690, 448] width 26 height 21
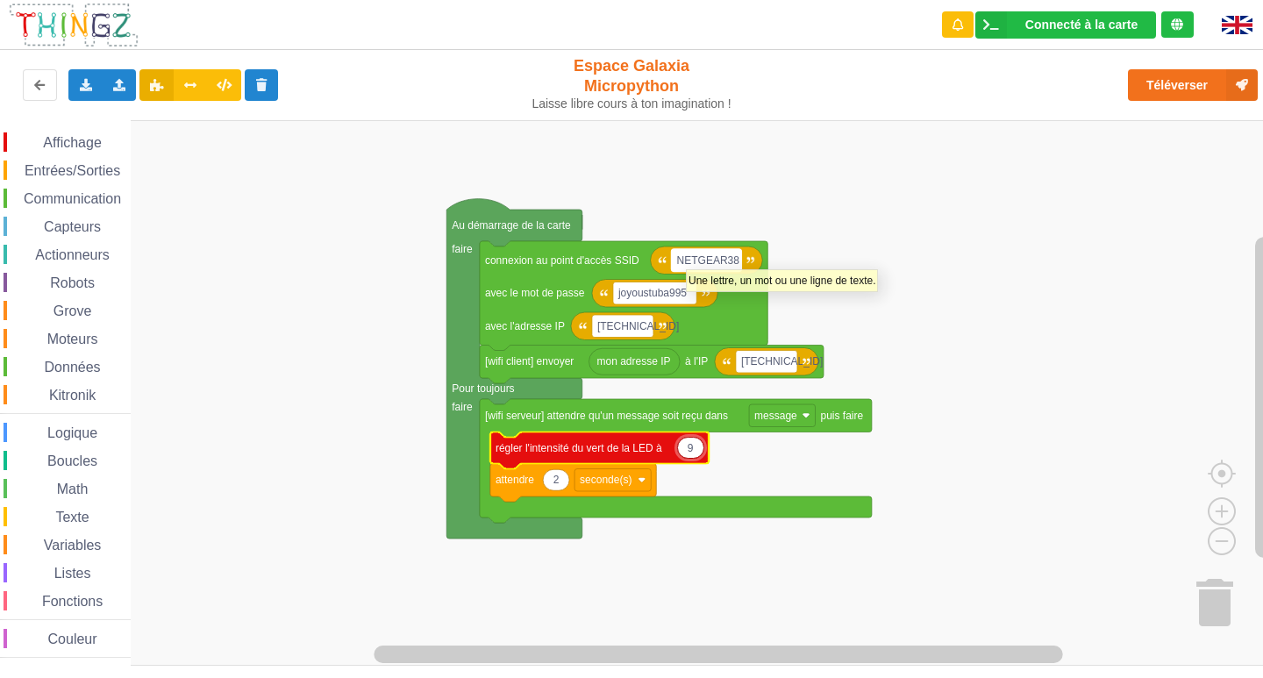
type input "90"
click at [48, 138] on span "Affichage" at bounding box center [71, 142] width 63 height 15
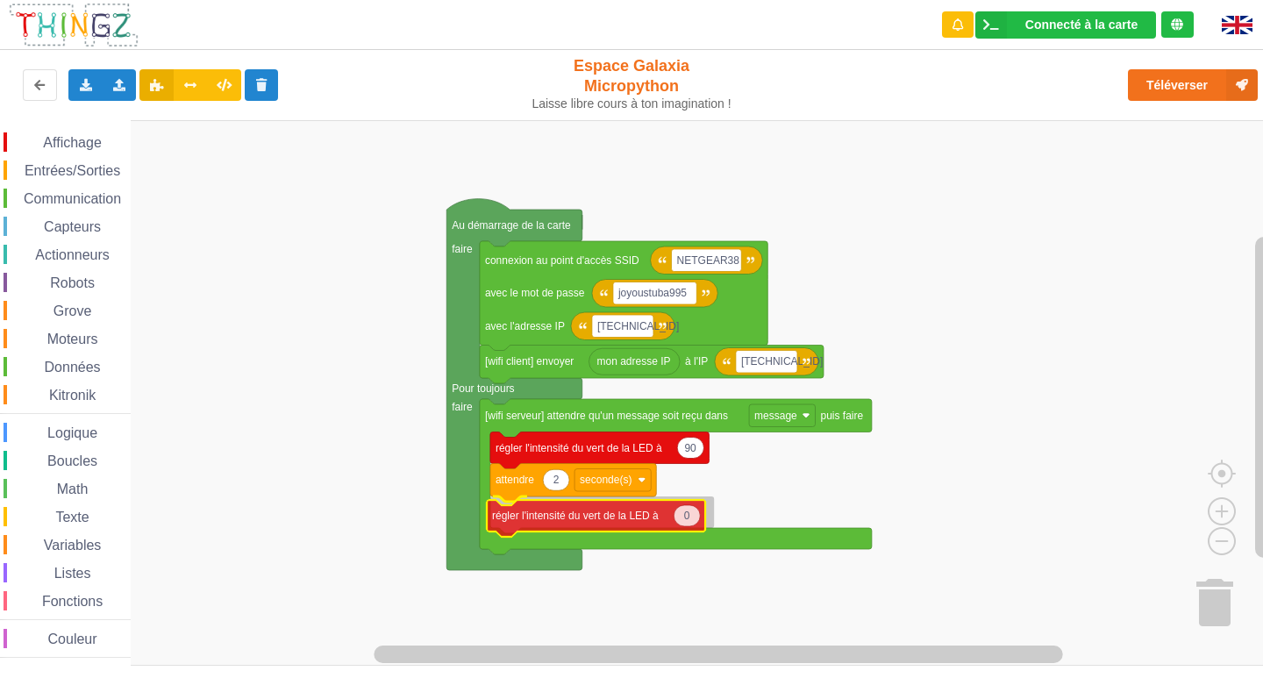
click at [532, 524] on div "Affichage Entrées/Sorties Communication Capteurs Actionneurs Robots Grove Moteu…" at bounding box center [637, 392] width 1275 height 545
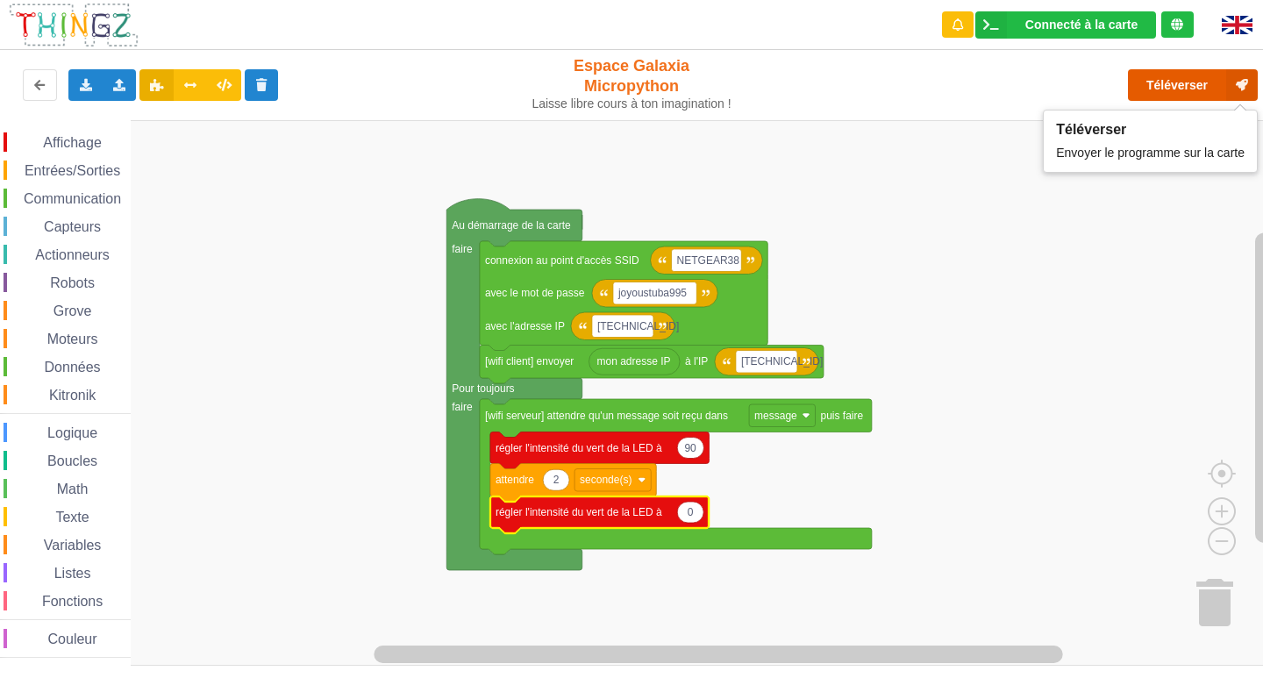
click at [1197, 85] on button "Téléverser" at bounding box center [1193, 85] width 130 height 32
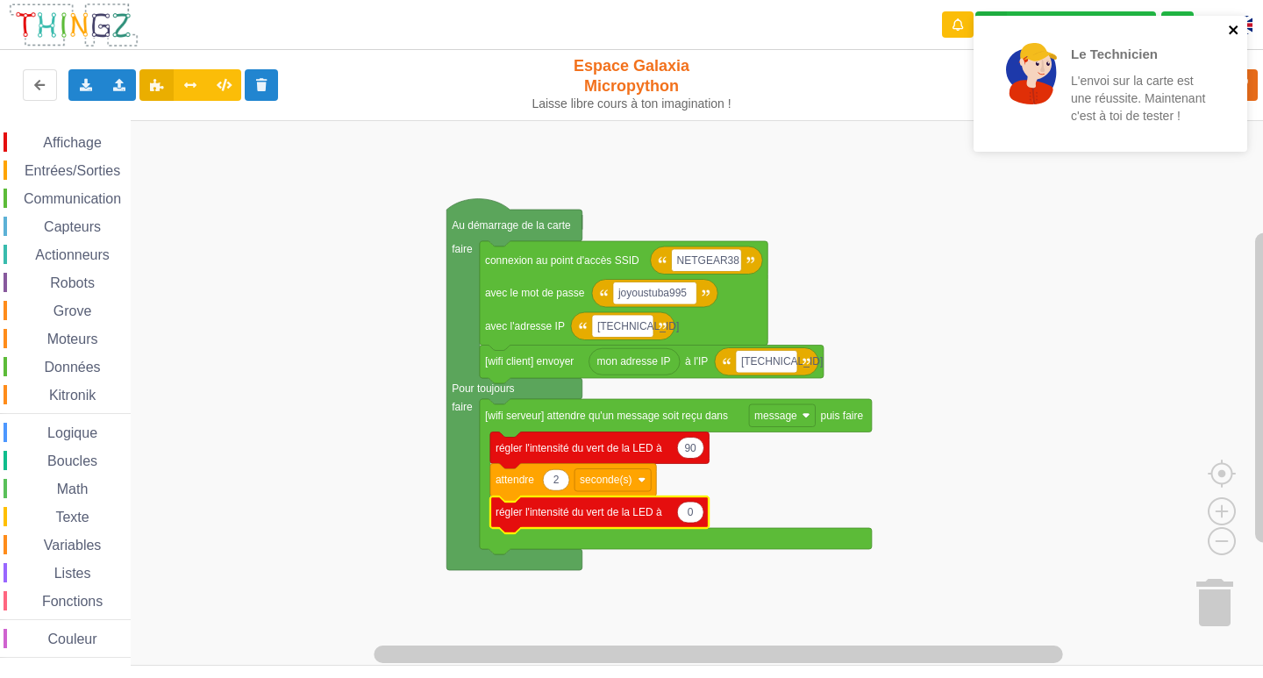
click at [1234, 24] on icon "close" at bounding box center [1234, 30] width 12 height 14
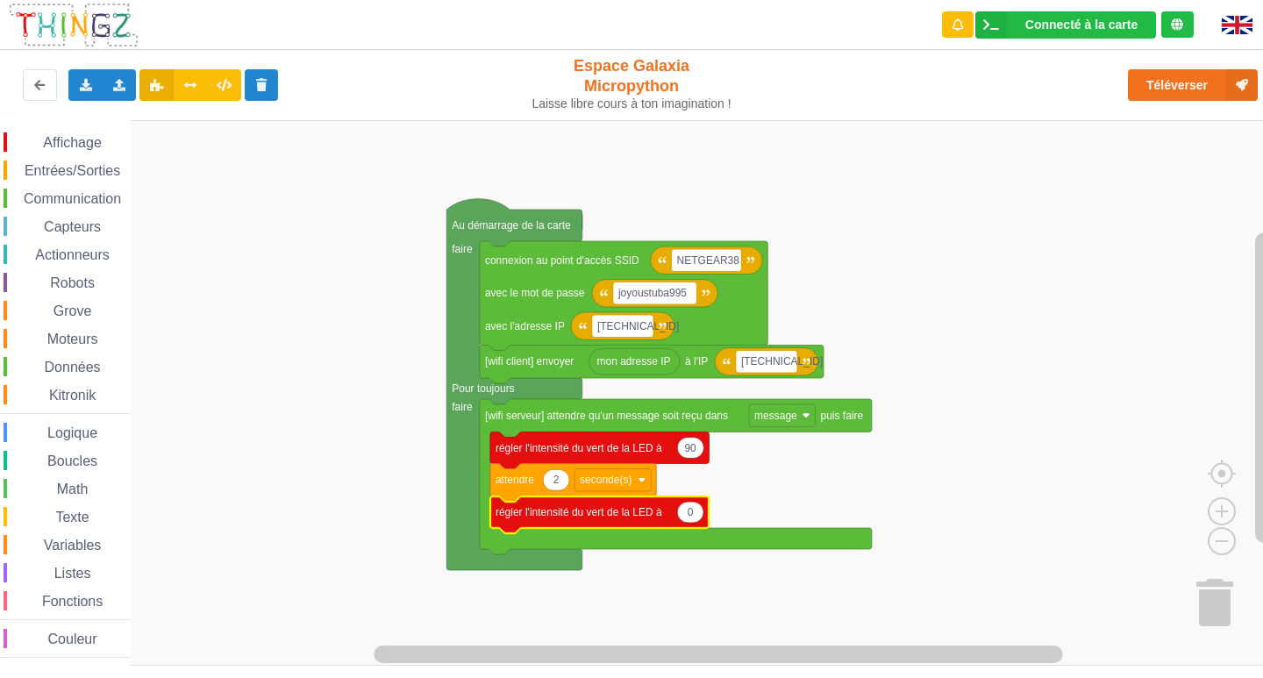
click at [1041, 508] on rect "Espace de travail de Blocky" at bounding box center [637, 392] width 1275 height 545
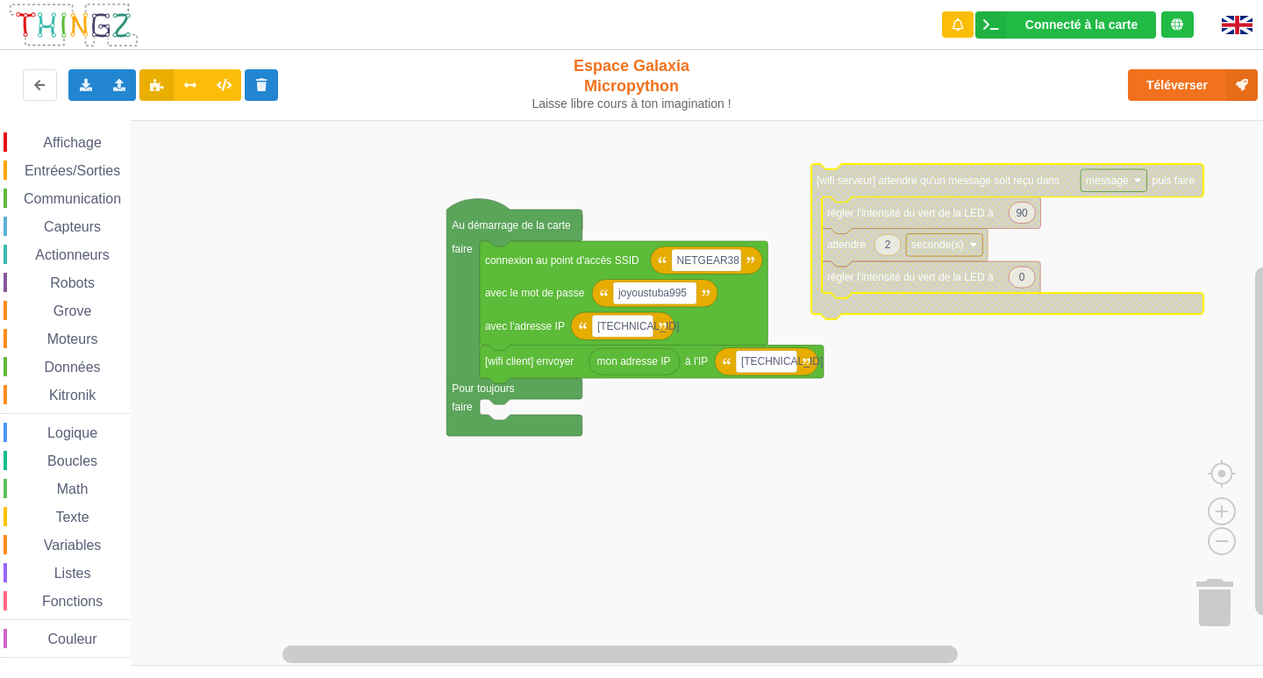
click at [102, 203] on span "Communication" at bounding box center [72, 198] width 103 height 15
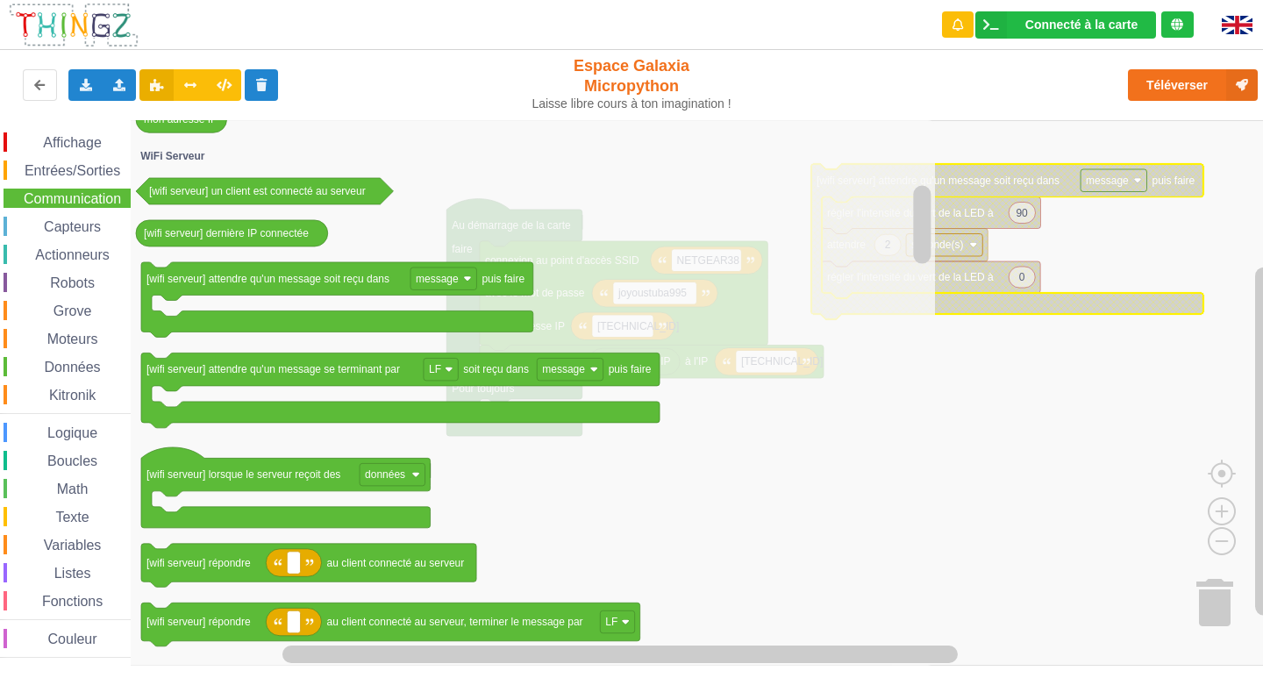
click at [994, 362] on rect "Espace de travail de Blocky" at bounding box center [637, 392] width 1275 height 545
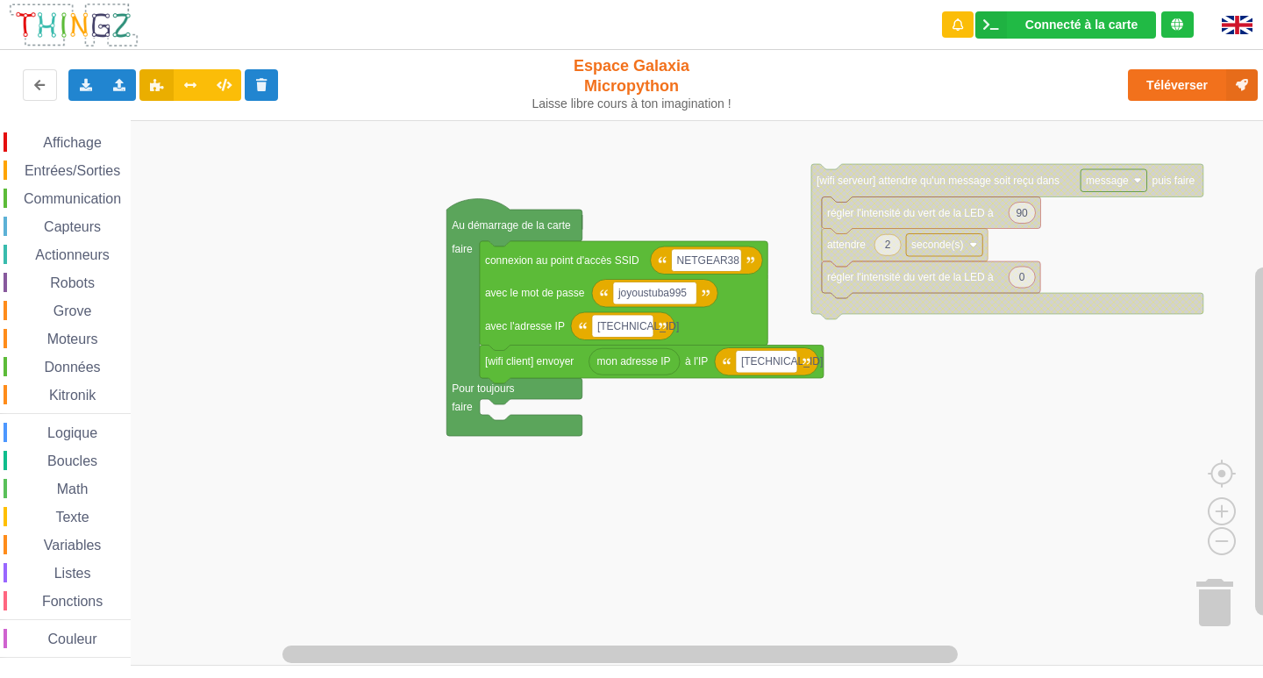
click at [85, 143] on span "Affichage" at bounding box center [71, 142] width 63 height 15
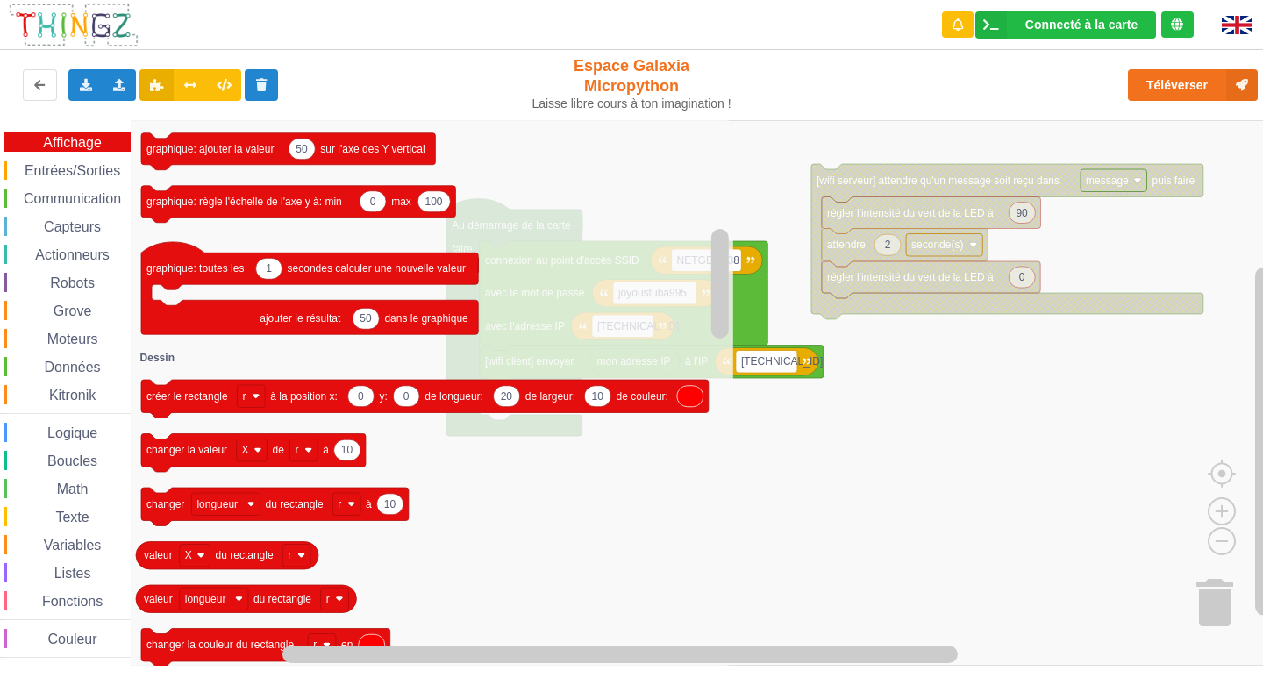
click at [78, 177] on span "Entrées/Sorties" at bounding box center [72, 170] width 101 height 15
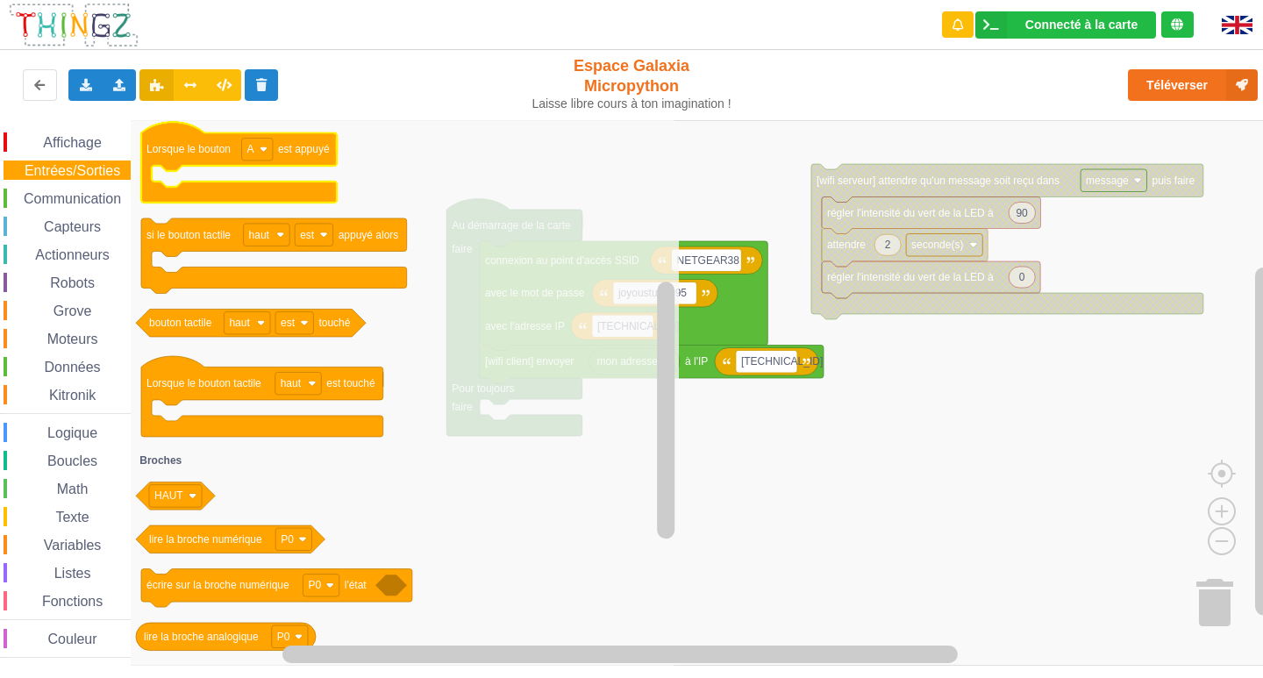
click at [194, 155] on text "Lorsque le bouton" at bounding box center [188, 149] width 84 height 12
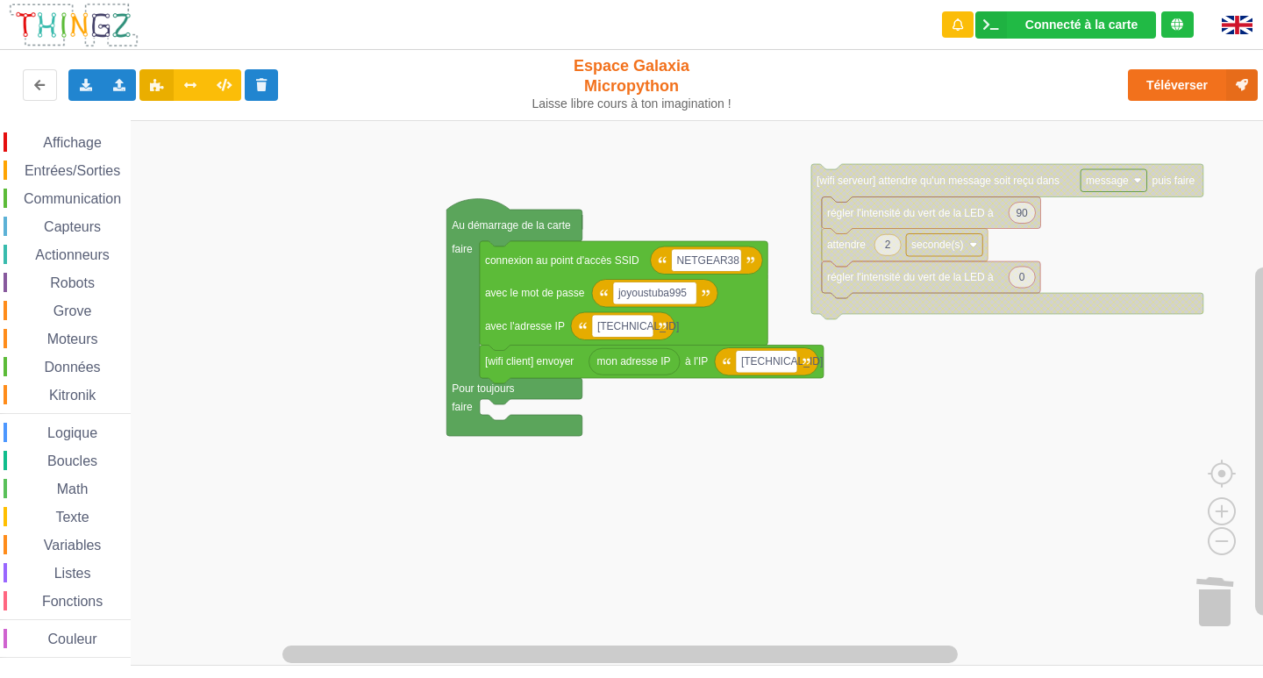
click at [95, 178] on div "Entrées/Sorties" at bounding box center [67, 169] width 127 height 19
click at [1196, 616] on div "Affichage Entrées/Sorties Communication Capteurs Actionneurs Robots Grove Moteu…" at bounding box center [637, 392] width 1275 height 545
click at [113, 176] on span "Entrées/Sorties" at bounding box center [72, 170] width 101 height 15
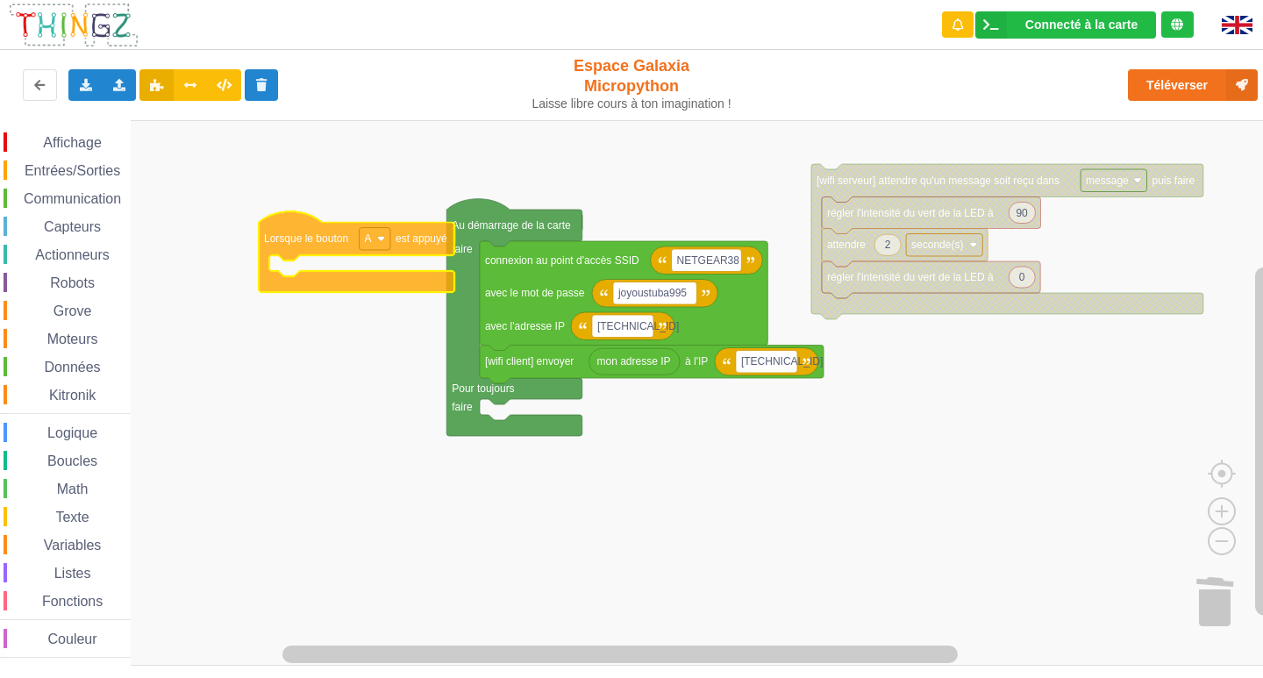
click at [334, 244] on div "Affichage Entrées/Sorties Communication Capteurs Actionneurs Robots Grove Moteu…" at bounding box center [637, 392] width 1275 height 545
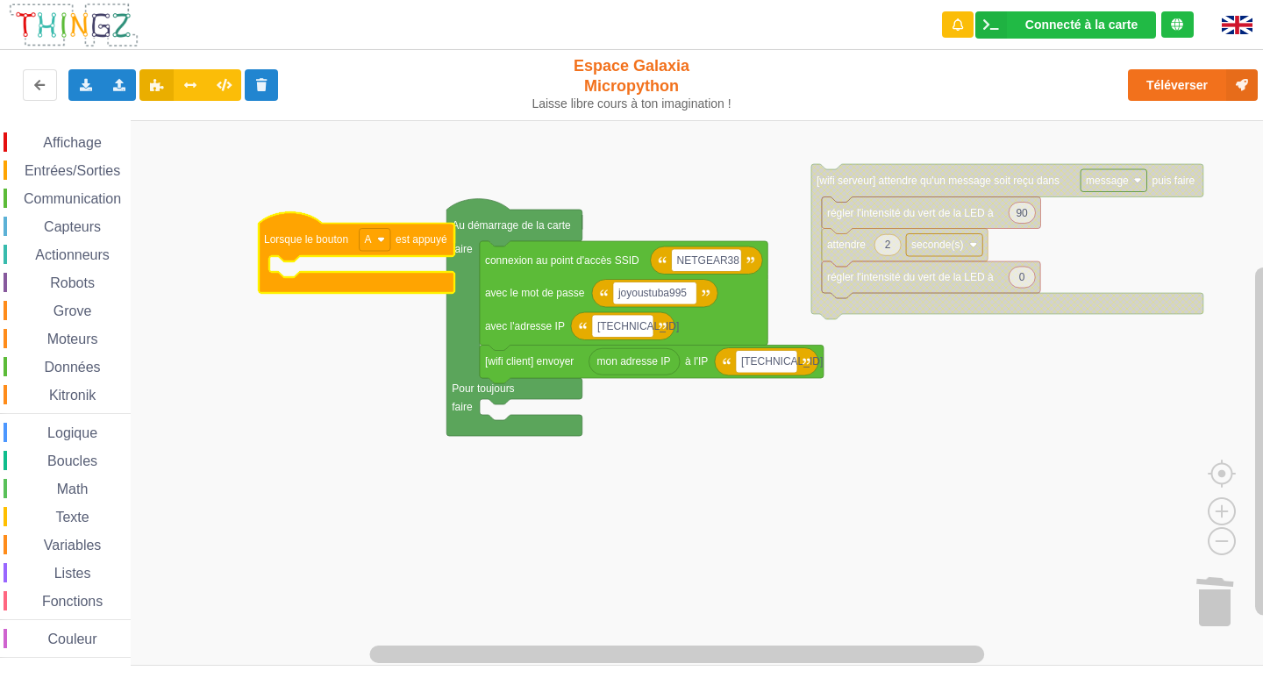
click at [82, 149] on span "Affichage" at bounding box center [71, 142] width 63 height 15
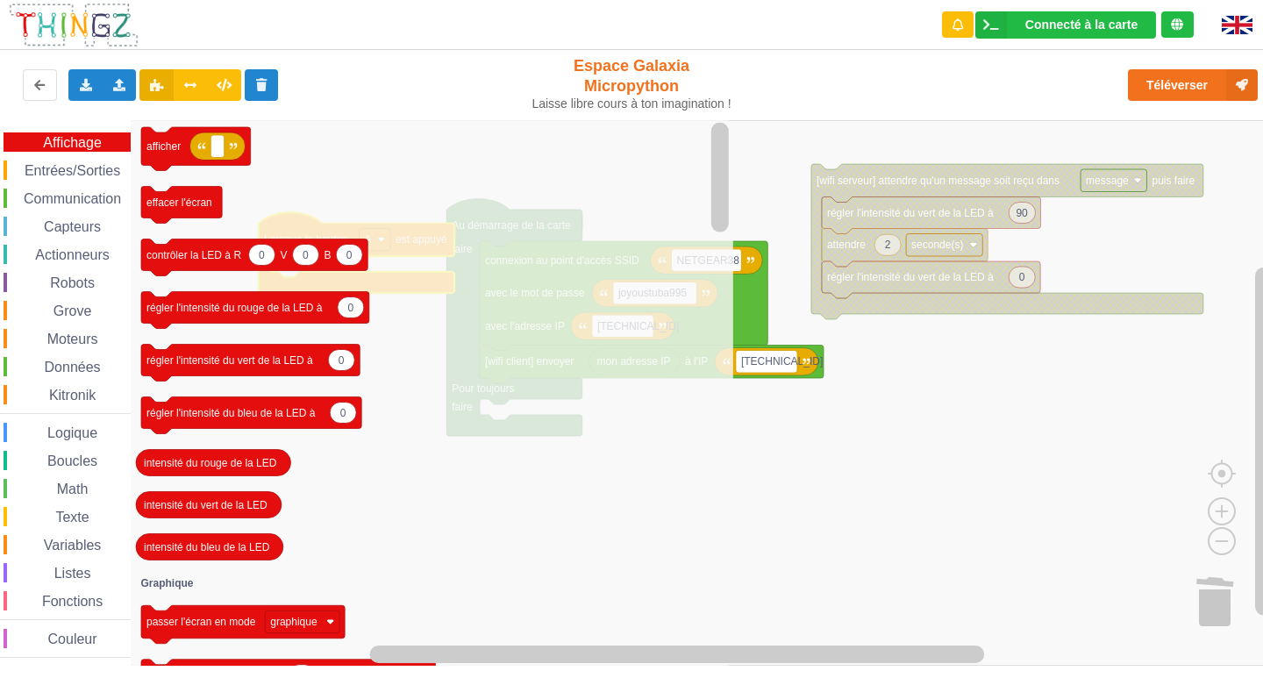
click at [82, 167] on span "Entrées/Sorties" at bounding box center [72, 170] width 101 height 15
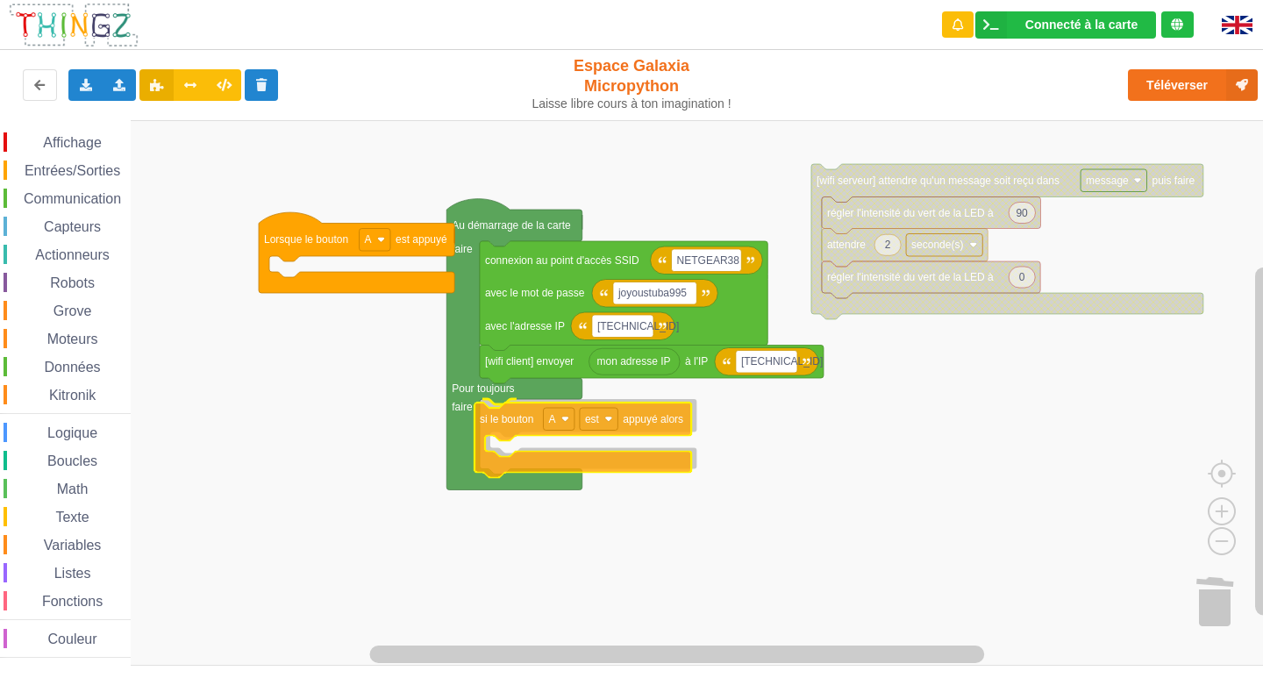
click at [510, 424] on div "Affichage Entrées/Sorties Communication Capteurs Actionneurs Robots Grove Moteu…" at bounding box center [637, 392] width 1275 height 545
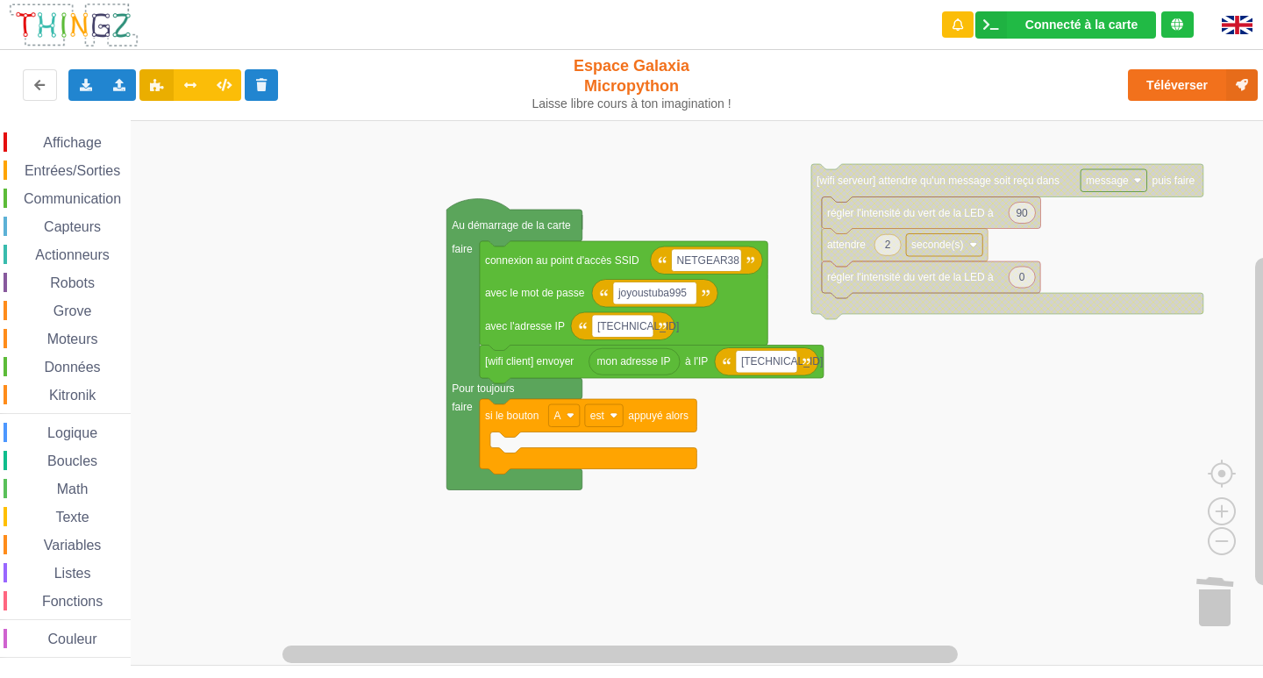
click at [102, 126] on div "Affichage Entrées/Sorties Communication Capteurs Actionneurs Robots Grove Moteu…" at bounding box center [65, 392] width 131 height 545
click at [96, 135] on span "Affichage" at bounding box center [71, 142] width 63 height 15
click at [1204, 606] on div "Affichage Entrées/Sorties Communication Capteurs Actionneurs Robots Grove Moteu…" at bounding box center [637, 392] width 1275 height 545
click at [78, 196] on span "Communication" at bounding box center [72, 198] width 103 height 15
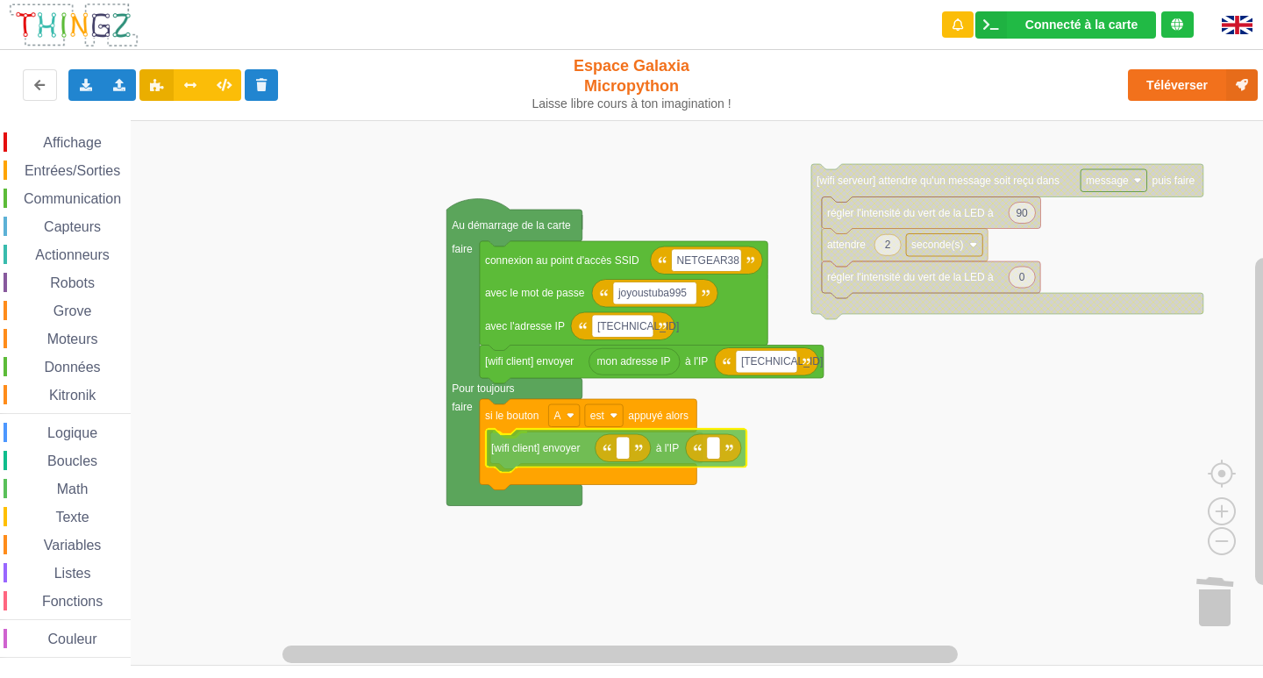
click at [563, 449] on div "Affichage Entrées/Sorties Communication Capteurs Actionneurs Robots Grove Moteu…" at bounding box center [637, 392] width 1275 height 545
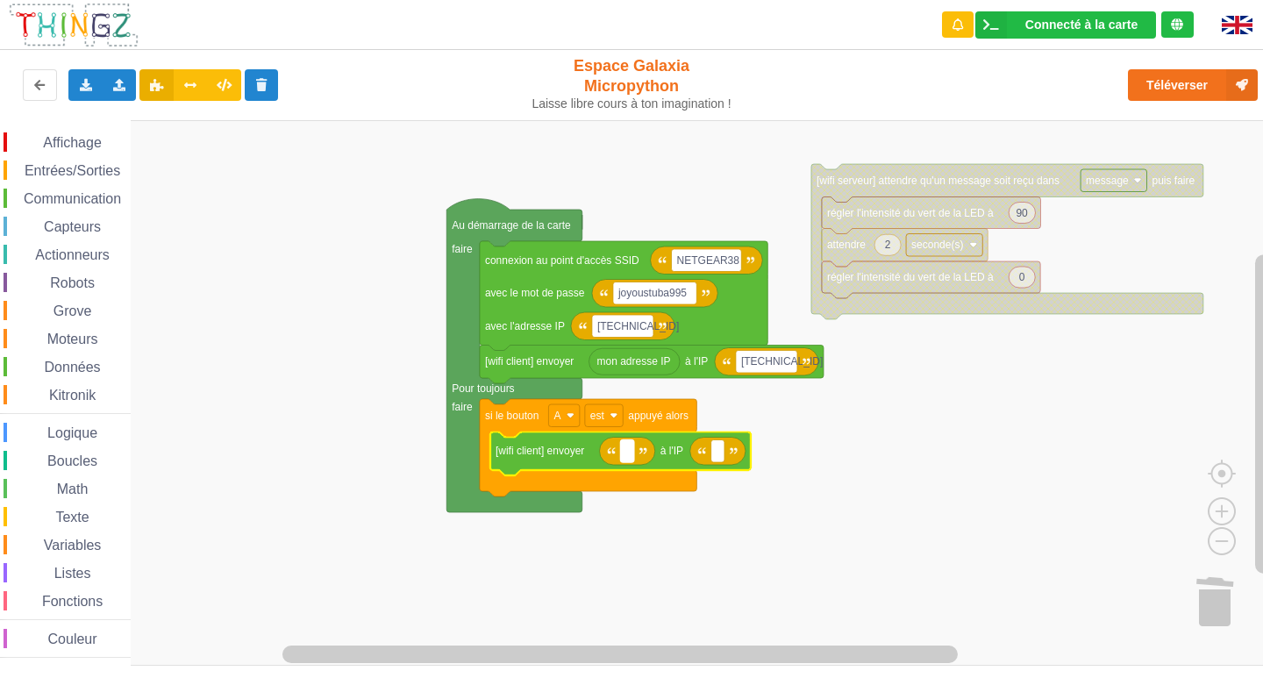
click at [627, 447] on text "Espace de travail de Blocky" at bounding box center [626, 451] width 3 height 12
type input "Salut"
click at [734, 460] on rect "Espace de travail de Blocky" at bounding box center [739, 451] width 13 height 23
type input "."
type input "[TECHNICAL_ID]"
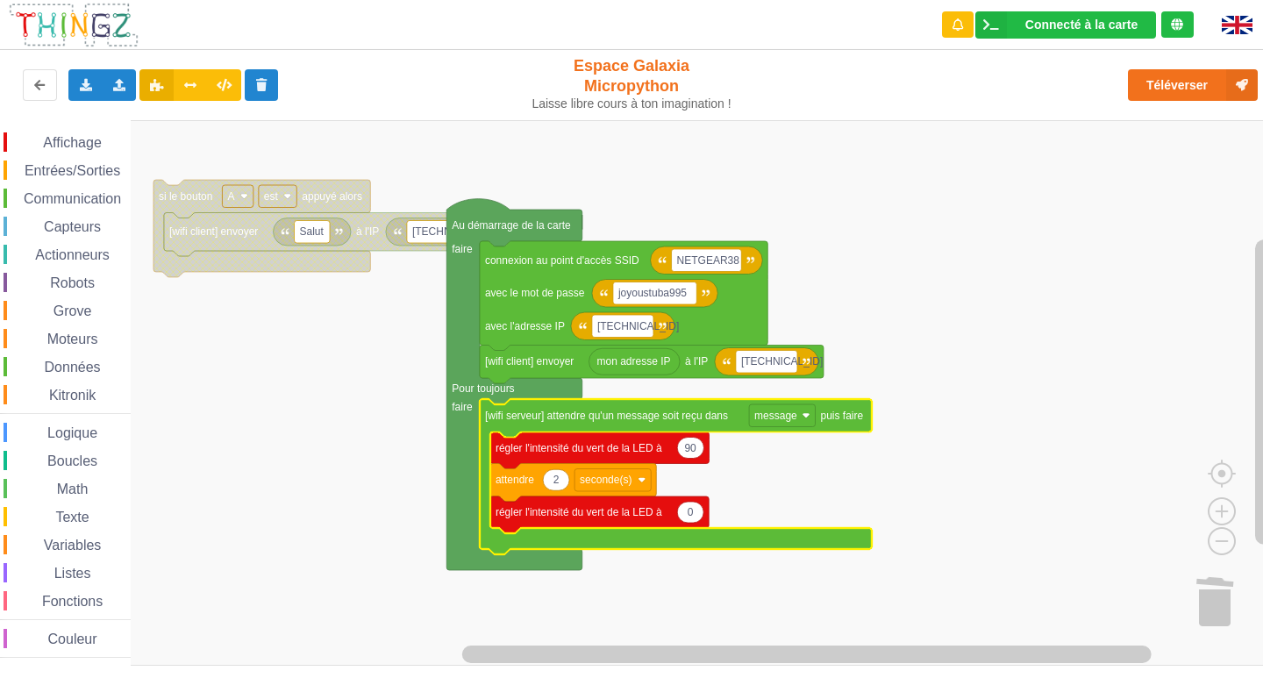
click at [88, 136] on span "Affichage" at bounding box center [71, 142] width 63 height 15
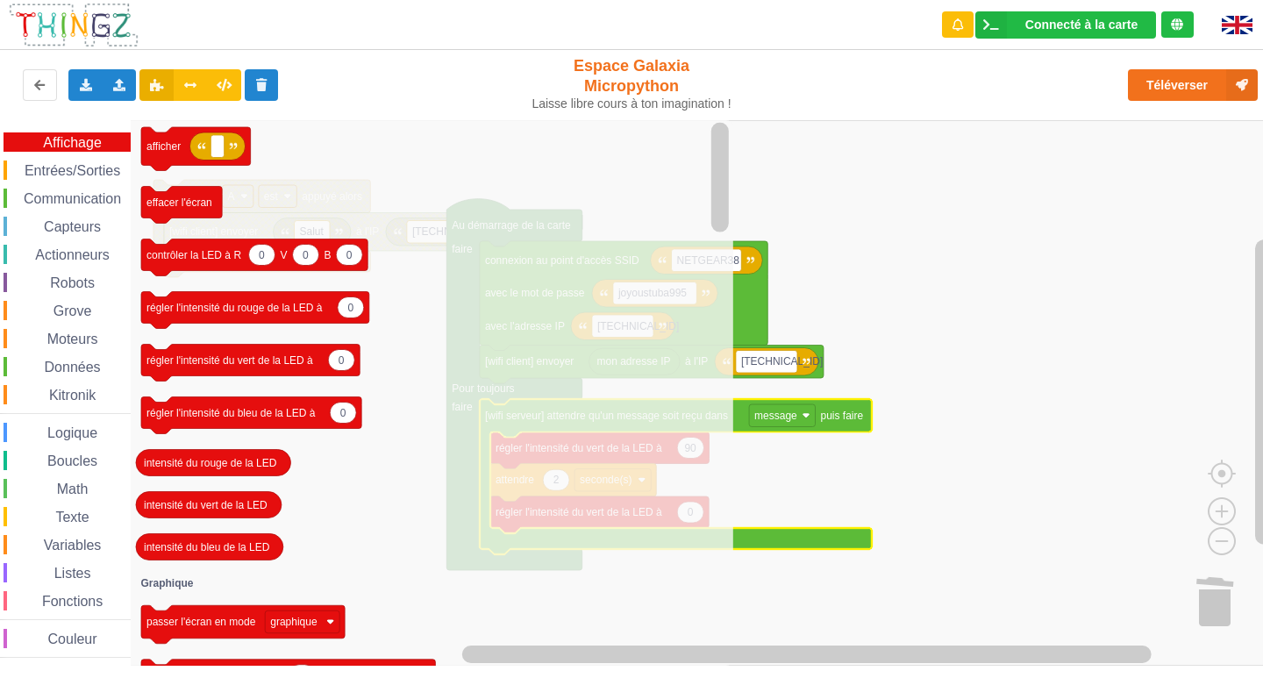
click at [69, 200] on span "Communication" at bounding box center [72, 198] width 103 height 15
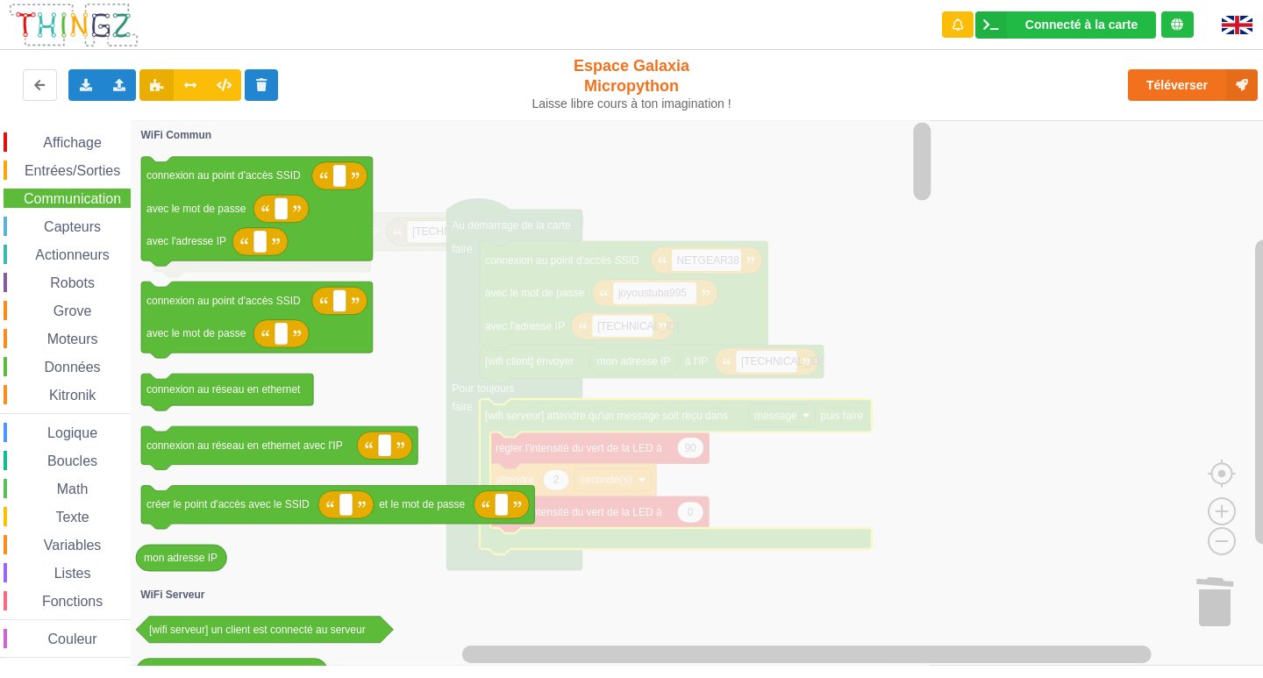
click at [1034, 382] on rect "Espace de travail de Blocky" at bounding box center [637, 392] width 1275 height 545
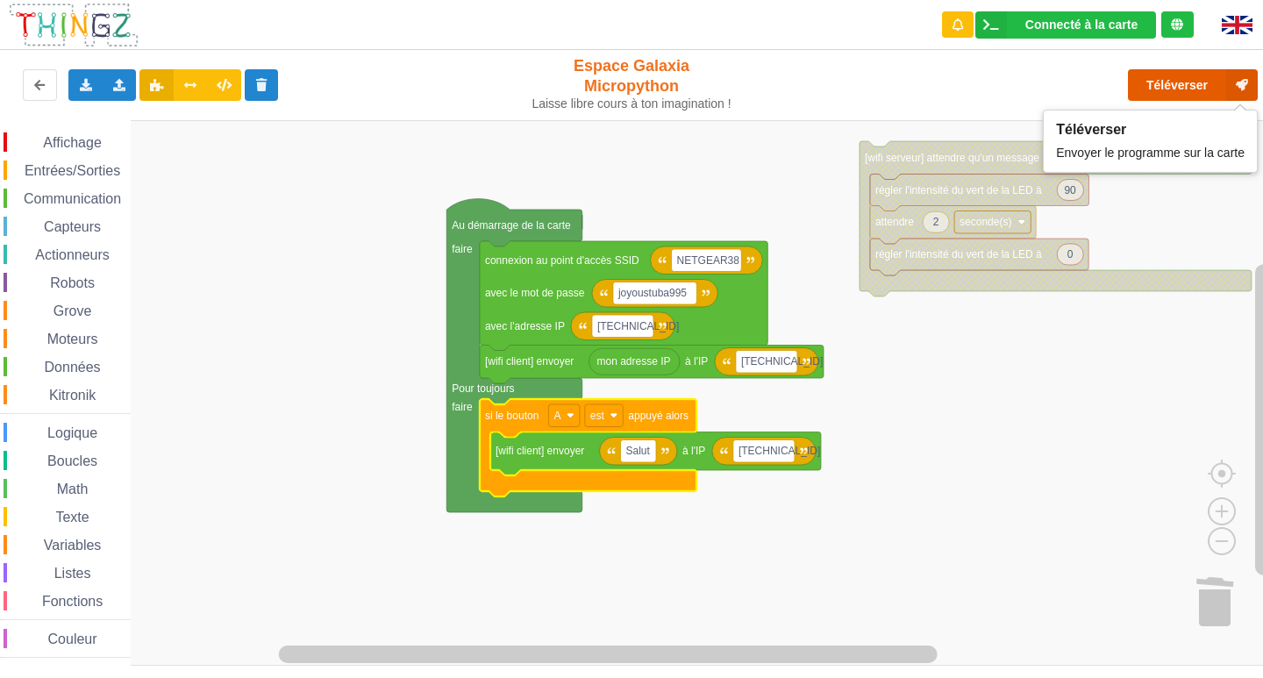
click at [1186, 92] on button "Téléverser" at bounding box center [1193, 85] width 130 height 32
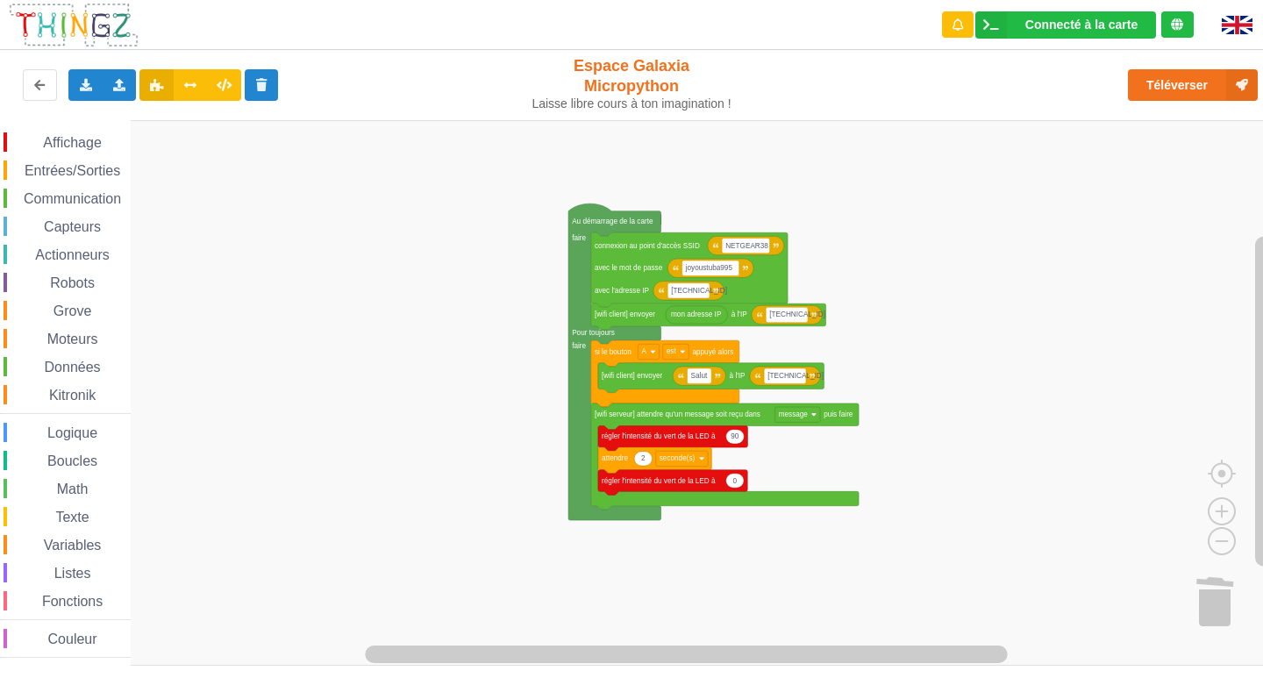
click at [990, 316] on div "Affichage Entrées/Sorties Communication Capteurs Actionneurs Robots Grove Moteu…" at bounding box center [637, 392] width 1275 height 545
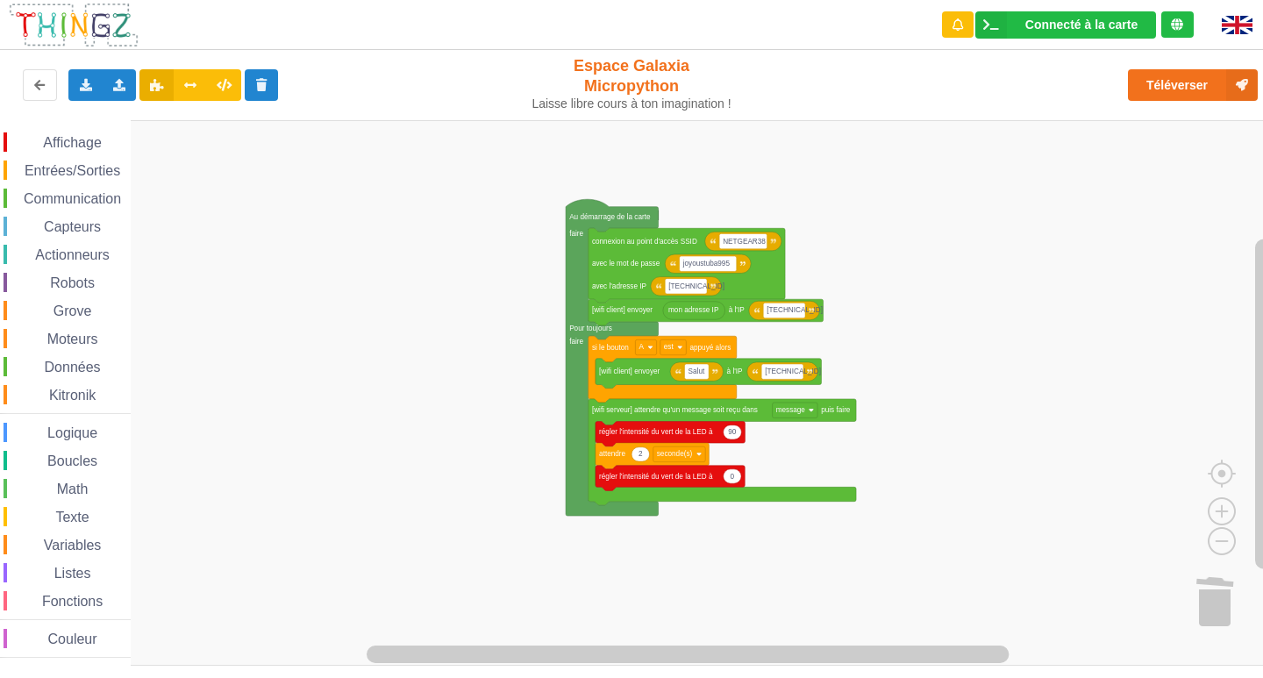
click at [82, 143] on span "Affichage" at bounding box center [71, 142] width 63 height 15
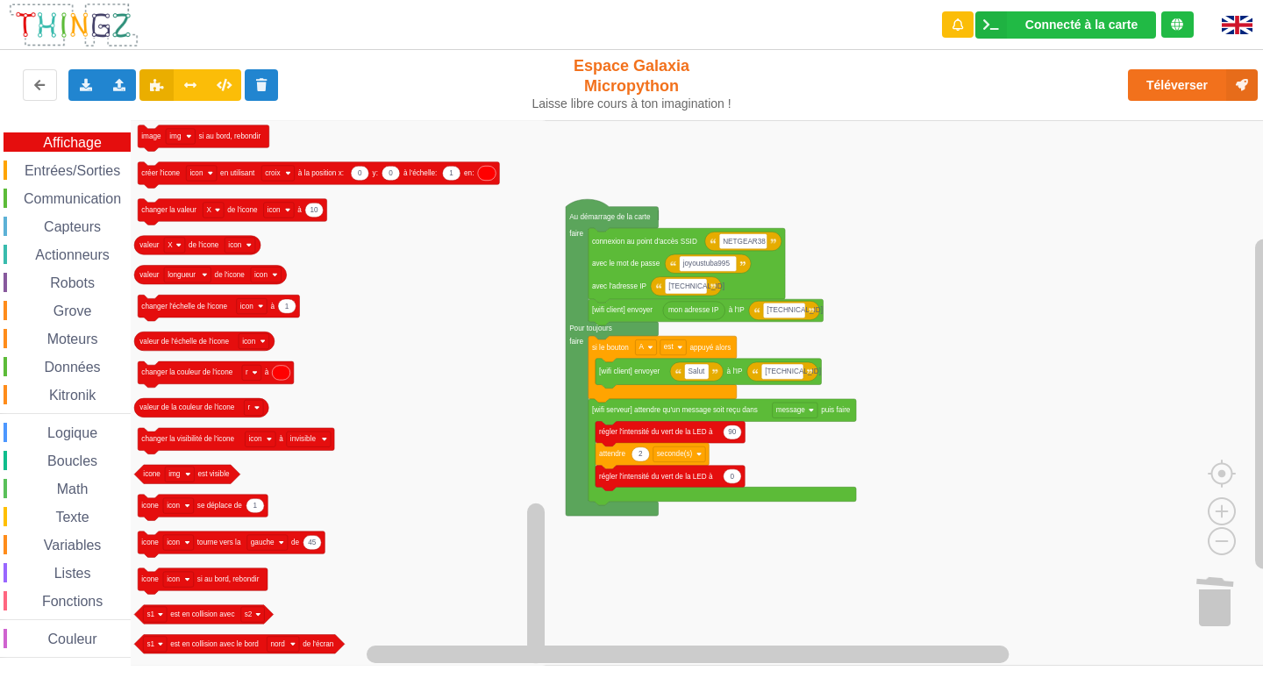
click at [56, 210] on div "Affichage Entrées/Sorties Communication Capteurs Actionneurs Robots Grove Moteu…" at bounding box center [65, 394] width 131 height 525
click at [50, 203] on span "Communication" at bounding box center [72, 198] width 103 height 15
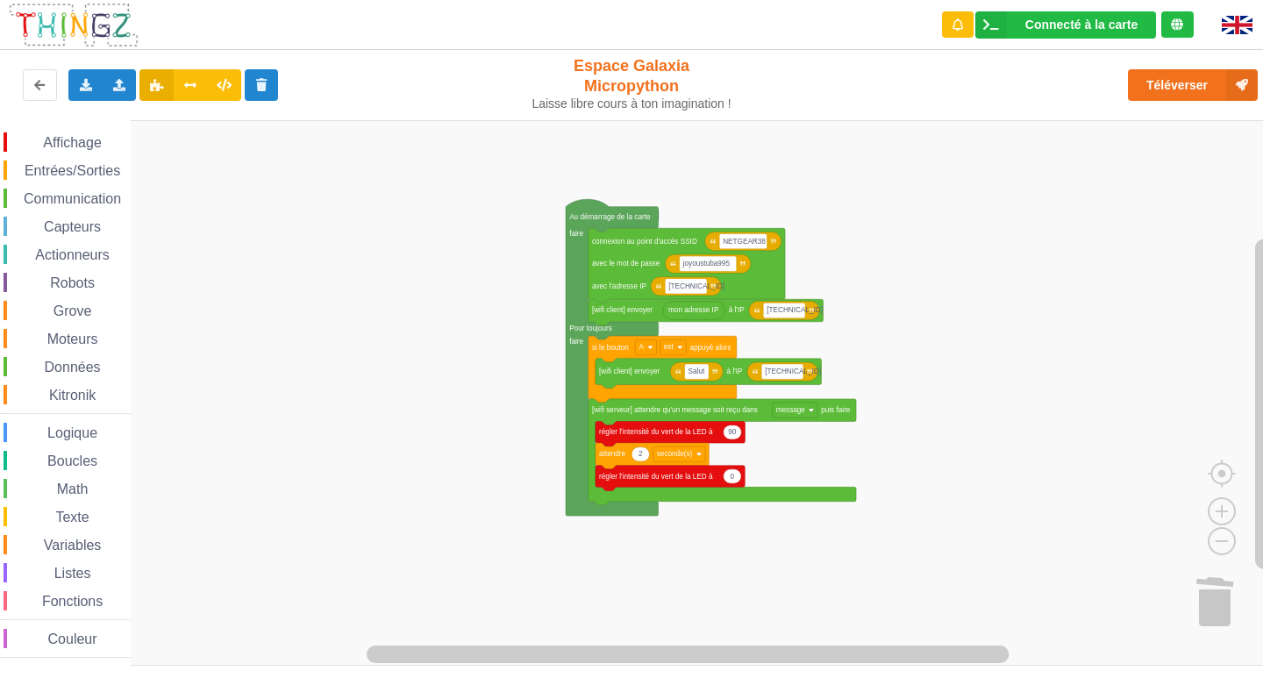
click at [968, 450] on rect "Espace de travail de Blocky" at bounding box center [637, 392] width 1275 height 545
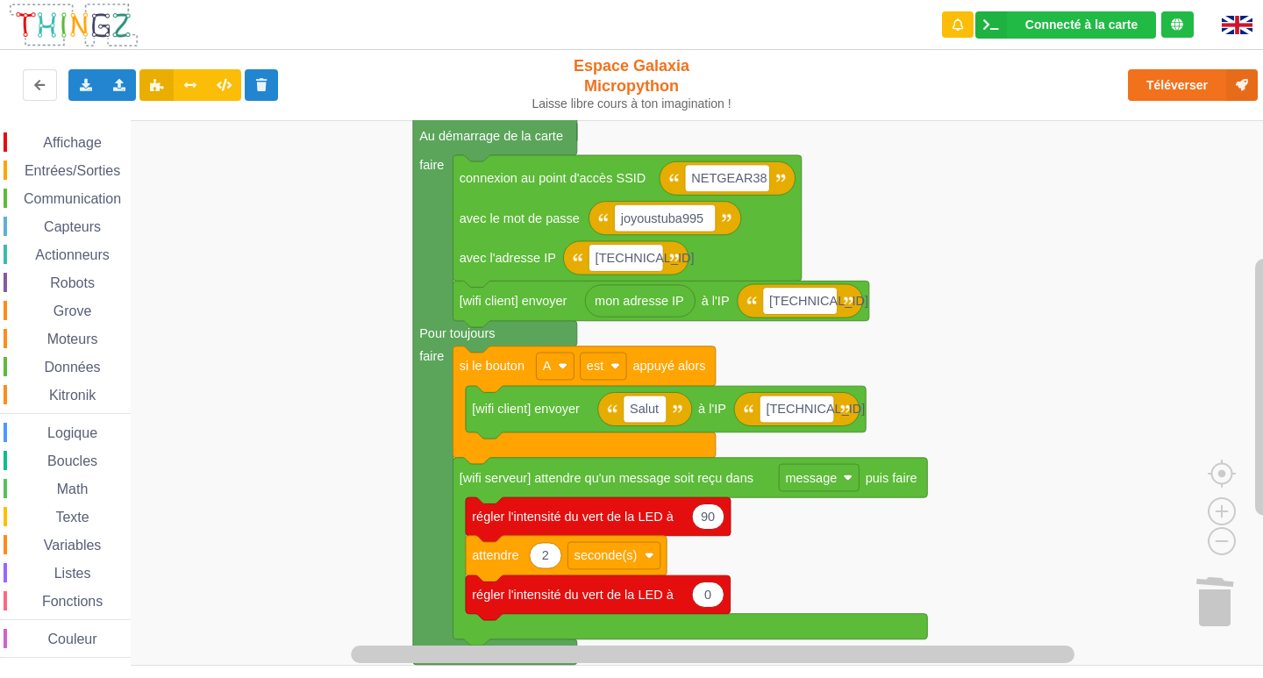
click at [992, 437] on div "Affichage Entrées/Sorties Communication Capteurs Actionneurs Robots Grove Moteu…" at bounding box center [637, 392] width 1275 height 545
click at [1162, 89] on button "Téléverser" at bounding box center [1193, 85] width 130 height 32
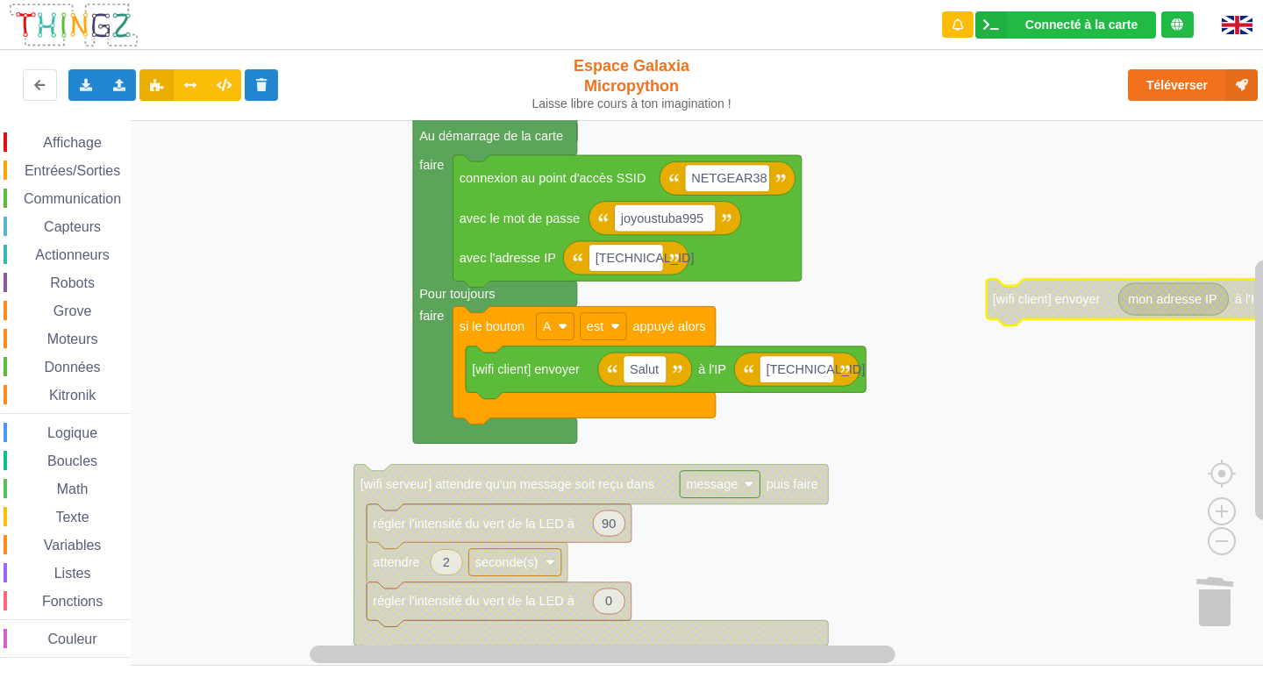
click at [88, 191] on span "Communication" at bounding box center [72, 198] width 103 height 15
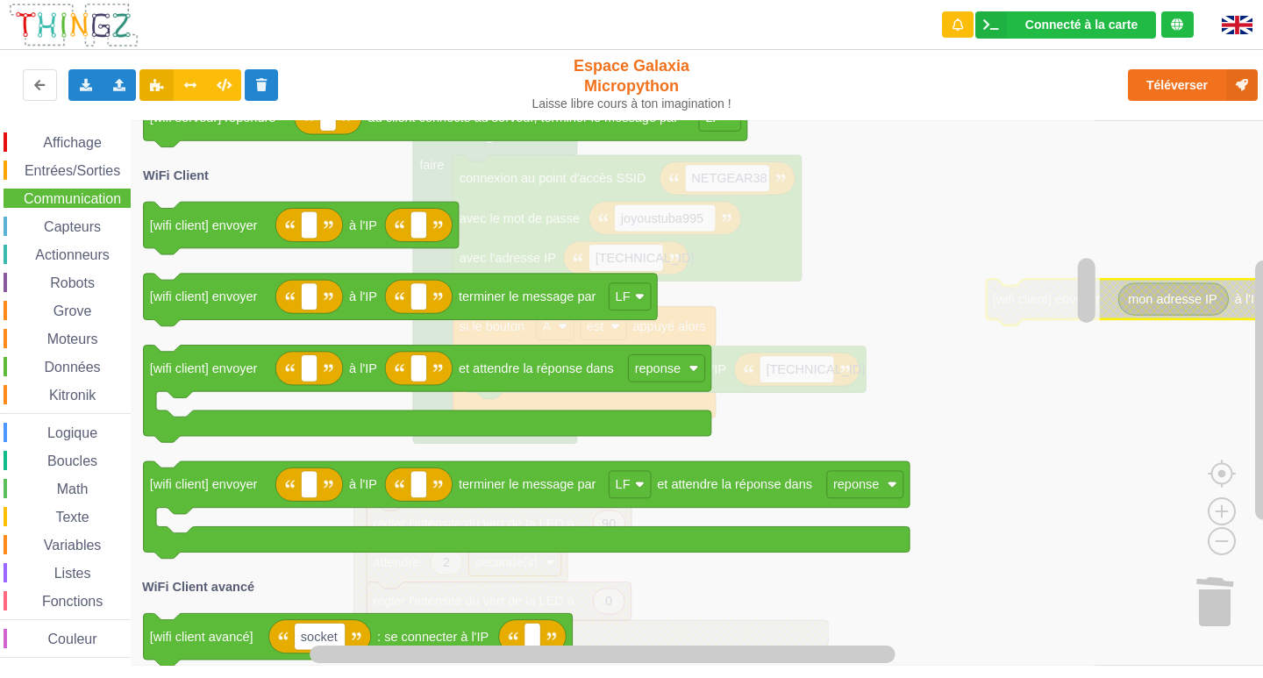
click at [89, 142] on span "Affichage" at bounding box center [71, 142] width 63 height 15
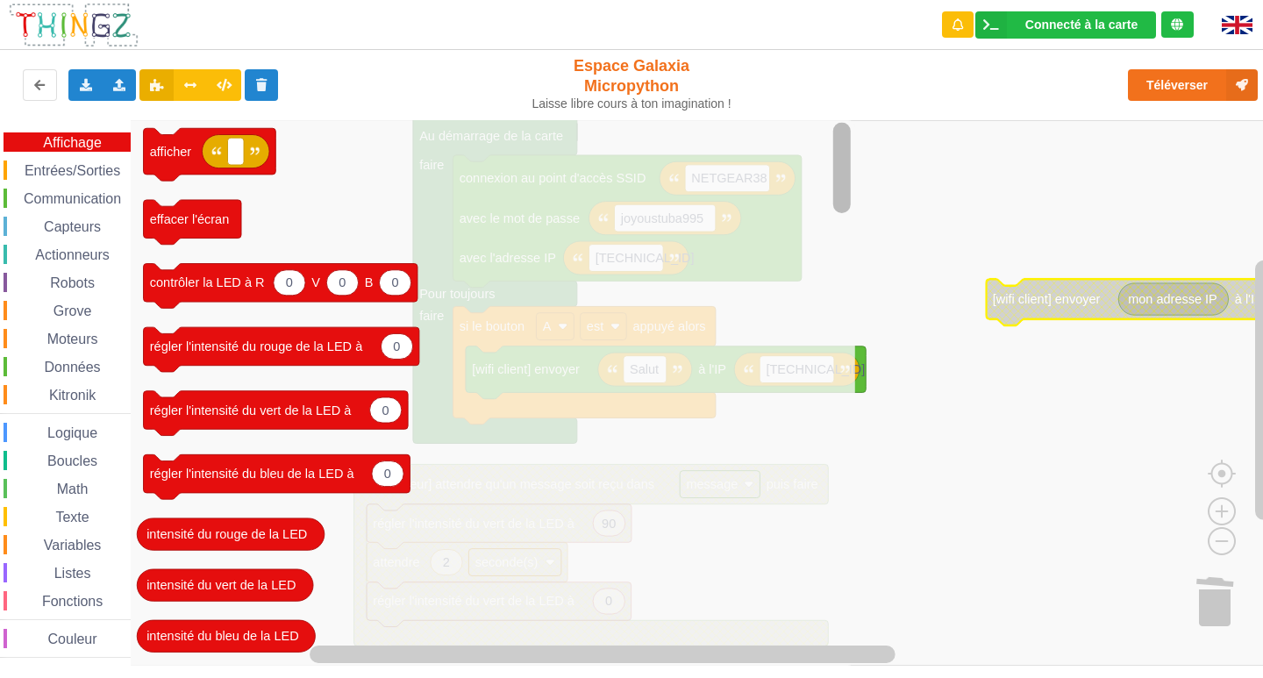
click at [739, 0] on html "Connecté à la carte Réglages Ouvrir le moniteur automatiquement Connexion autom…" at bounding box center [631, 339] width 1263 height 678
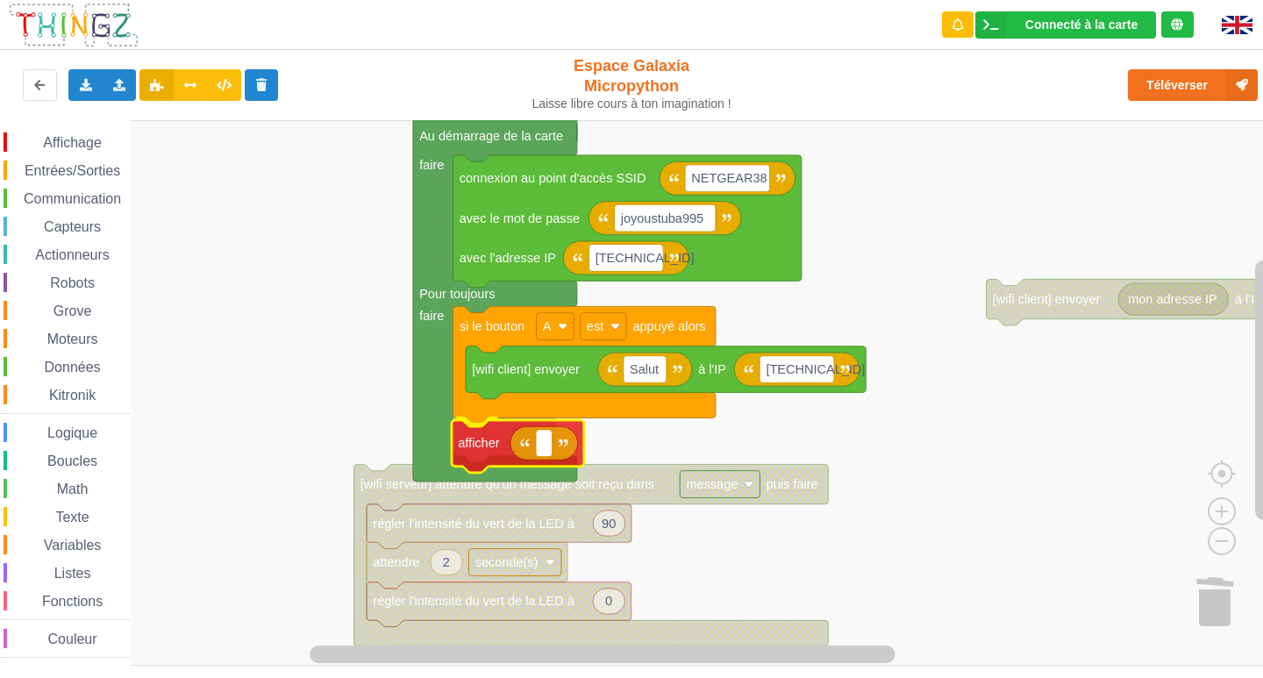
click at [476, 453] on div "Affichage Entrées/Sorties Communication Capteurs Actionneurs Robots Grove Moteu…" at bounding box center [637, 392] width 1275 height 545
click at [63, 188] on div "Affichage Entrées/Sorties Communication Capteurs Actionneurs Robots Grove Moteu…" at bounding box center [65, 394] width 131 height 525
click at [73, 192] on span "Communication" at bounding box center [72, 198] width 103 height 15
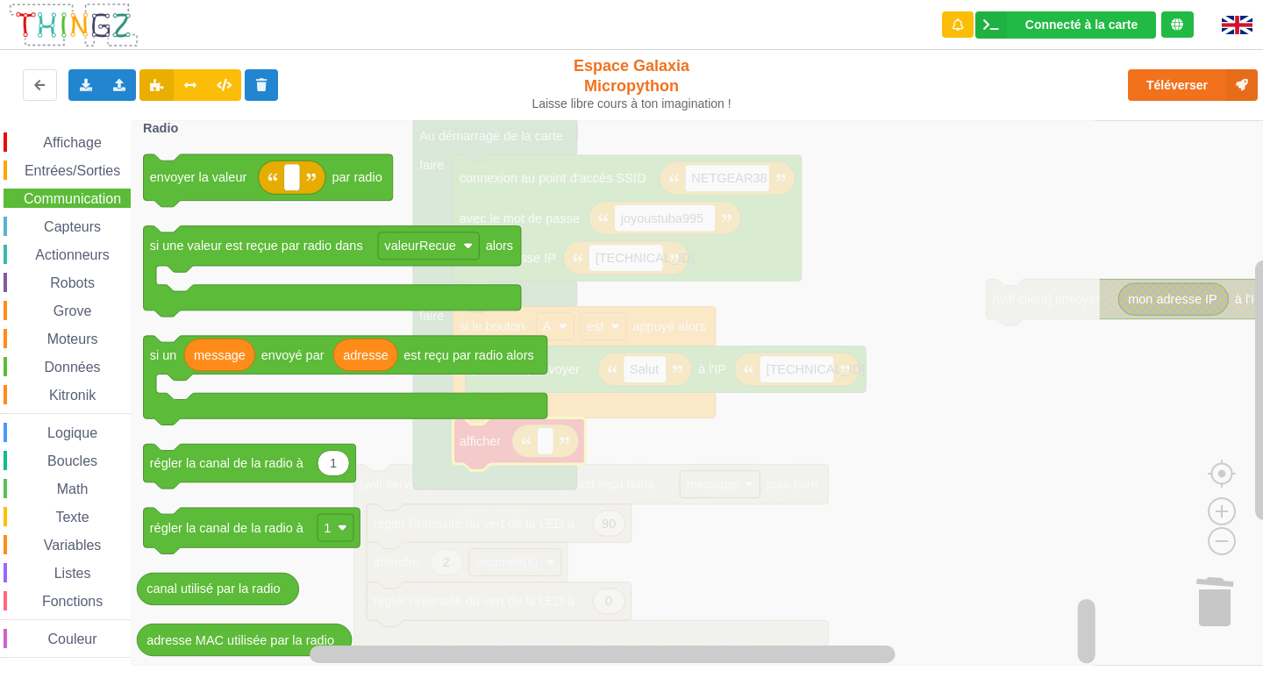
click at [75, 171] on span "Entrées/Sorties" at bounding box center [72, 170] width 101 height 15
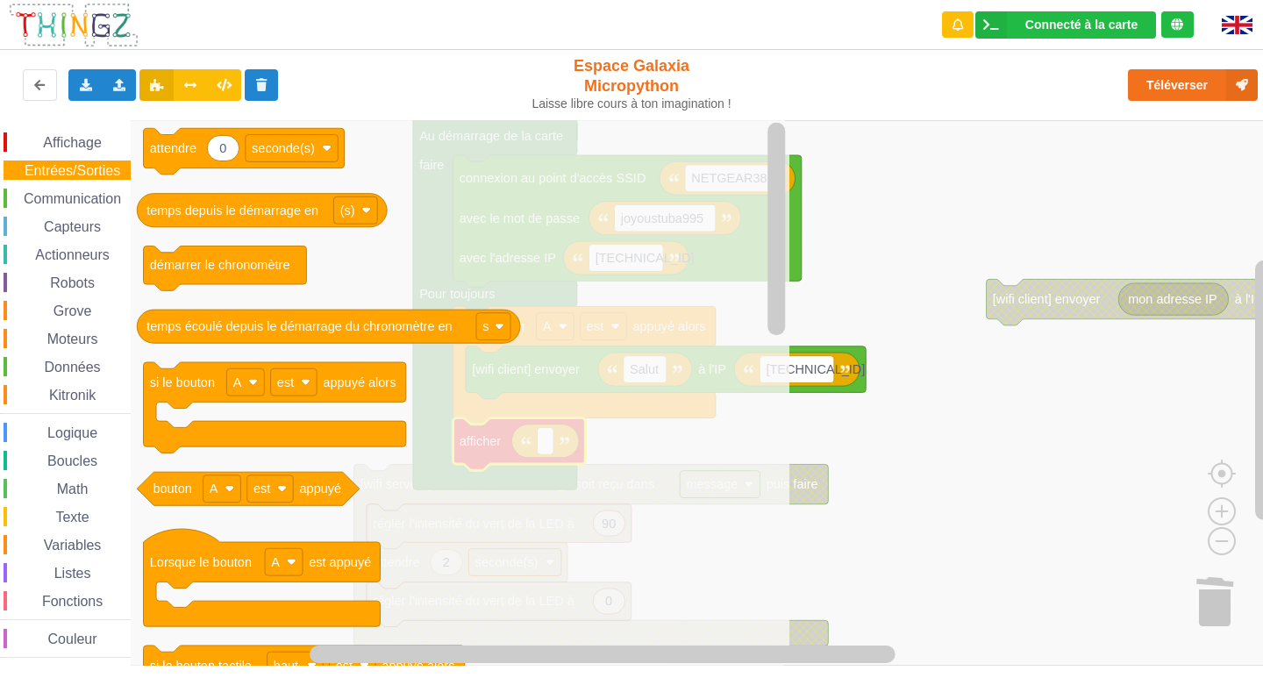
click at [78, 552] on span "Variables" at bounding box center [72, 545] width 63 height 15
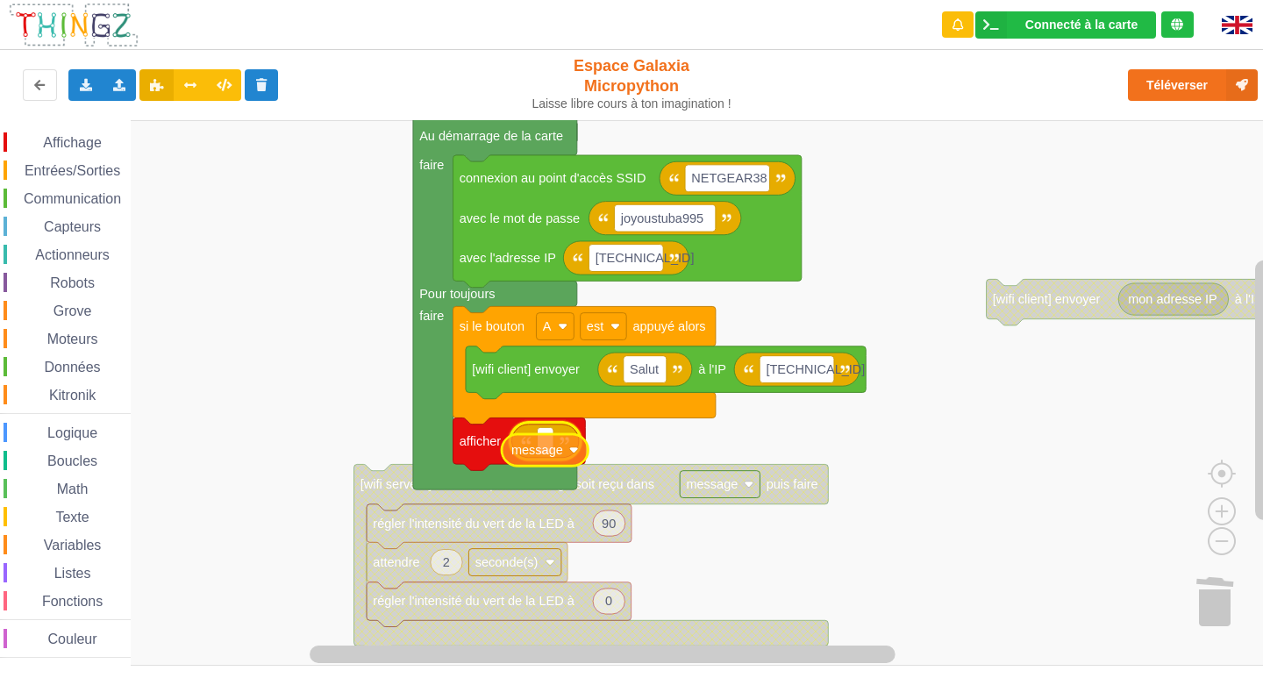
click at [559, 459] on div "Affichage Entrées/Sorties Communication Capteurs Actionneurs Robots Grove Moteu…" at bounding box center [637, 392] width 1275 height 545
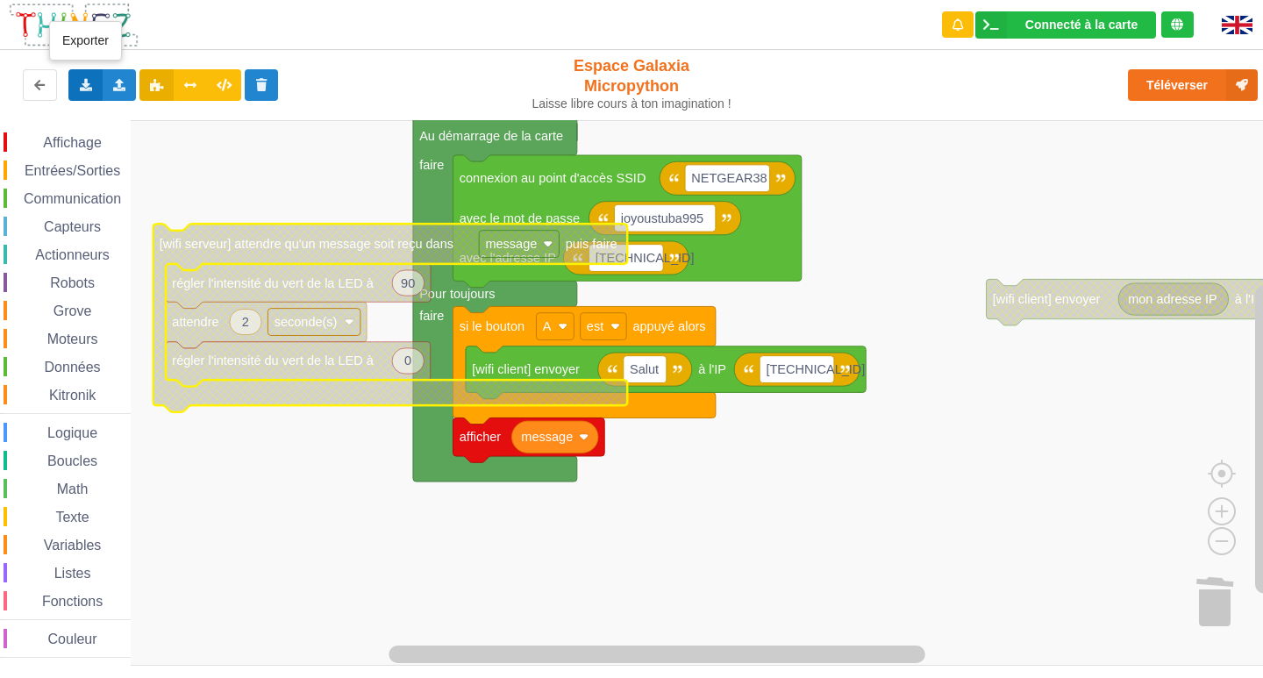
click at [88, 80] on icon at bounding box center [85, 84] width 15 height 11
click at [175, 119] on span "Exporter l'assemblage de blocs" at bounding box center [193, 117] width 170 height 14
click at [81, 89] on icon at bounding box center [85, 84] width 15 height 11
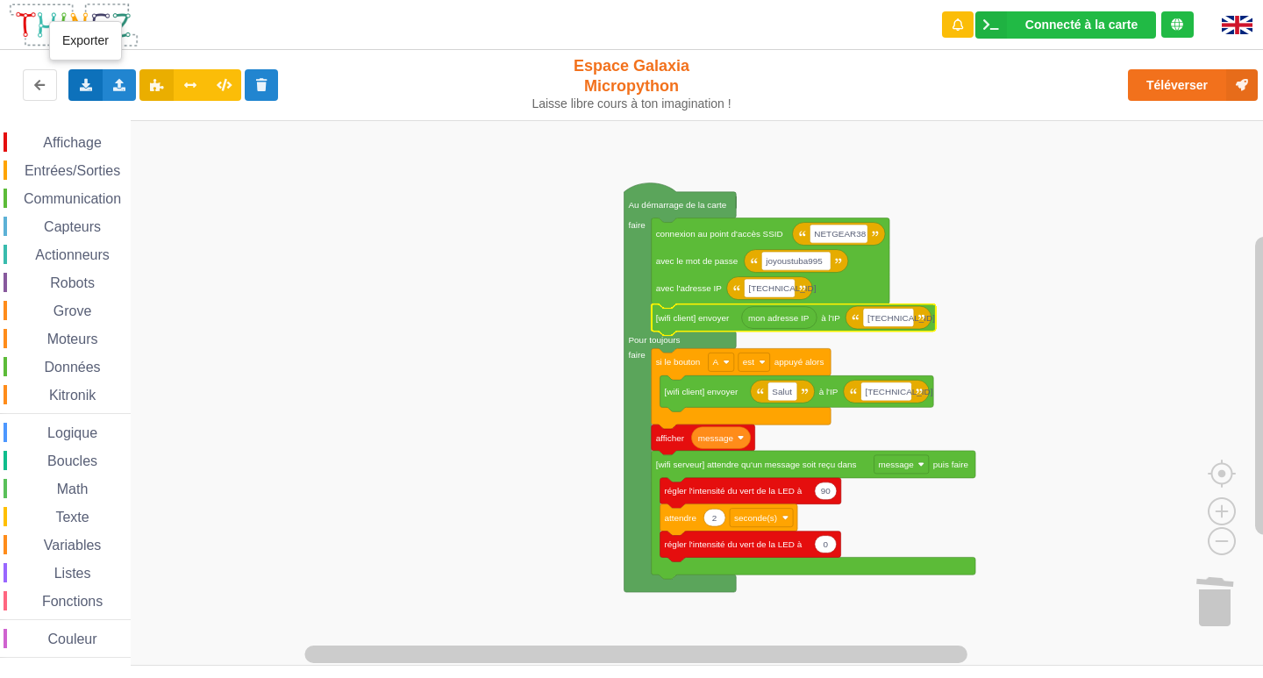
click at [94, 76] on div "Exporter l'assemblage de blocs Exporter l'assemblage de blocs au format Python" at bounding box center [85, 85] width 34 height 32
click at [118, 108] on div "Exporter l'assemblage de blocs" at bounding box center [228, 118] width 319 height 32
click at [1144, 156] on rect "Espace de travail de Blocky" at bounding box center [637, 392] width 1275 height 545
